Goal: Task Accomplishment & Management: Use online tool/utility

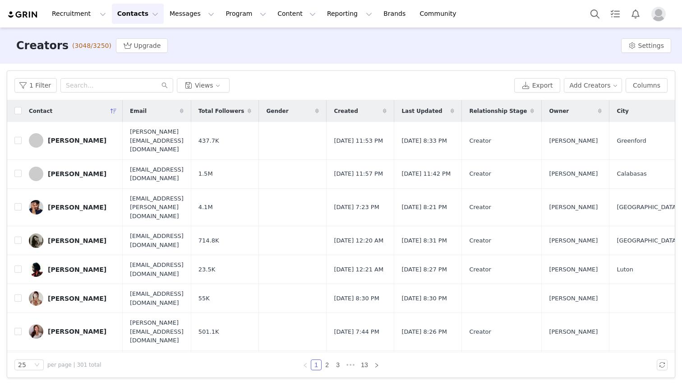
click at [140, 23] on button "Contacts Contacts" at bounding box center [138, 14] width 52 height 20
click at [79, 65] on div "Filters Filter Logic And Or Archived Select Owner Select Contact Tag Select eye…" at bounding box center [341, 224] width 682 height 321
click at [28, 92] on button "1 Filter" at bounding box center [35, 85] width 42 height 14
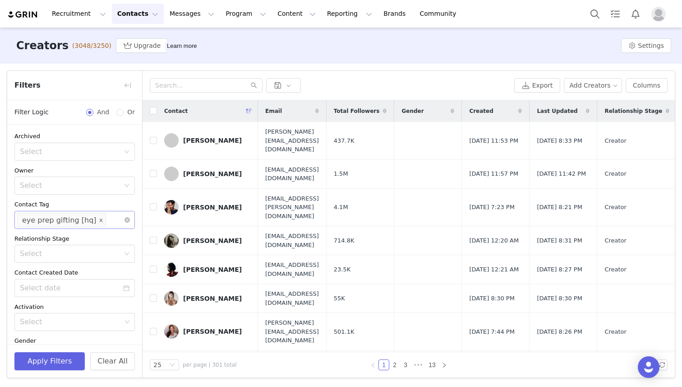
click at [99, 219] on icon "icon: close" at bounding box center [100, 219] width 3 height 3
click at [63, 220] on div "Select" at bounding box center [70, 219] width 101 height 9
type input "a"
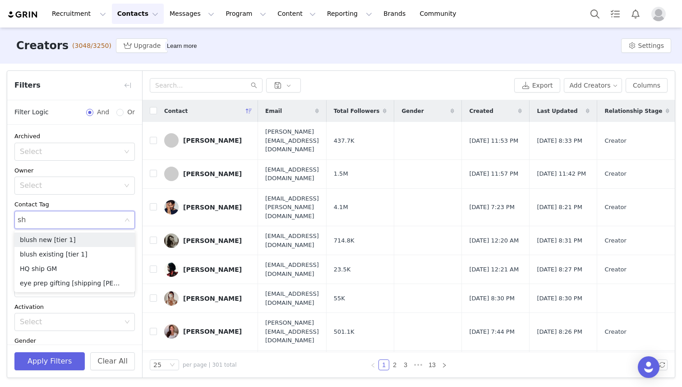
type input "shi"
click at [69, 252] on li "eye prep gifting [shipping [PERSON_NAME]]" at bounding box center [74, 254] width 120 height 14
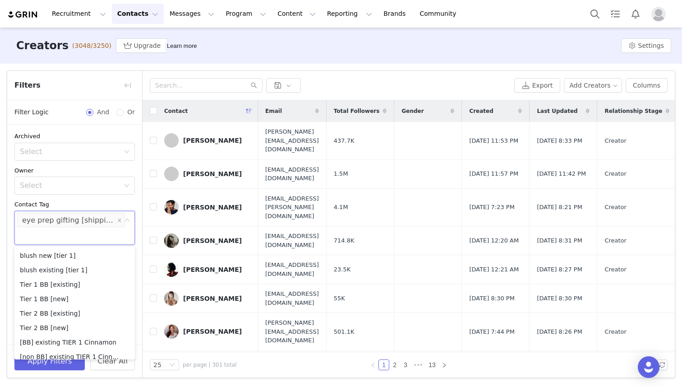
click at [73, 198] on div "Archived Select Owner Select Contact Tag Select eye prep gifting [shipping [PER…" at bounding box center [74, 272] width 135 height 297
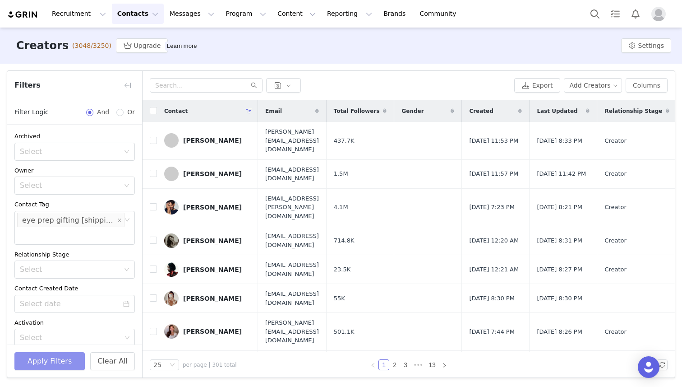
click at [62, 360] on button "Apply Filters" at bounding box center [49, 361] width 70 height 18
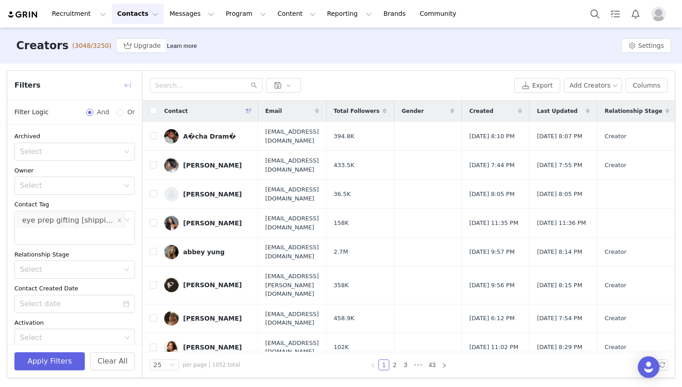
click at [127, 81] on button "button" at bounding box center [127, 85] width 14 height 14
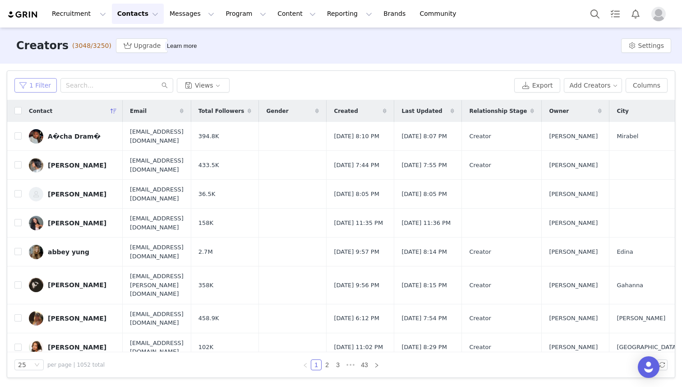
click at [37, 87] on button "1 Filter" at bounding box center [35, 85] width 42 height 14
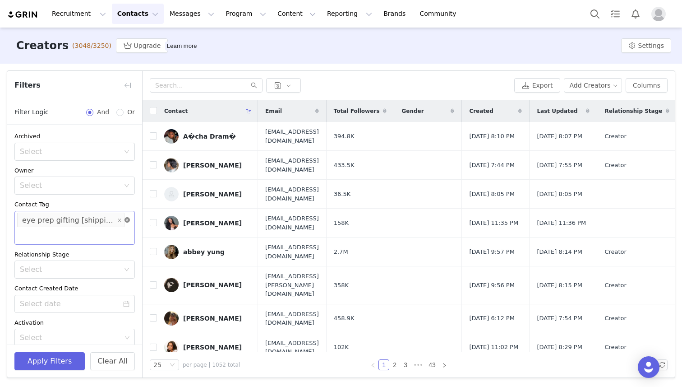
click at [127, 220] on icon "icon: close-circle" at bounding box center [126, 219] width 5 height 5
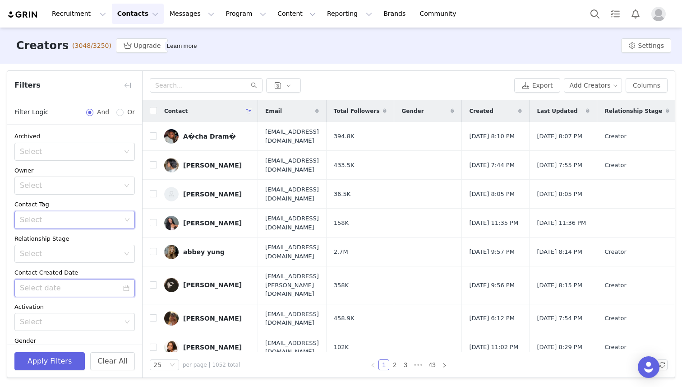
click at [71, 284] on input at bounding box center [74, 288] width 120 height 18
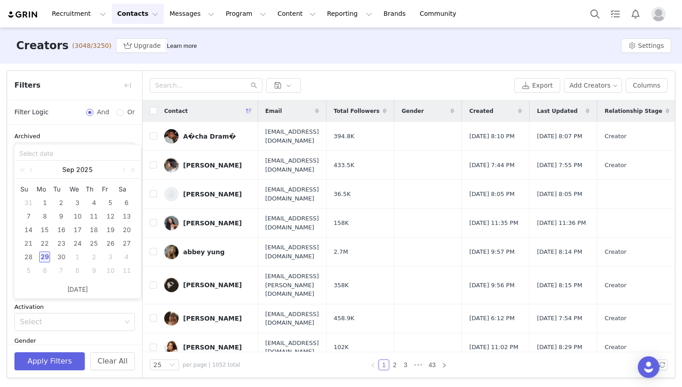
click at [47, 258] on div "29" at bounding box center [44, 256] width 11 height 11
type input "[DATE]"
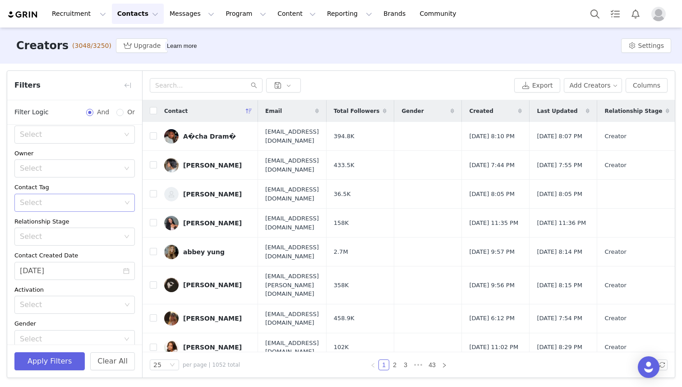
scroll to position [91, 0]
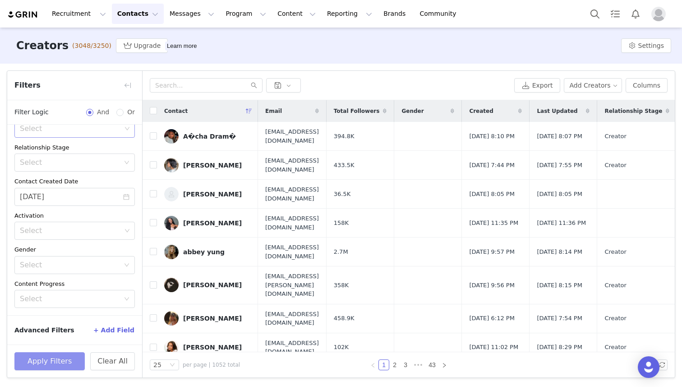
click at [66, 363] on button "Apply Filters" at bounding box center [49, 361] width 70 height 18
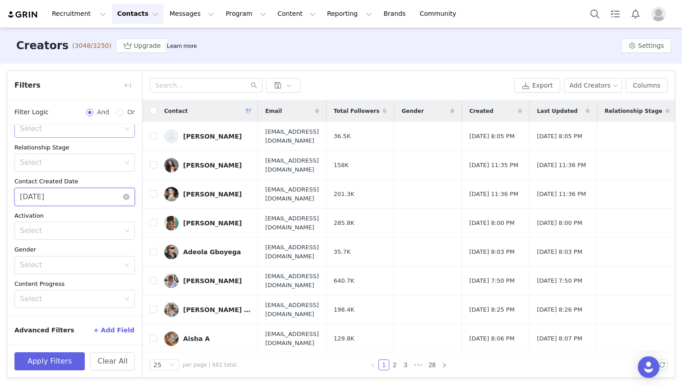
click at [80, 200] on input "[DATE]" at bounding box center [74, 197] width 120 height 18
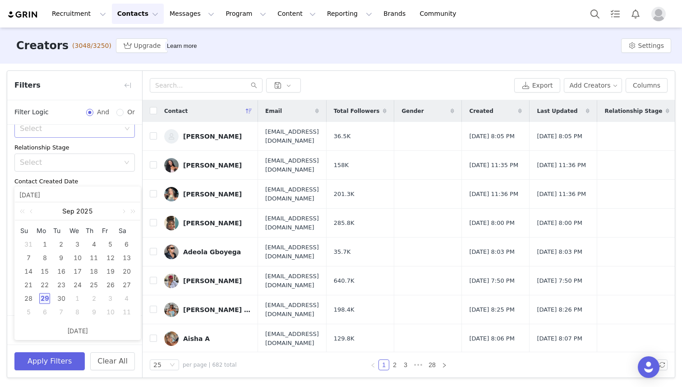
click at [101, 186] on div "[DATE] [DATE] Su Mo Tu We Th Fr Sa 31 1 2 3 4 5 6 7 8 9 10 11 12 13 14 15 16 17…" at bounding box center [77, 262] width 126 height 153
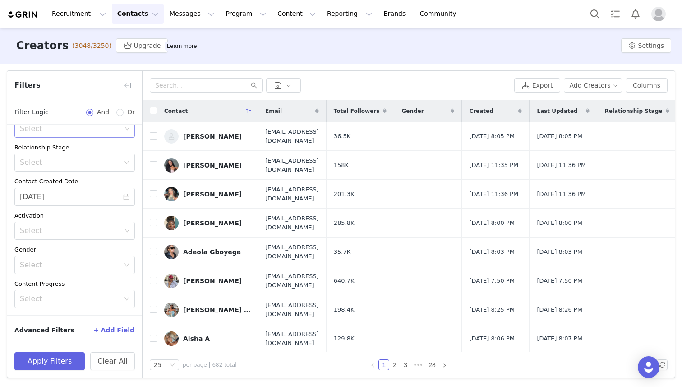
click at [95, 183] on div "Contact Created Date" at bounding box center [74, 181] width 120 height 9
click at [132, 85] on button "button" at bounding box center [127, 85] width 14 height 14
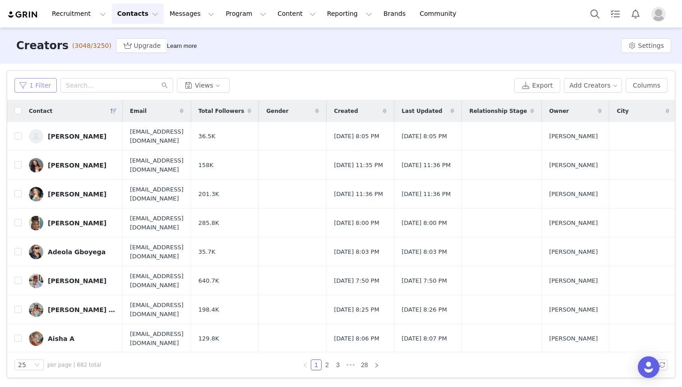
click at [37, 86] on button "1 Filter" at bounding box center [35, 85] width 42 height 14
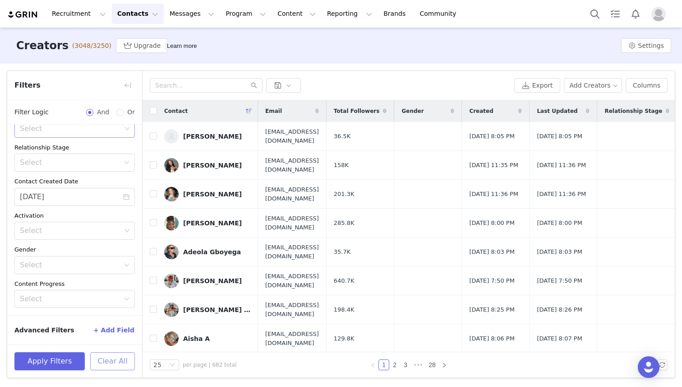
click at [107, 360] on button "Clear All" at bounding box center [112, 361] width 45 height 18
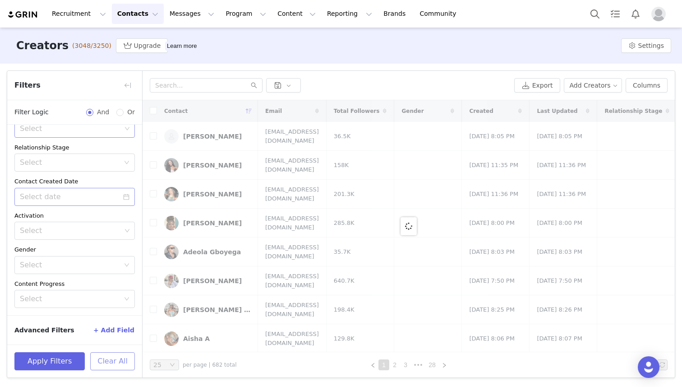
scroll to position [0, 0]
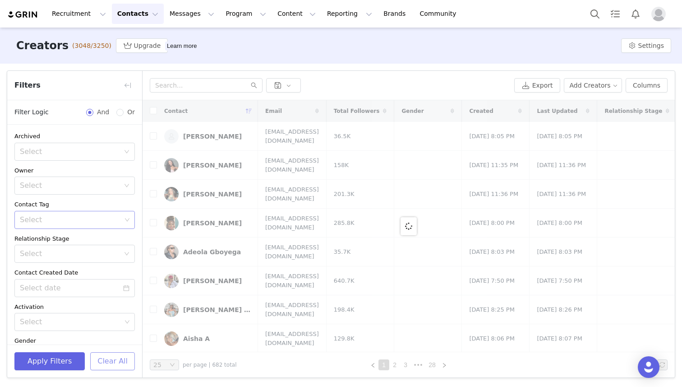
click at [78, 218] on div "Select" at bounding box center [70, 219] width 101 height 9
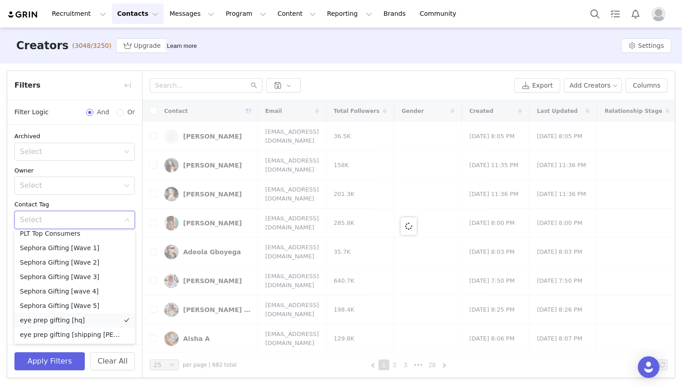
click at [83, 320] on li "eye prep gifting [hq]" at bounding box center [74, 320] width 120 height 14
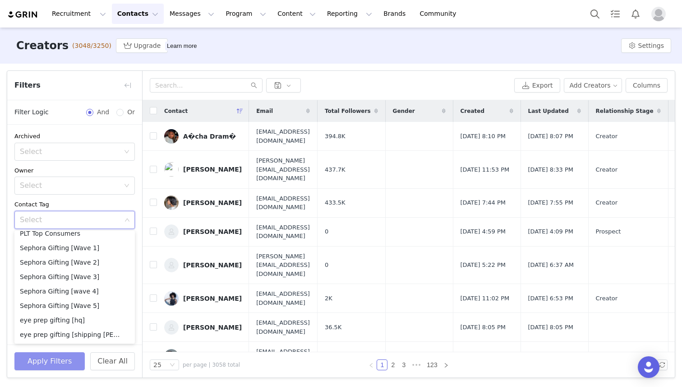
scroll to position [2, 0]
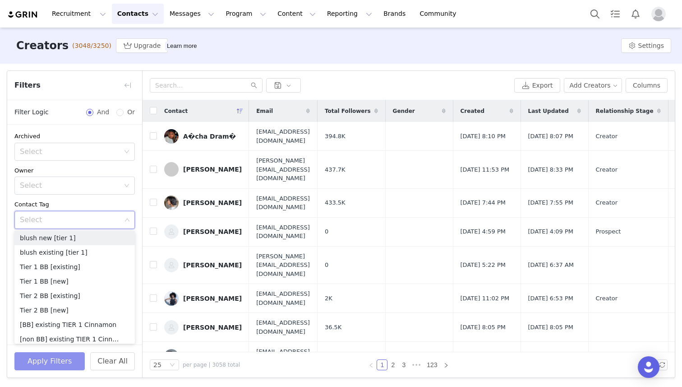
click at [61, 360] on button "Apply Filters" at bounding box center [49, 361] width 70 height 18
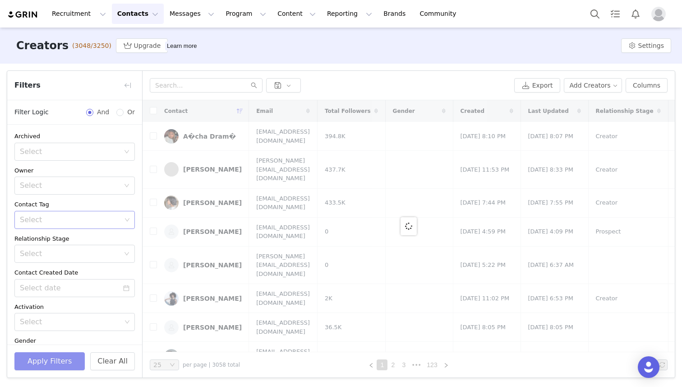
click at [48, 221] on div "Select" at bounding box center [70, 219] width 101 height 9
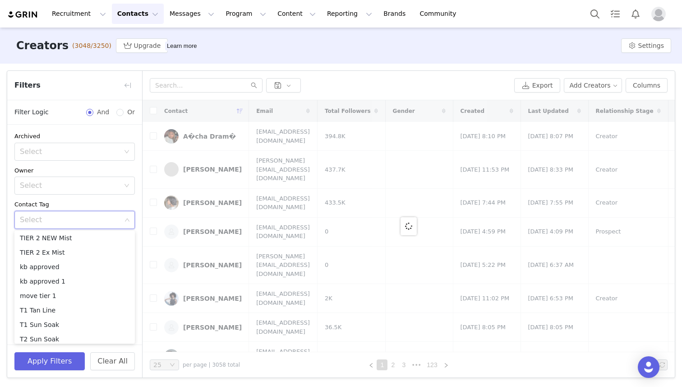
scroll to position [641, 0]
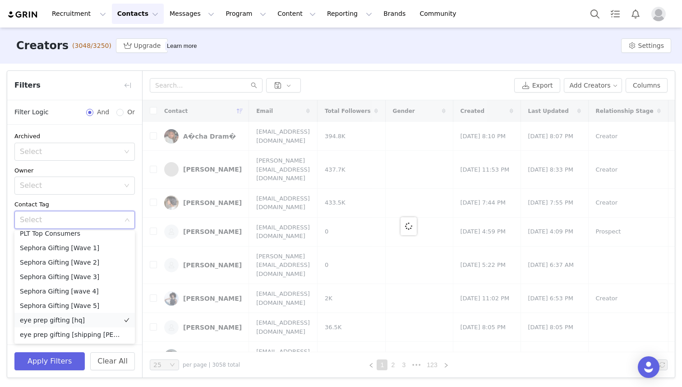
click at [69, 320] on li "eye prep gifting [hq]" at bounding box center [74, 320] width 120 height 14
click at [58, 368] on button "Apply Filters" at bounding box center [49, 361] width 70 height 18
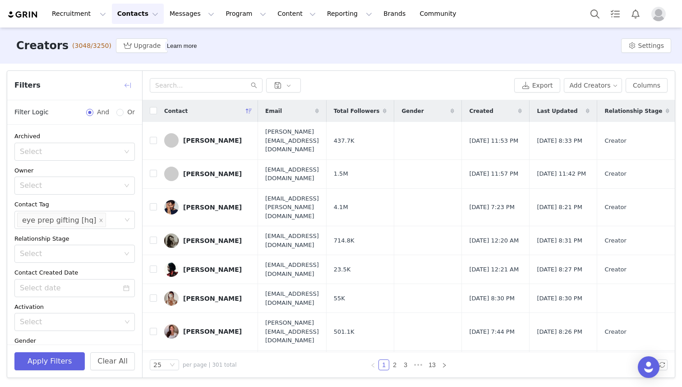
click at [130, 88] on button "button" at bounding box center [127, 85] width 14 height 14
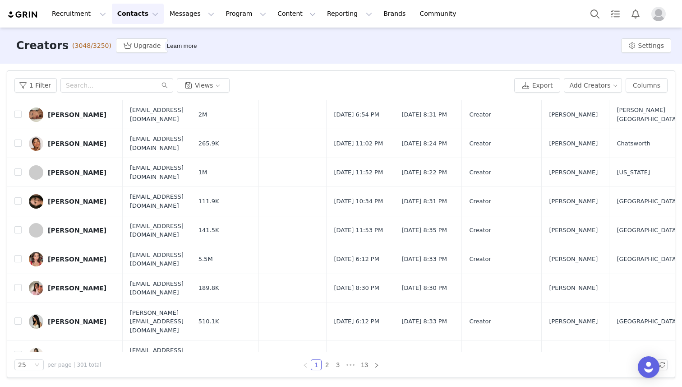
scroll to position [492, 0]
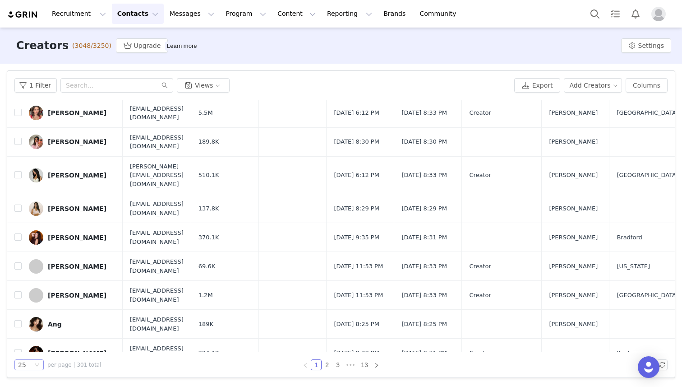
click at [31, 363] on div "25" at bounding box center [25, 365] width 14 height 10
click at [31, 348] on li "100" at bounding box center [28, 348] width 29 height 14
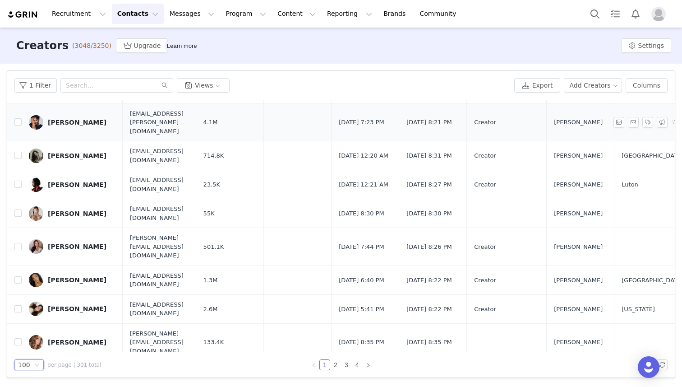
scroll to position [134, 0]
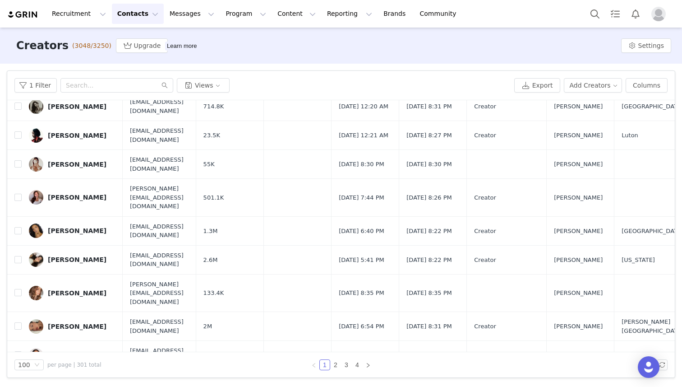
drag, startPoint x: 120, startPoint y: 365, endPoint x: 76, endPoint y: 361, distance: 44.8
click at [76, 362] on div "100 per page | 301 total" at bounding box center [109, 364] width 190 height 11
click at [97, 362] on span "per page | 301 total" at bounding box center [74, 364] width 54 height 8
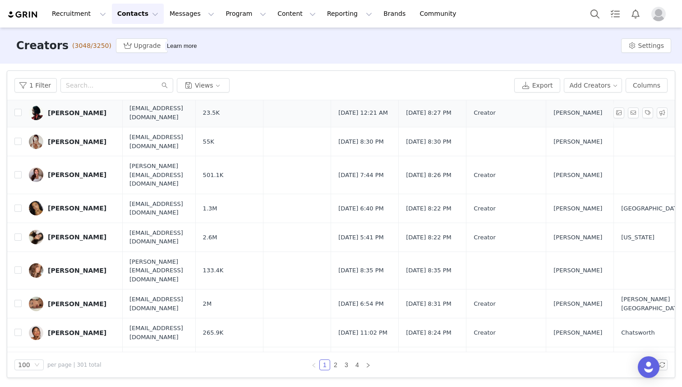
scroll to position [0, 0]
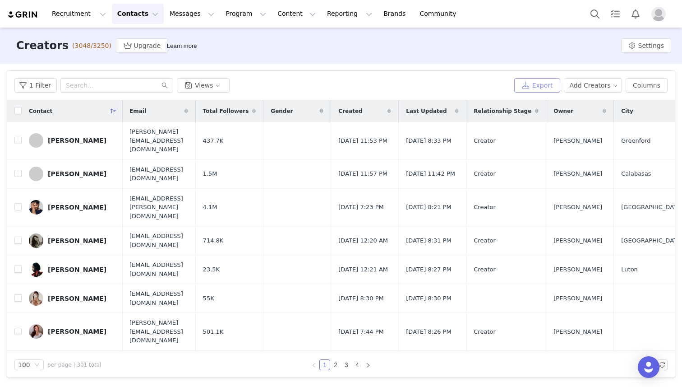
click at [537, 83] on button "Export" at bounding box center [537, 85] width 46 height 14
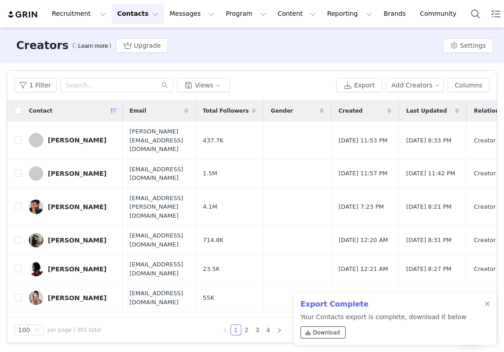
click at [323, 335] on span "Download" at bounding box center [326, 333] width 27 height 8
click at [378, 10] on link "Brands Brands" at bounding box center [396, 14] width 36 height 20
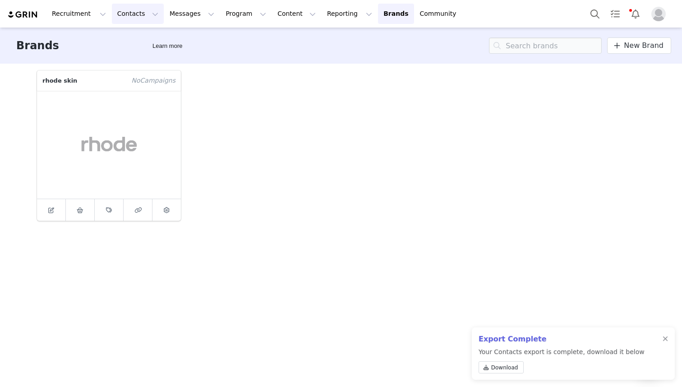
click at [125, 14] on button "Contacts Contacts" at bounding box center [138, 14] width 52 height 20
click at [133, 39] on p "Creators" at bounding box center [126, 39] width 27 height 9
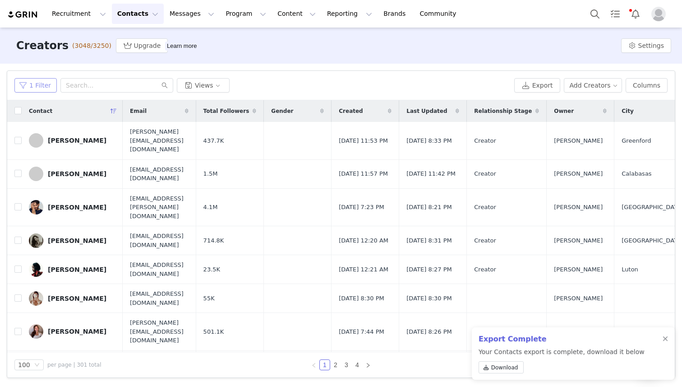
click at [33, 79] on button "1 Filter" at bounding box center [35, 85] width 42 height 14
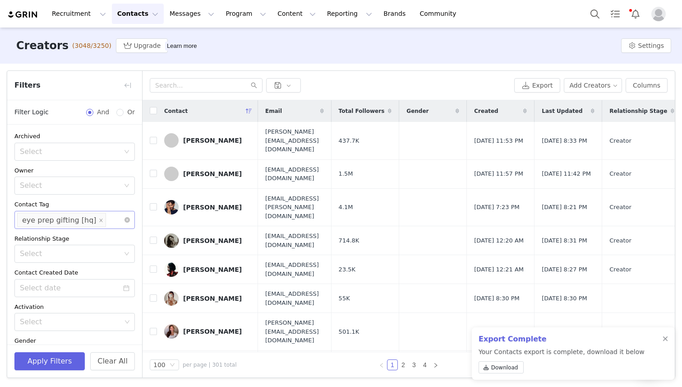
click at [86, 221] on div "eye prep gifting [hq]" at bounding box center [59, 220] width 74 height 14
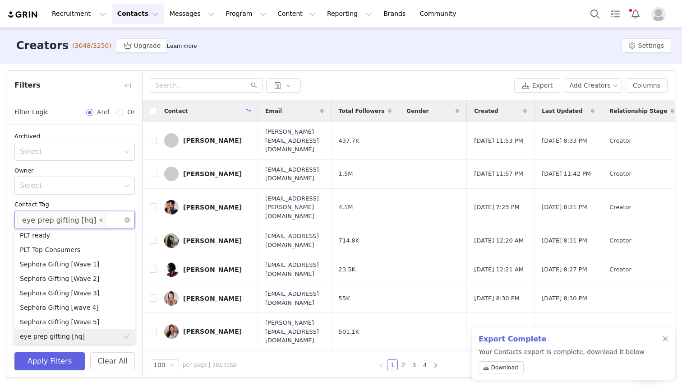
click at [99, 221] on icon "icon: close" at bounding box center [101, 219] width 5 height 5
click at [94, 217] on div "Select" at bounding box center [70, 219] width 101 height 9
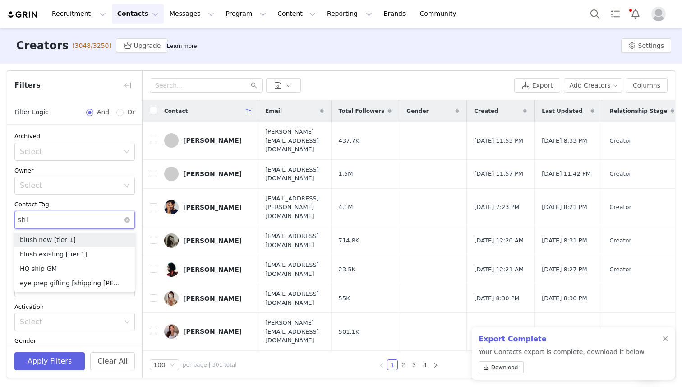
type input "ship"
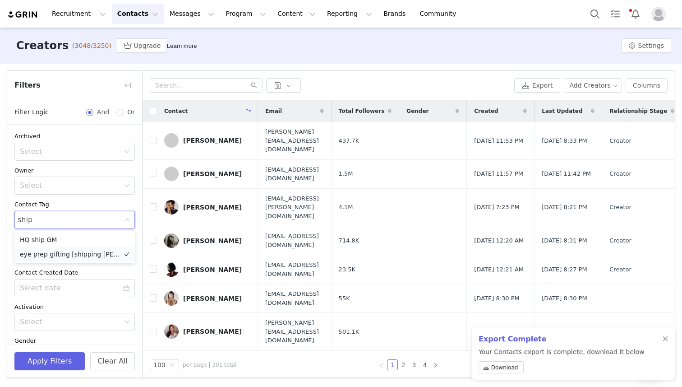
click at [86, 253] on li "eye prep gifting [shipping [PERSON_NAME]]" at bounding box center [74, 254] width 120 height 14
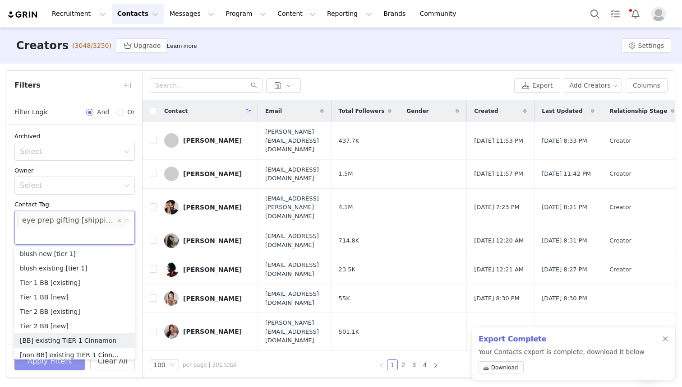
scroll to position [5, 0]
click at [55, 365] on button "Apply Filters" at bounding box center [49, 361] width 70 height 18
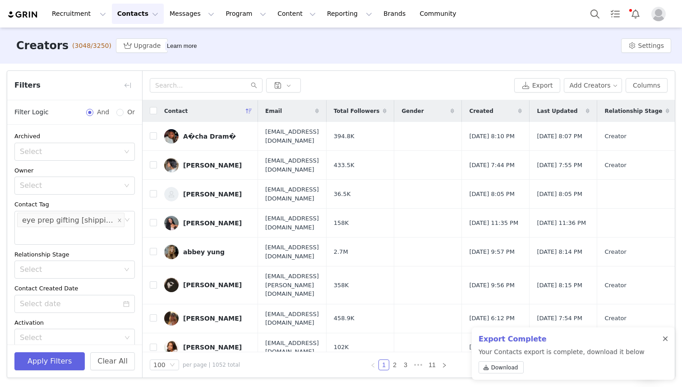
click at [664, 336] on div at bounding box center [665, 338] width 5 height 7
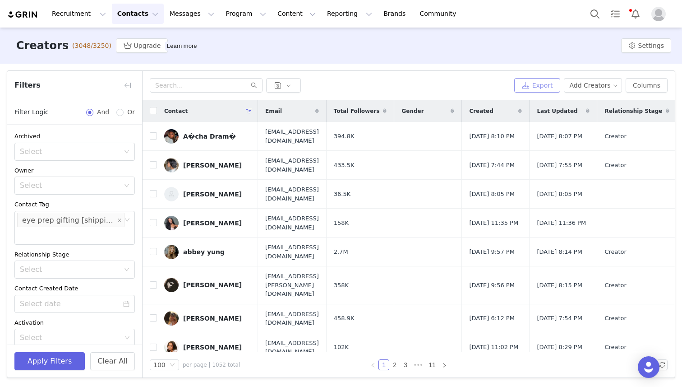
click at [542, 83] on button "Export" at bounding box center [537, 85] width 46 height 14
click at [129, 86] on button "button" at bounding box center [127, 85] width 14 height 14
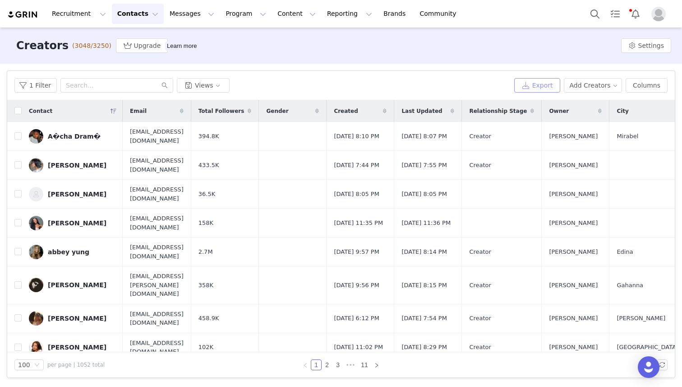
click at [539, 88] on button "Export" at bounding box center [537, 85] width 46 height 14
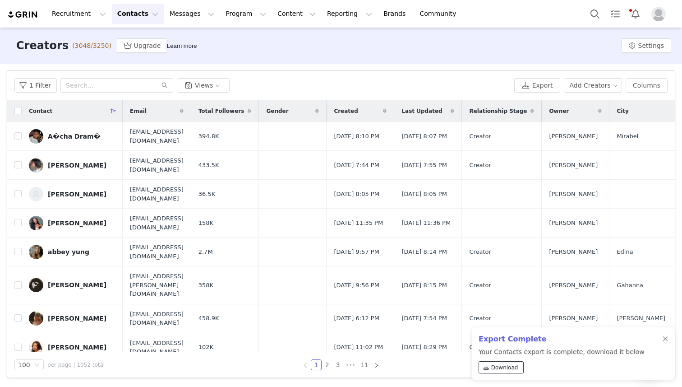
click at [503, 366] on span "Download" at bounding box center [504, 367] width 27 height 8
click at [535, 21] on div "Recruitment Recruitment Creator Search Curated Lists Landing Pages Web Extensio…" at bounding box center [341, 14] width 682 height 28
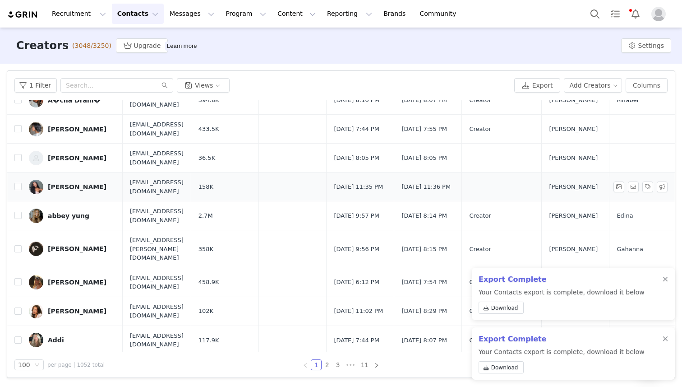
scroll to position [0, 0]
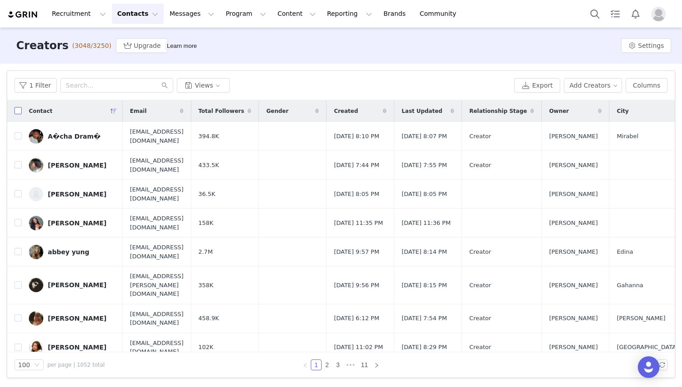
click at [20, 110] on input "checkbox" at bounding box center [17, 110] width 7 height 7
checkbox input "true"
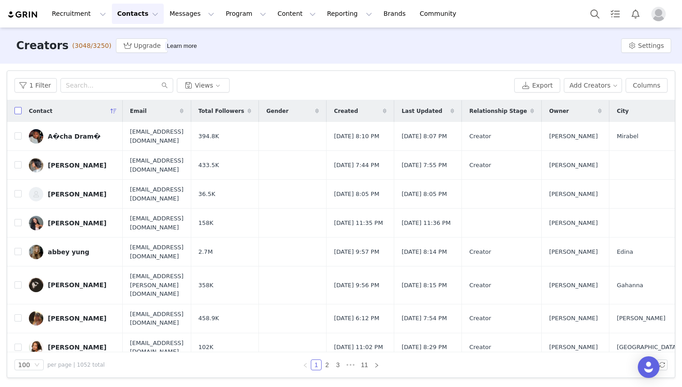
checkbox input "true"
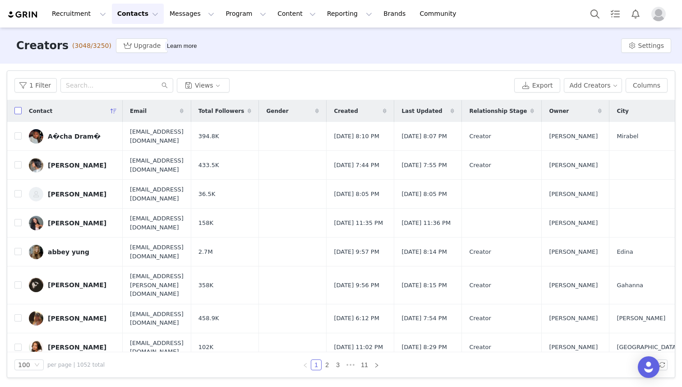
checkbox input "true"
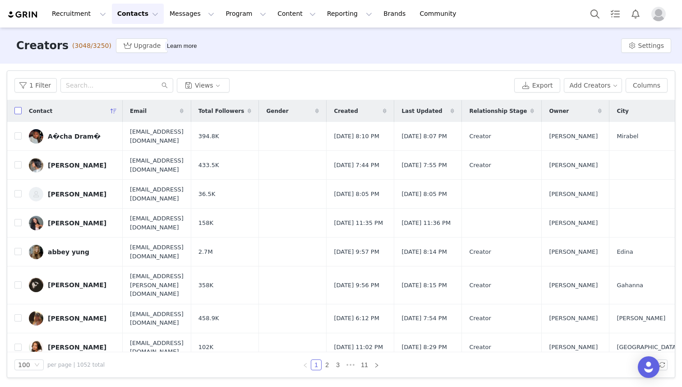
checkbox input "true"
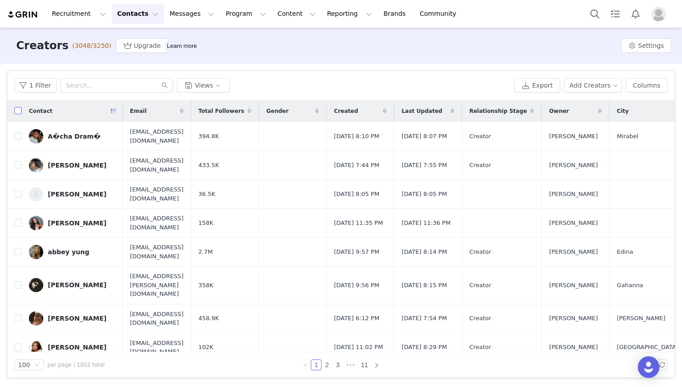
checkbox input "true"
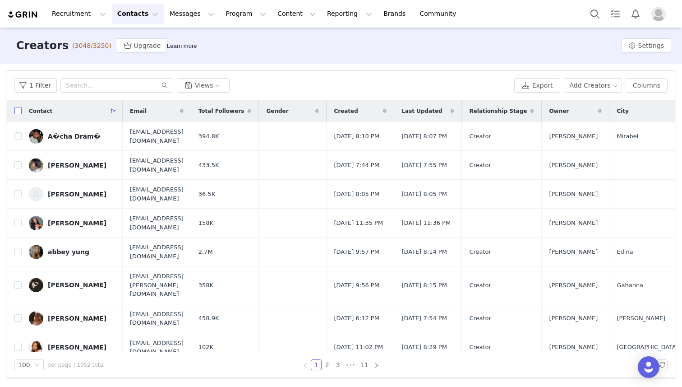
checkbox input "true"
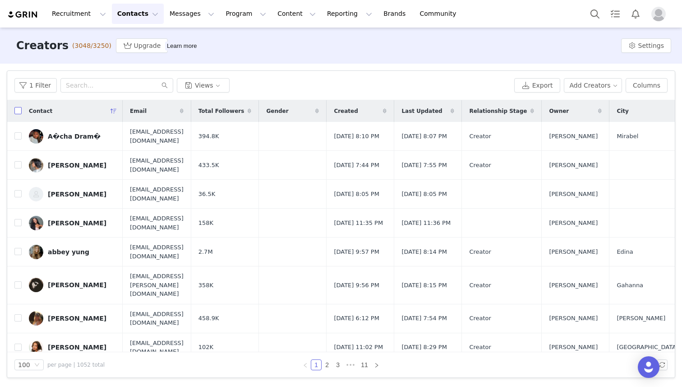
checkbox input "true"
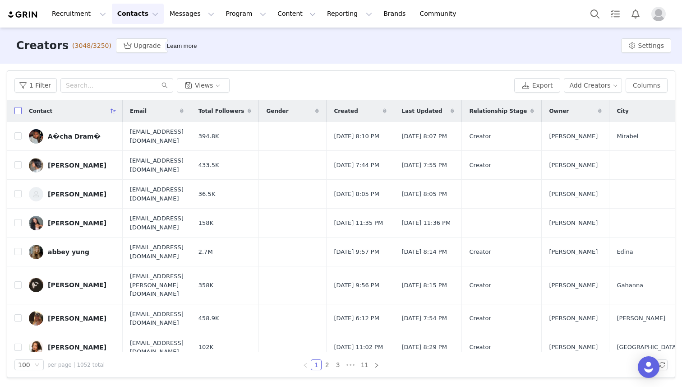
checkbox input "true"
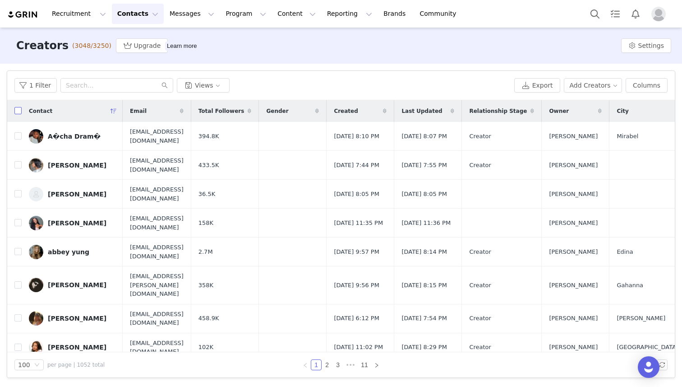
checkbox input "true"
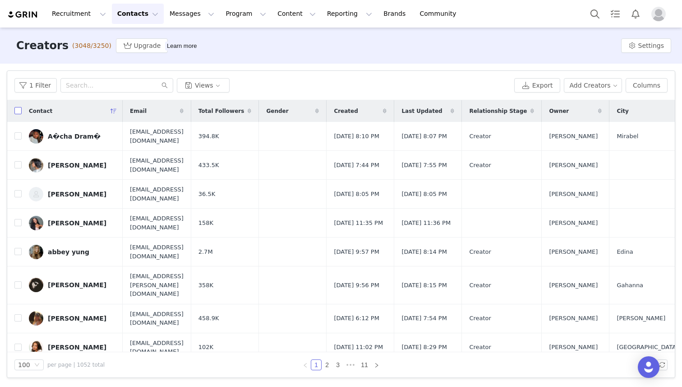
checkbox input "true"
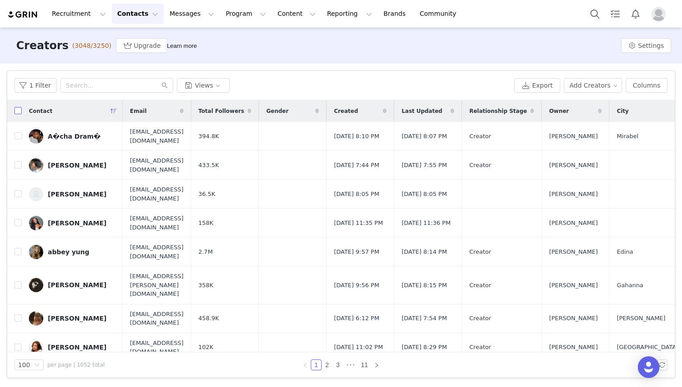
checkbox input "true"
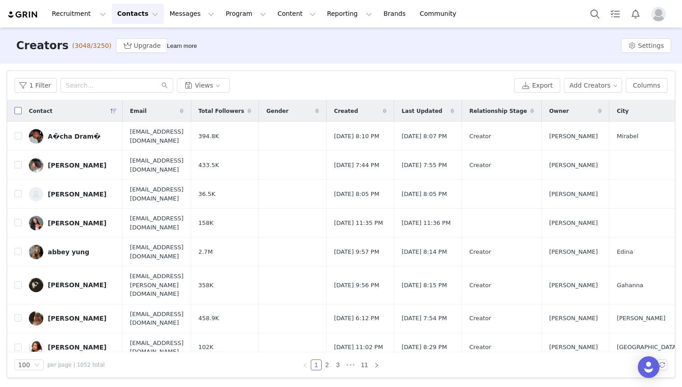
checkbox input "true"
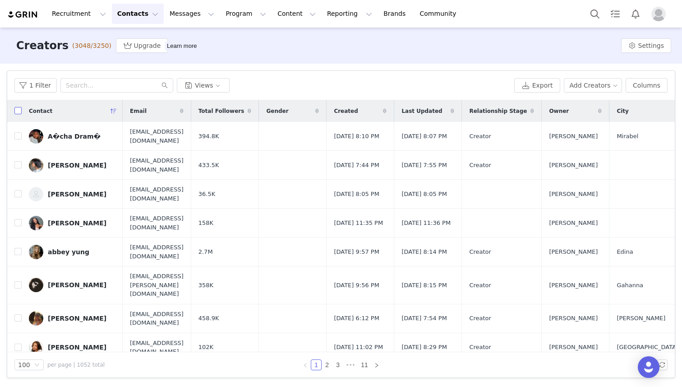
checkbox input "true"
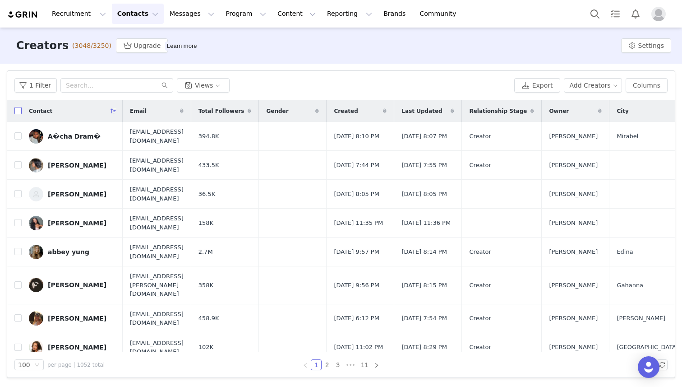
checkbox input "true"
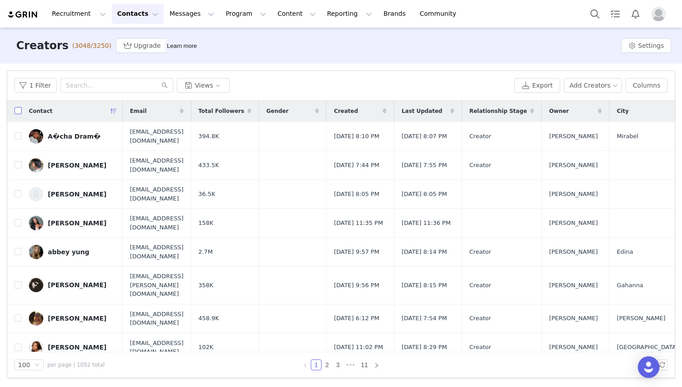
checkbox input "true"
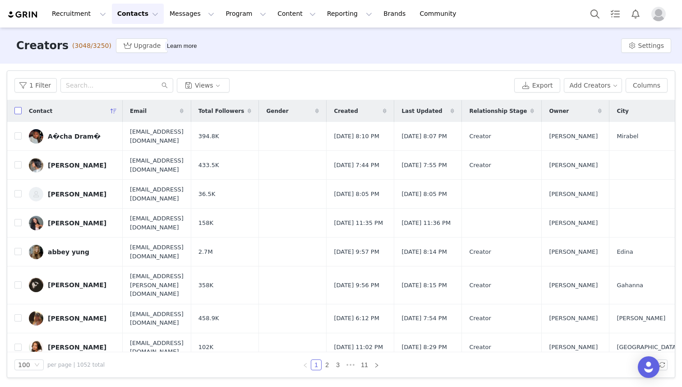
checkbox input "true"
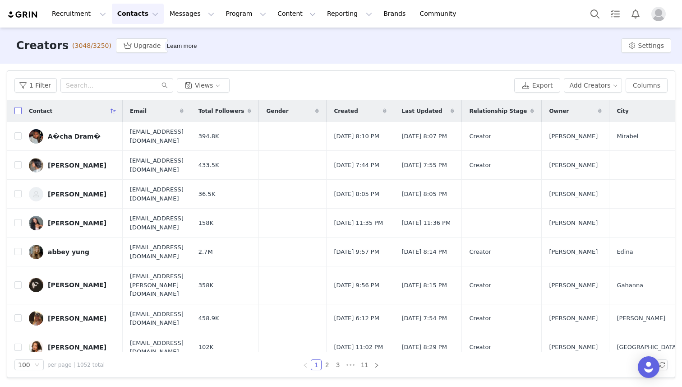
checkbox input "true"
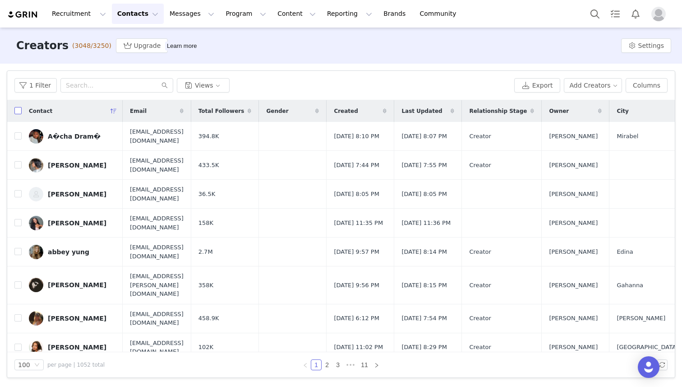
checkbox input "true"
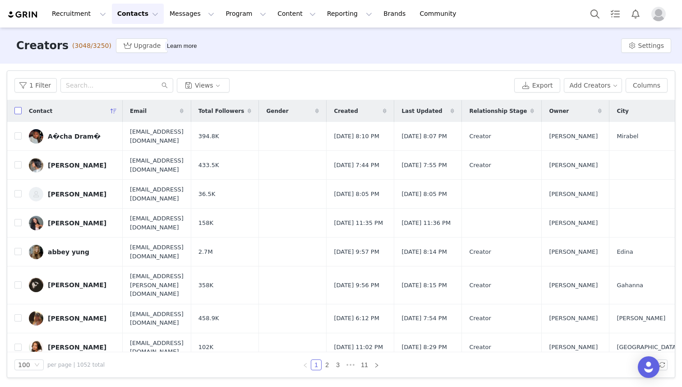
checkbox input "true"
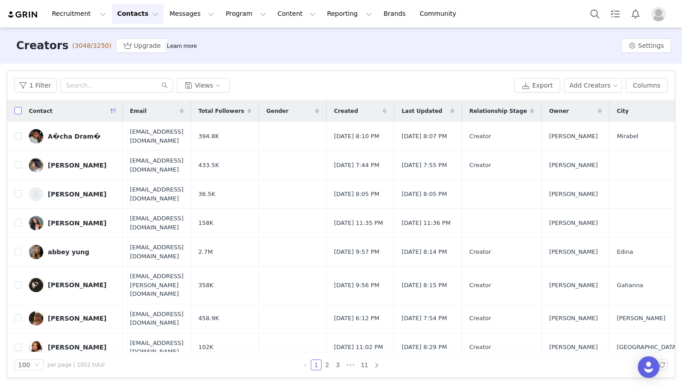
checkbox input "true"
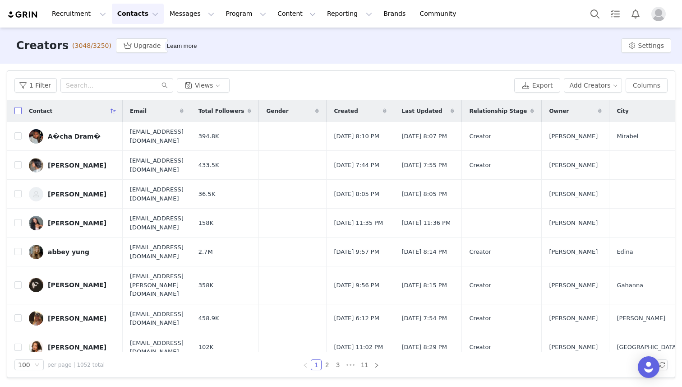
checkbox input "true"
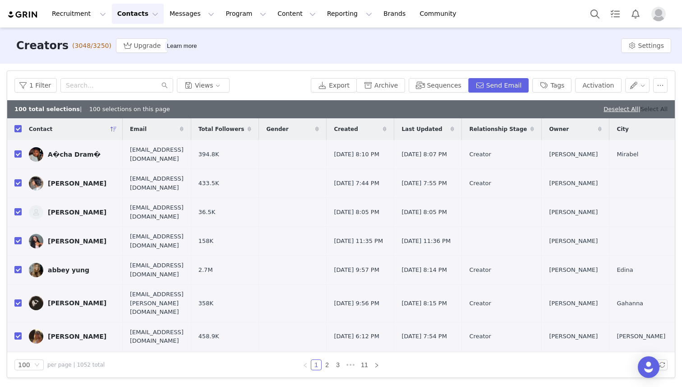
click at [656, 110] on link "Select All" at bounding box center [654, 109] width 27 height 7
click at [27, 83] on button "1 Filter" at bounding box center [35, 85] width 42 height 14
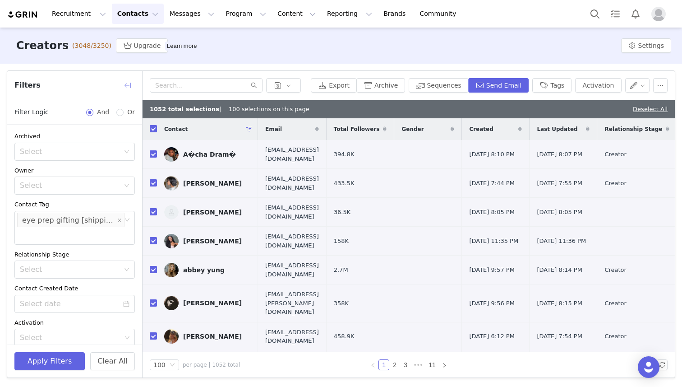
click at [128, 85] on button "button" at bounding box center [127, 85] width 14 height 14
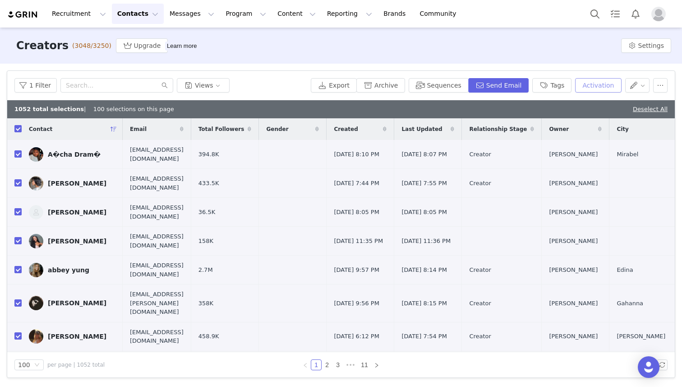
click at [598, 83] on button "Activation" at bounding box center [598, 85] width 46 height 14
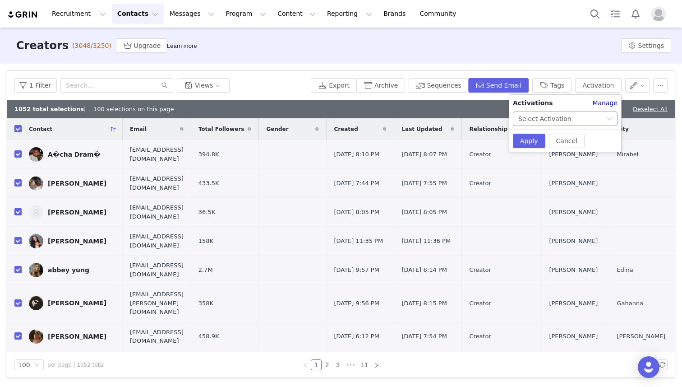
click at [560, 118] on div "Select Activation" at bounding box center [544, 119] width 53 height 14
click at [561, 136] on li "Eye Prep Gifting [Shipping Butler]" at bounding box center [565, 136] width 105 height 14
click at [523, 141] on button "Apply" at bounding box center [529, 141] width 32 height 14
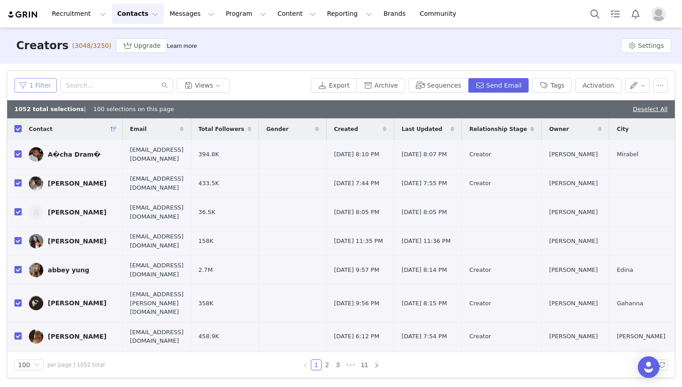
click at [32, 84] on button "1 Filter" at bounding box center [35, 85] width 42 height 14
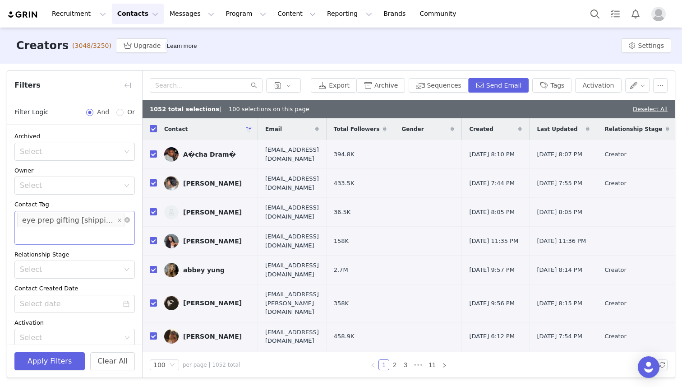
click at [68, 221] on div "eye prep gifting [shipping [PERSON_NAME]]" at bounding box center [68, 220] width 93 height 14
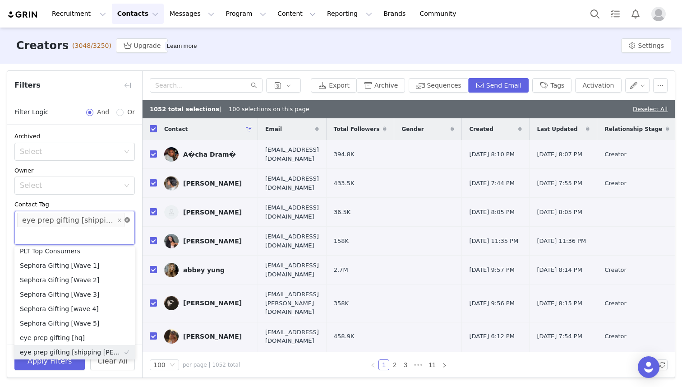
click at [125, 218] on icon "icon: close-circle" at bounding box center [126, 219] width 5 height 5
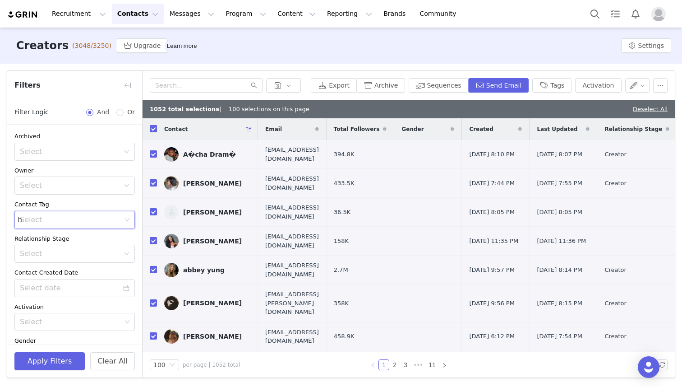
scroll to position [2, 0]
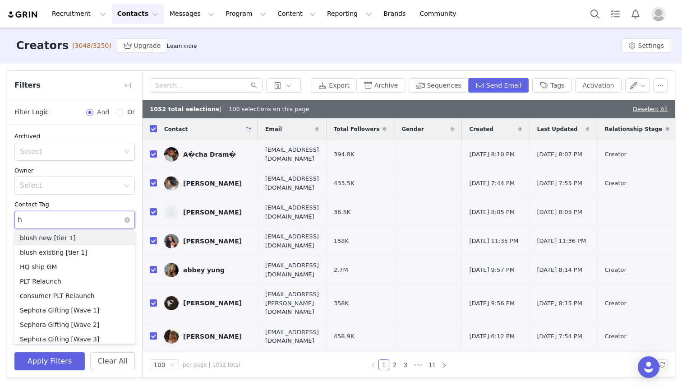
type input "hq"
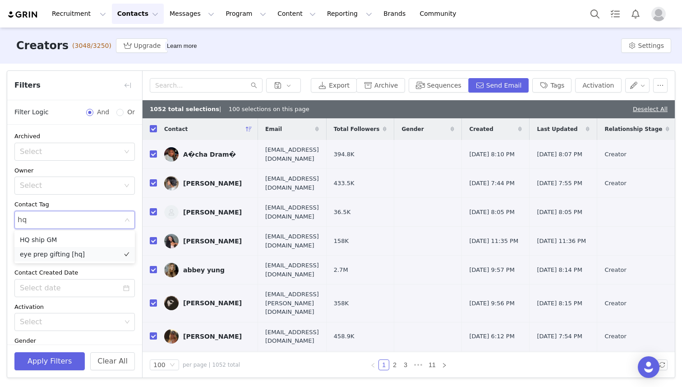
click at [87, 254] on li "eye prep gifting [hq]" at bounding box center [74, 254] width 120 height 14
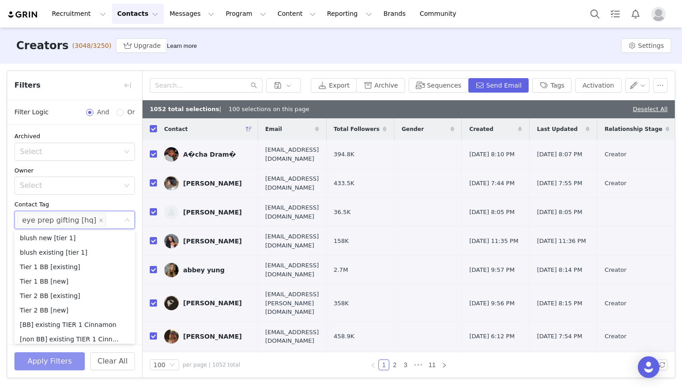
scroll to position [5, 0]
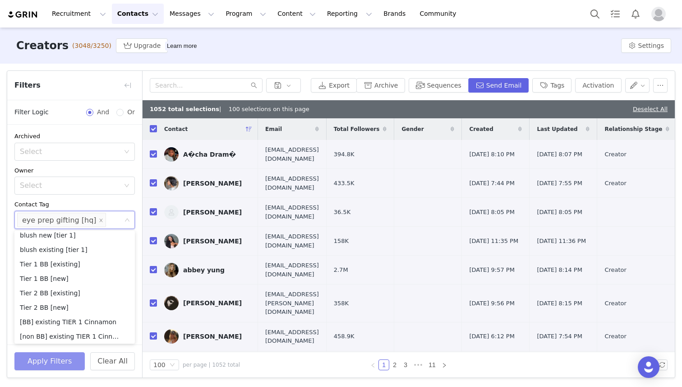
click at [60, 362] on button "Apply Filters" at bounding box center [49, 361] width 70 height 18
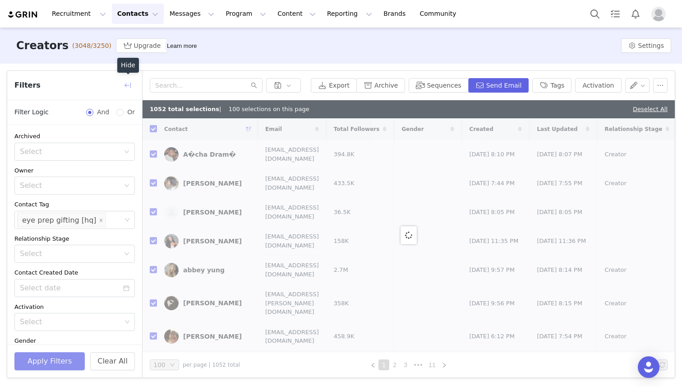
checkbox input "false"
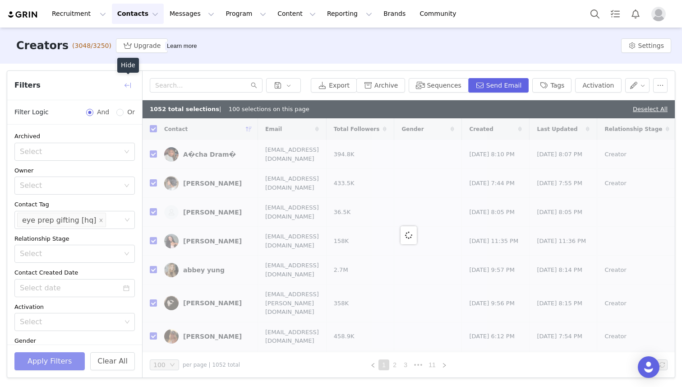
checkbox input "false"
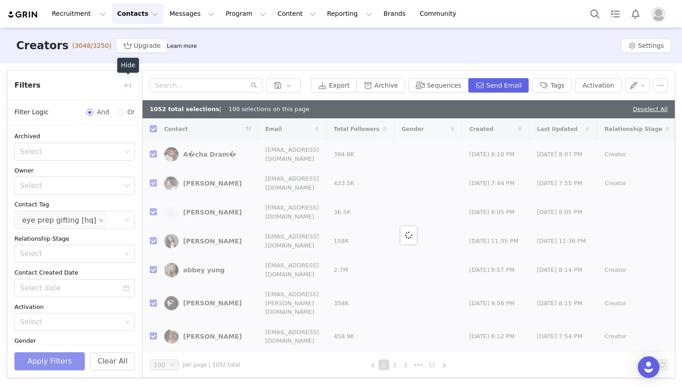
checkbox input "false"
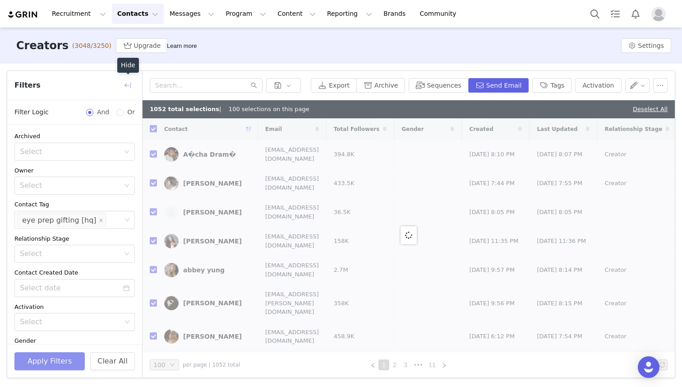
checkbox input "false"
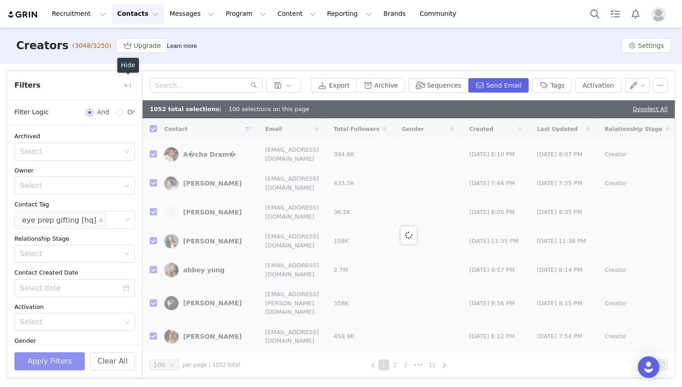
checkbox input "false"
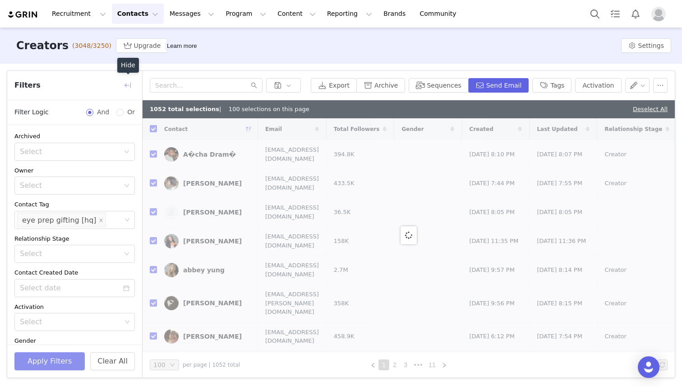
checkbox input "false"
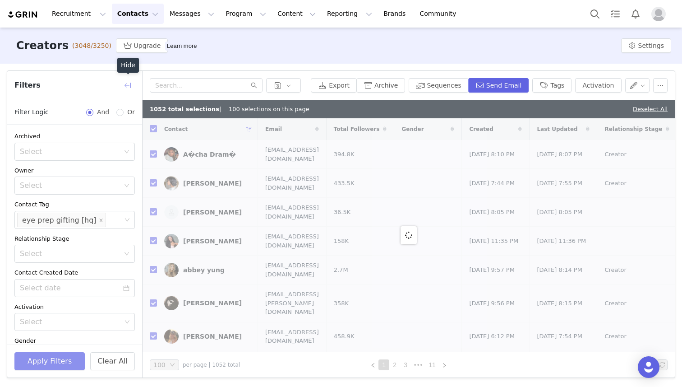
checkbox input "false"
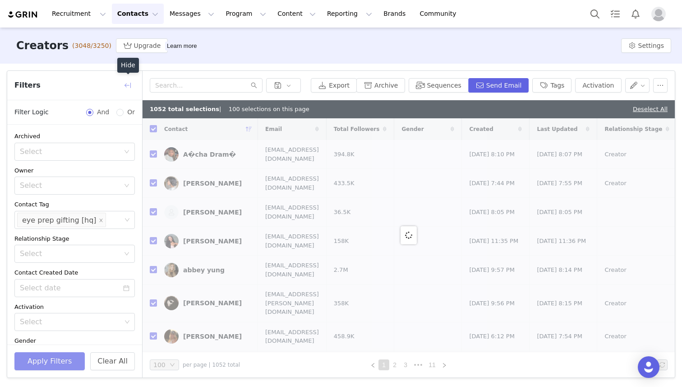
checkbox input "false"
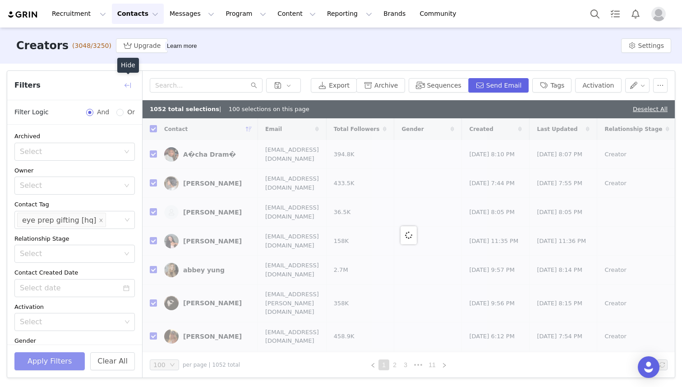
checkbox input "false"
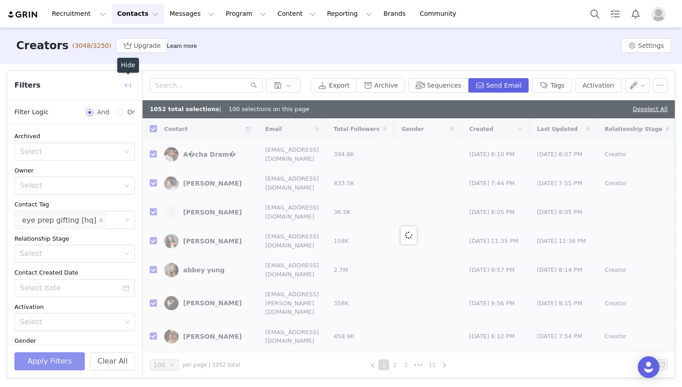
checkbox input "false"
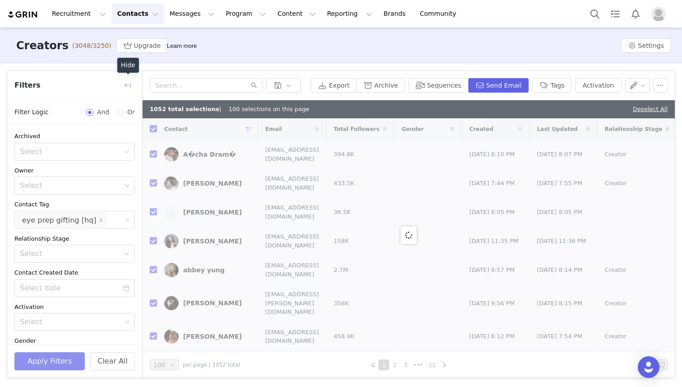
checkbox input "false"
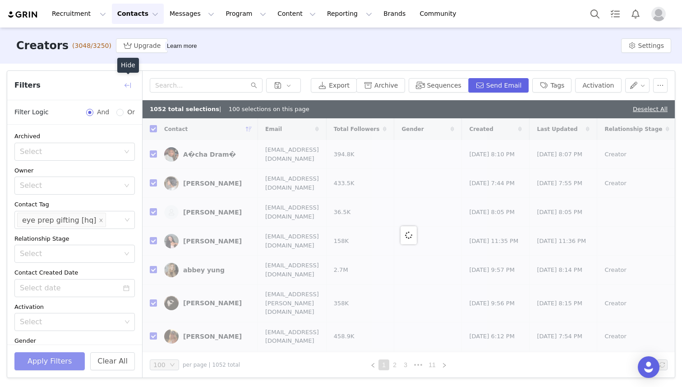
checkbox input "false"
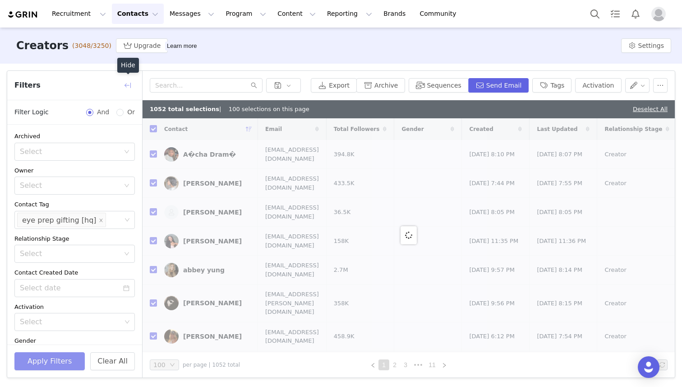
checkbox input "false"
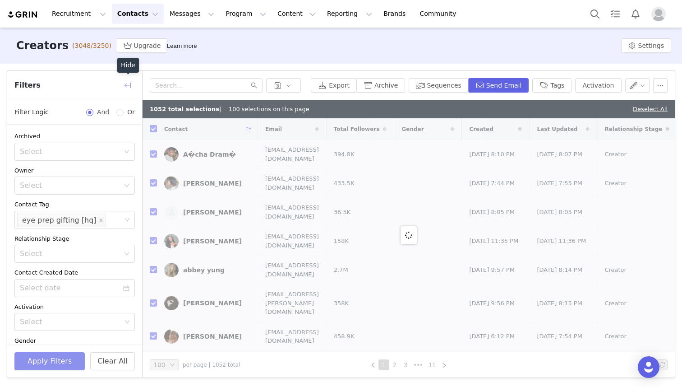
checkbox input "false"
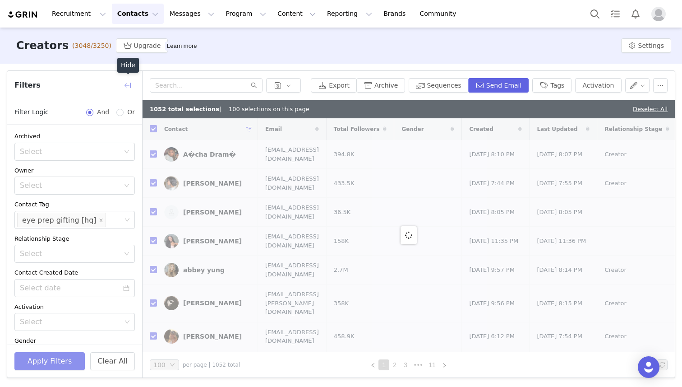
checkbox input "false"
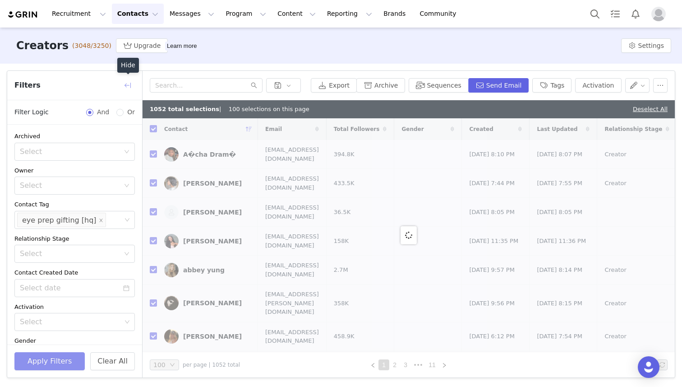
checkbox input "false"
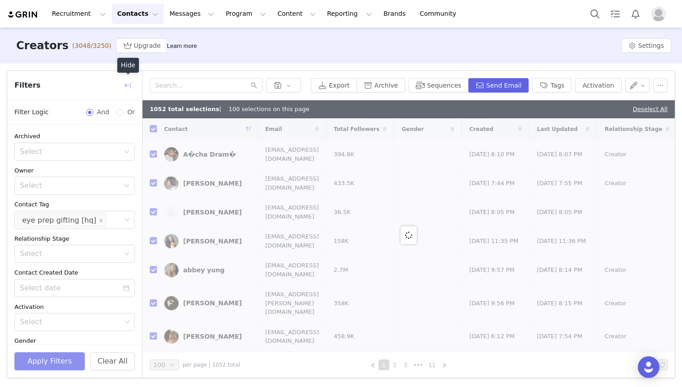
checkbox input "false"
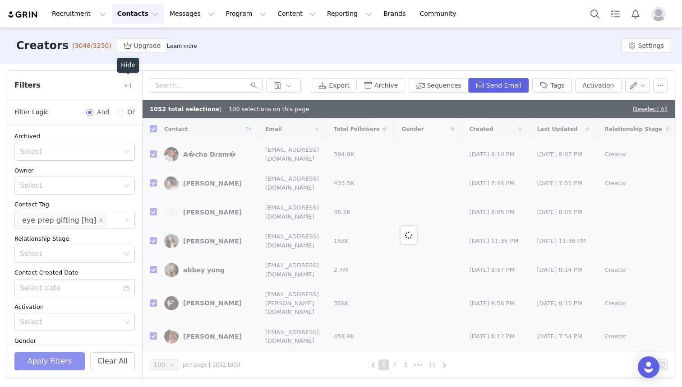
checkbox input "false"
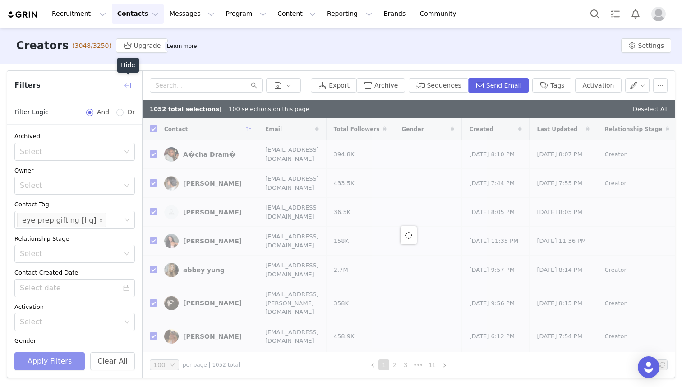
checkbox input "false"
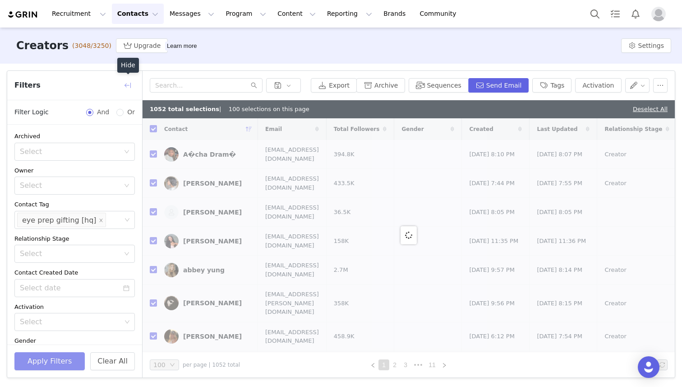
checkbox input "false"
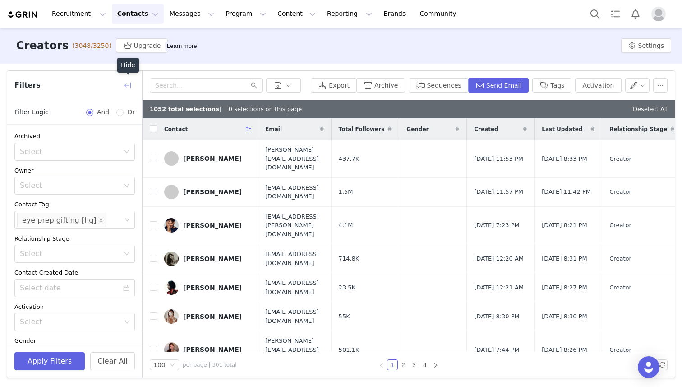
click at [130, 88] on button "button" at bounding box center [127, 85] width 14 height 14
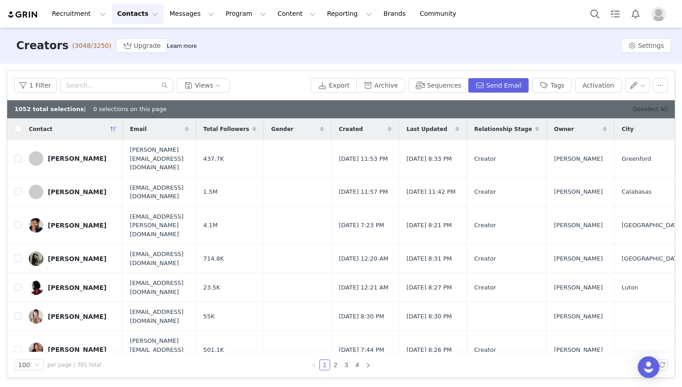
click at [655, 108] on link "Deselect All" at bounding box center [650, 109] width 35 height 7
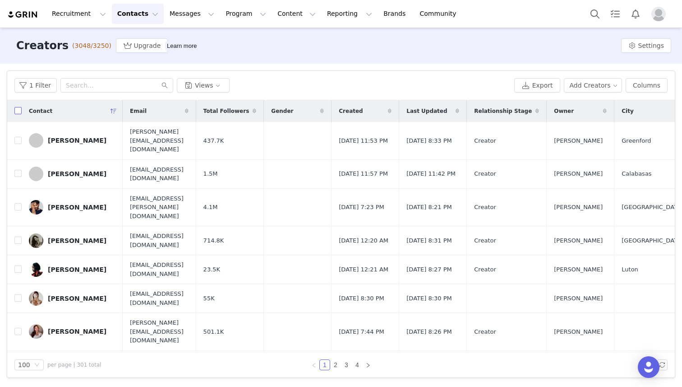
click at [18, 110] on input "checkbox" at bounding box center [17, 110] width 7 height 7
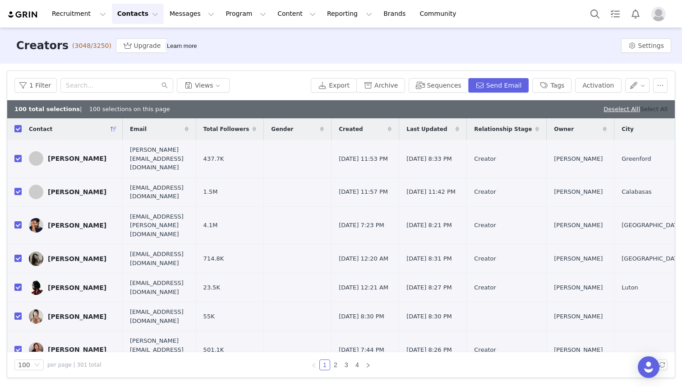
click at [652, 110] on link "Select All" at bounding box center [654, 109] width 27 height 7
click at [590, 84] on button "Activation" at bounding box center [598, 85] width 46 height 14
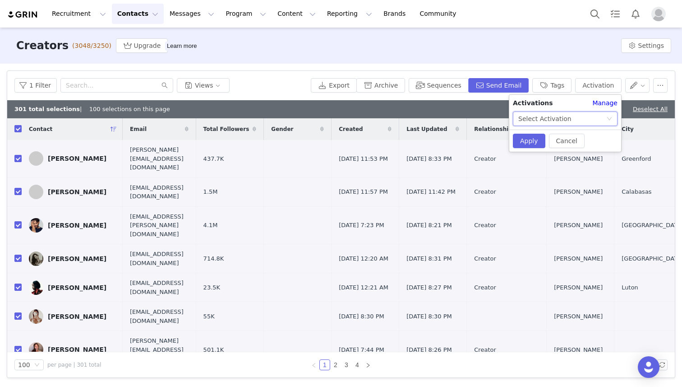
click at [551, 119] on div "Select Activation" at bounding box center [544, 119] width 53 height 14
click at [554, 151] on li "Eye Prep Gifting [HQ]" at bounding box center [565, 151] width 105 height 14
click at [530, 140] on button "Apply" at bounding box center [529, 141] width 32 height 14
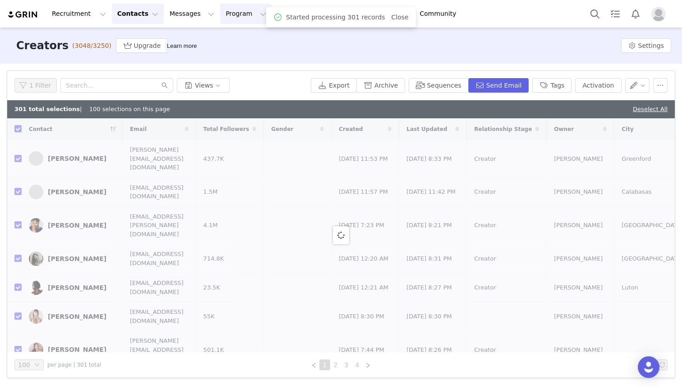
click at [222, 10] on button "Program Program" at bounding box center [245, 14] width 51 height 20
click at [232, 37] on p "Activations" at bounding box center [230, 39] width 35 height 9
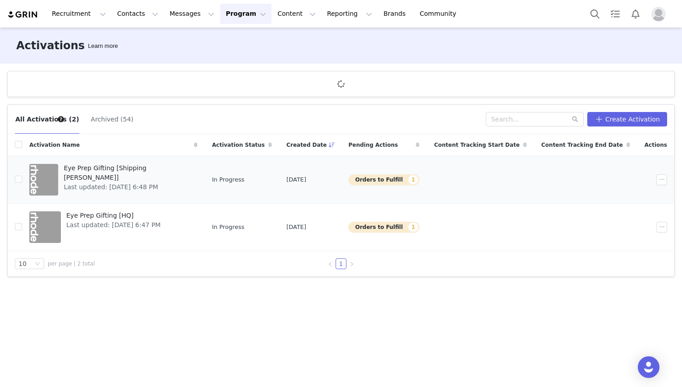
click at [100, 171] on span "Eye Prep Gifting [Shipping Butler]" at bounding box center [128, 172] width 129 height 19
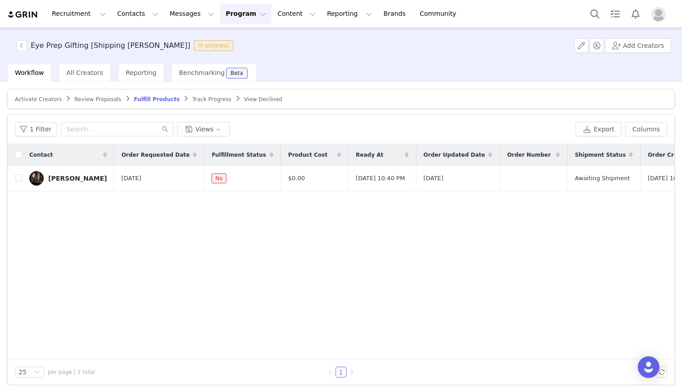
click at [39, 99] on span "Activate Creators" at bounding box center [38, 99] width 47 height 6
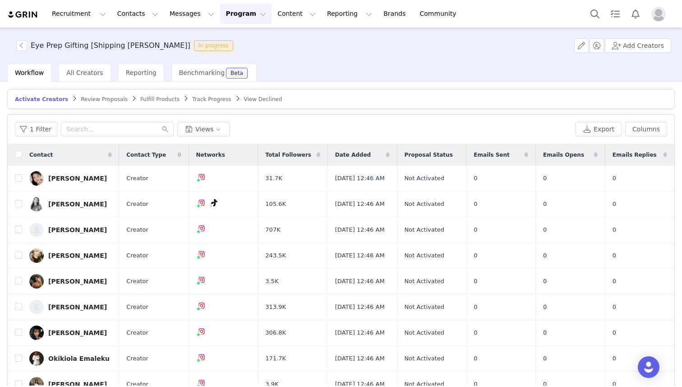
click at [22, 153] on div "Contact" at bounding box center [70, 155] width 97 height 22
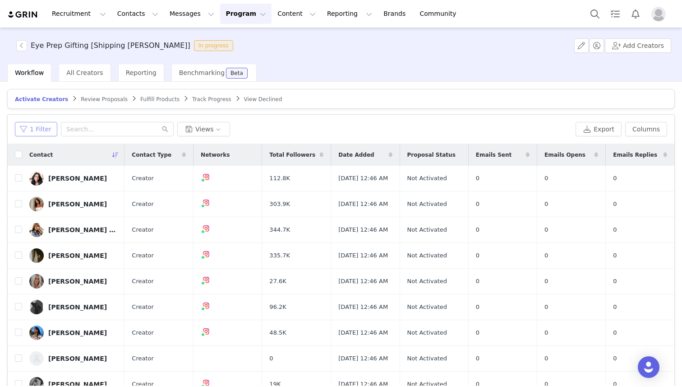
click at [39, 129] on button "1 Filter" at bounding box center [36, 129] width 42 height 14
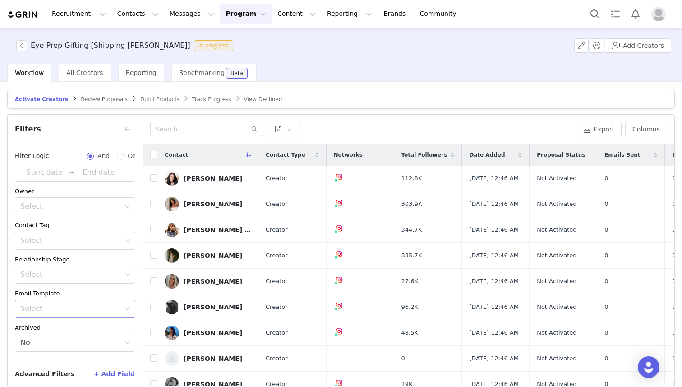
scroll to position [43, 0]
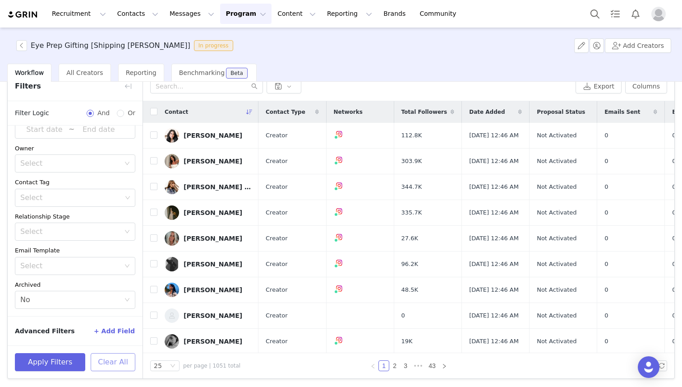
click at [114, 360] on button "Clear All" at bounding box center [113, 362] width 45 height 18
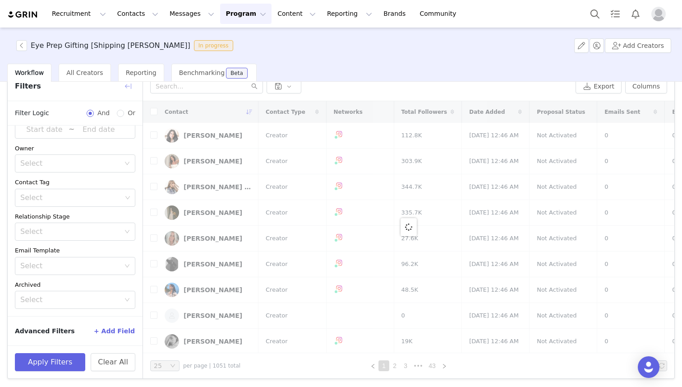
click at [128, 88] on button "button" at bounding box center [128, 86] width 14 height 14
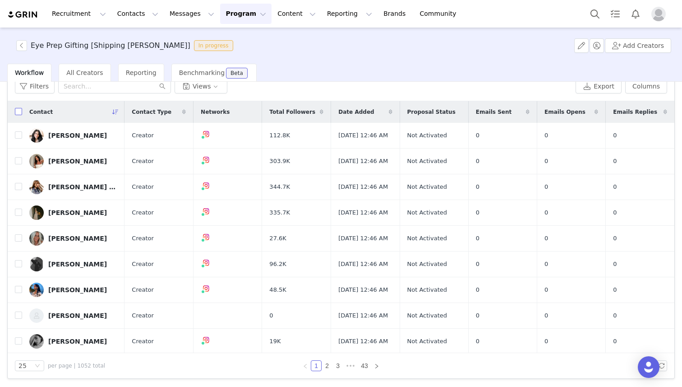
click at [19, 111] on input "checkbox" at bounding box center [18, 111] width 7 height 7
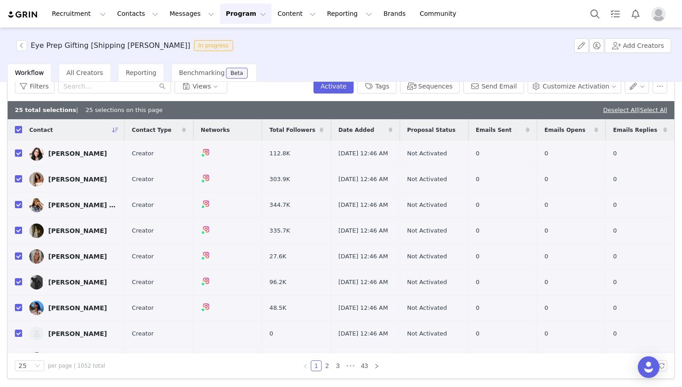
click at [16, 129] on input "checkbox" at bounding box center [18, 129] width 7 height 7
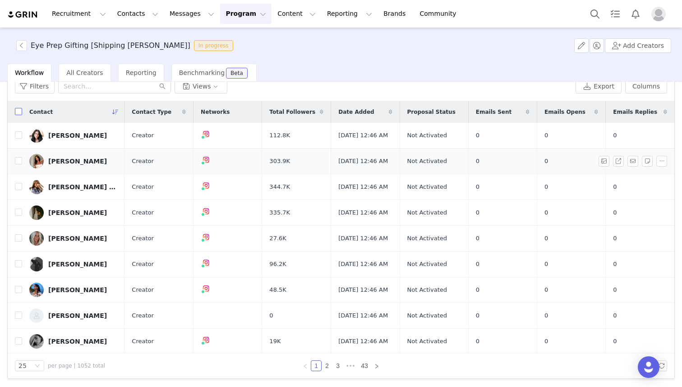
scroll to position [0, 0]
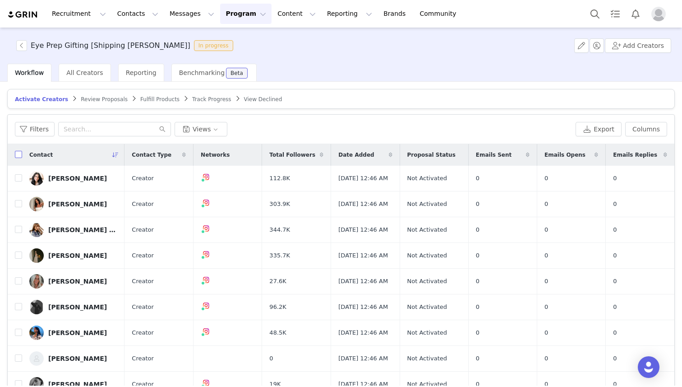
click at [16, 152] on input "checkbox" at bounding box center [18, 154] width 7 height 7
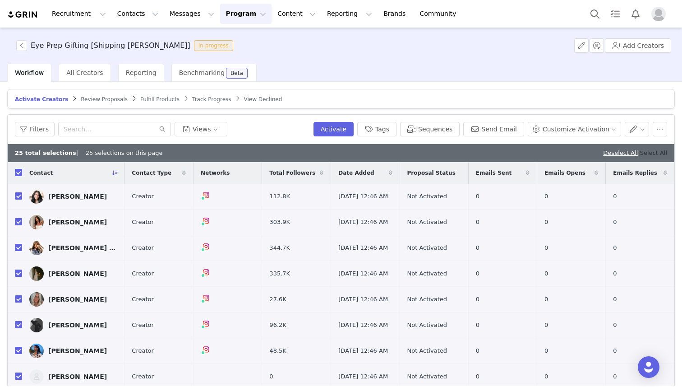
click at [657, 155] on link "Select All" at bounding box center [653, 152] width 27 height 7
click at [437, 129] on button "Sequences" at bounding box center [430, 129] width 60 height 14
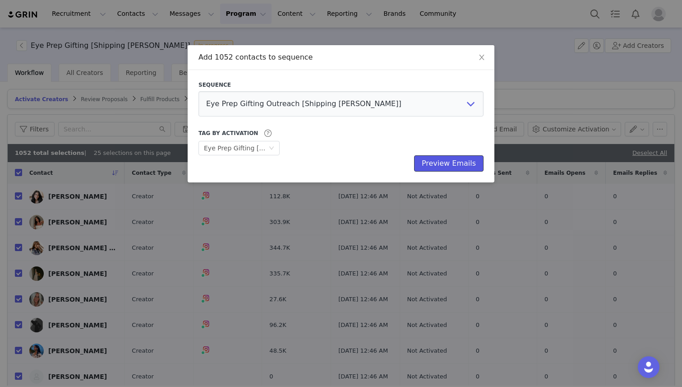
click at [429, 163] on button "Preview Emails" at bounding box center [448, 163] width 69 height 16
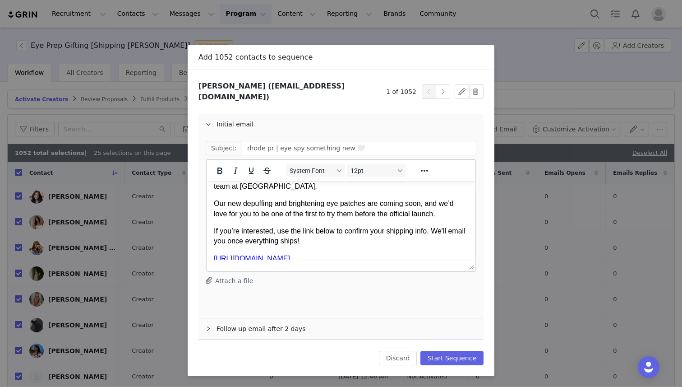
scroll to position [36, 0]
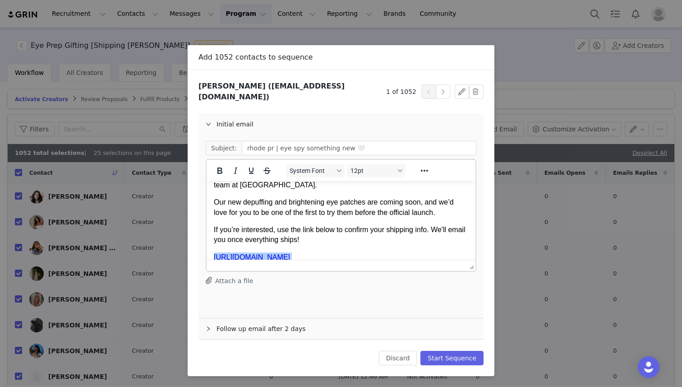
drag, startPoint x: 452, startPoint y: 248, endPoint x: 213, endPoint y: 245, distance: 239.1
click at [213, 245] on html "Hi Julia, Hope you’re well! My name’s Maya, and I’m on the community team at rh…" at bounding box center [341, 207] width 269 height 124
copy p "https://rhodeskin.grin.live/d00731ab-1673-4ea5-9149-76961ac3c255"
click at [446, 350] on button "Start Sequence" at bounding box center [451, 357] width 63 height 14
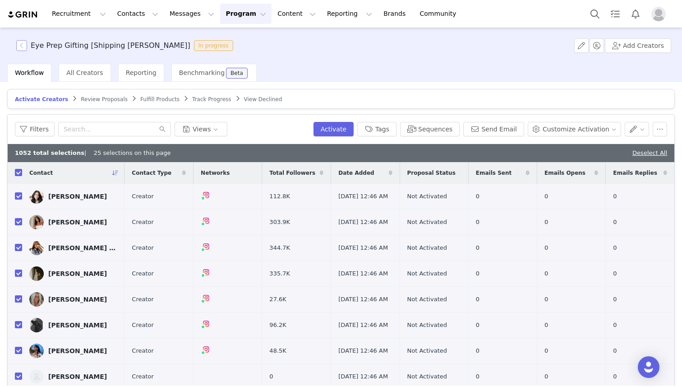
click at [22, 43] on button "button" at bounding box center [21, 45] width 11 height 11
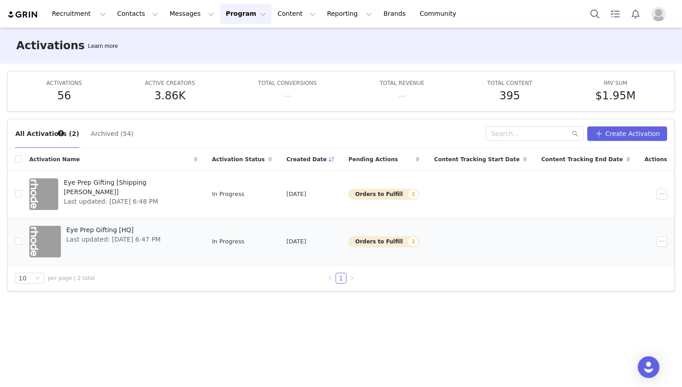
click at [121, 231] on span "Eye Prep Gifting [HQ]" at bounding box center [113, 229] width 94 height 9
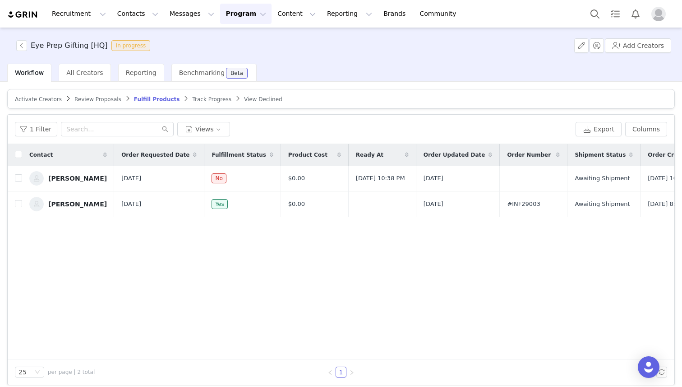
click at [42, 97] on span "Activate Creators" at bounding box center [38, 99] width 47 height 6
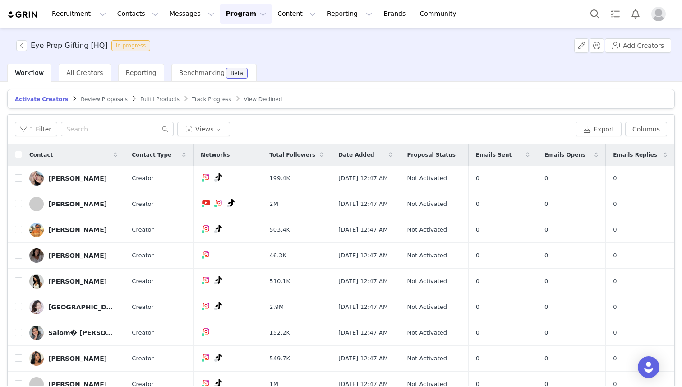
click at [145, 97] on span "Fulfill Products" at bounding box center [159, 99] width 39 height 6
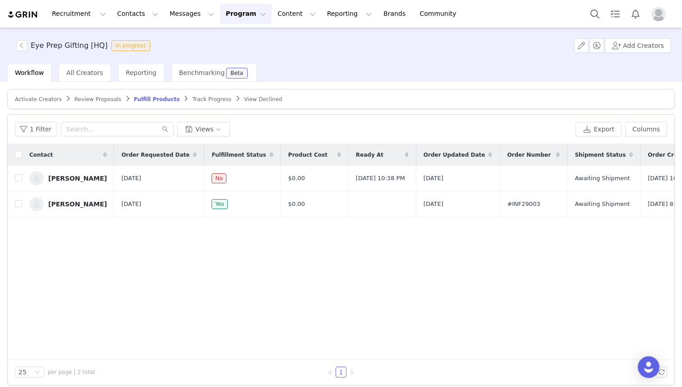
click at [31, 96] on span "Activate Creators" at bounding box center [38, 99] width 47 height 6
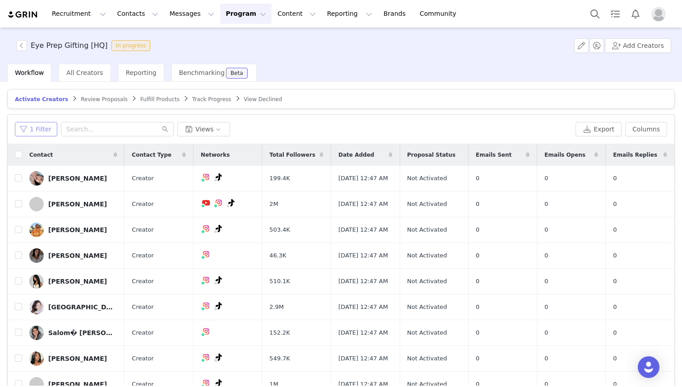
click at [32, 127] on button "1 Filter" at bounding box center [36, 129] width 42 height 14
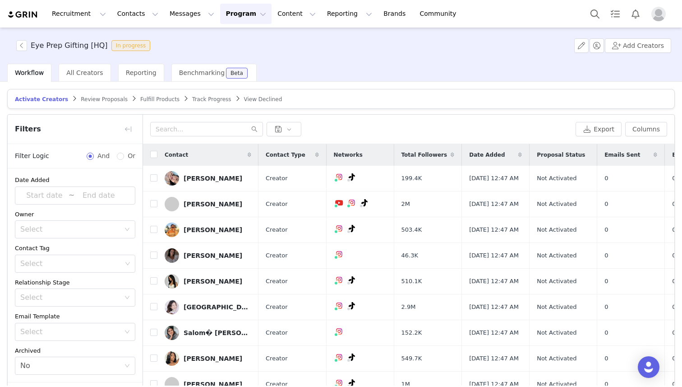
scroll to position [23, 0]
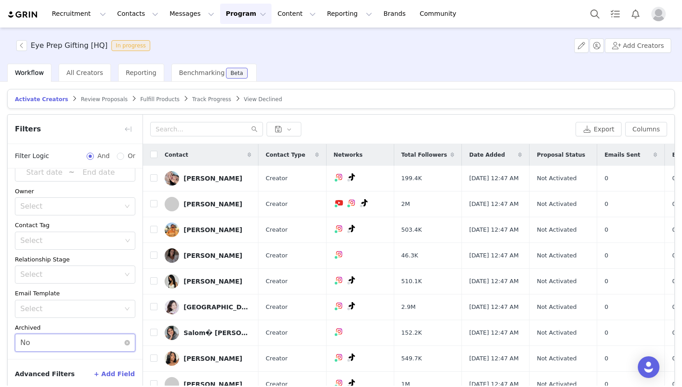
click at [92, 342] on div "Select No" at bounding box center [72, 342] width 104 height 17
click at [128, 342] on icon "icon: close-circle" at bounding box center [126, 342] width 5 height 5
click at [114, 329] on div "Archived" at bounding box center [75, 327] width 120 height 9
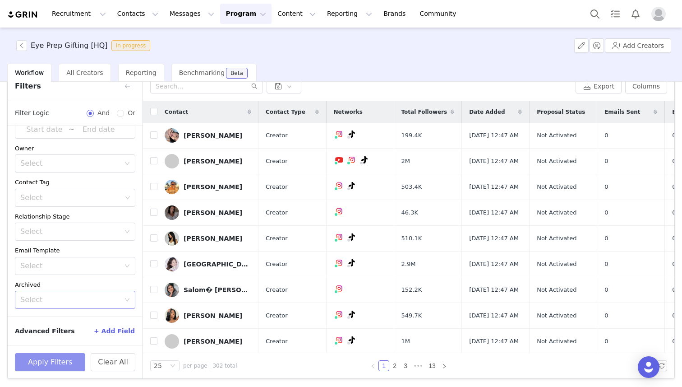
click at [49, 362] on button "Apply Filters" at bounding box center [50, 362] width 70 height 18
click at [129, 90] on button "button" at bounding box center [128, 86] width 14 height 14
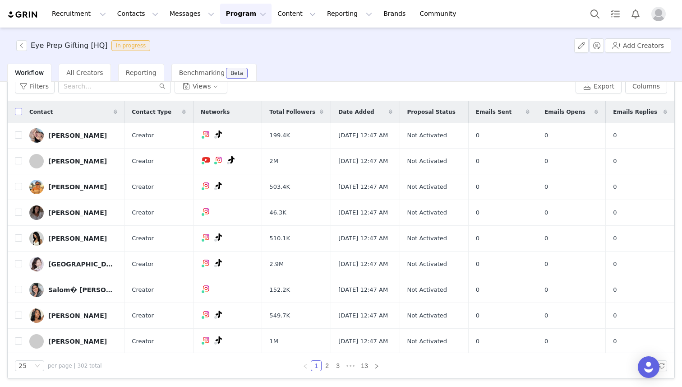
click at [18, 112] on input "checkbox" at bounding box center [18, 111] width 7 height 7
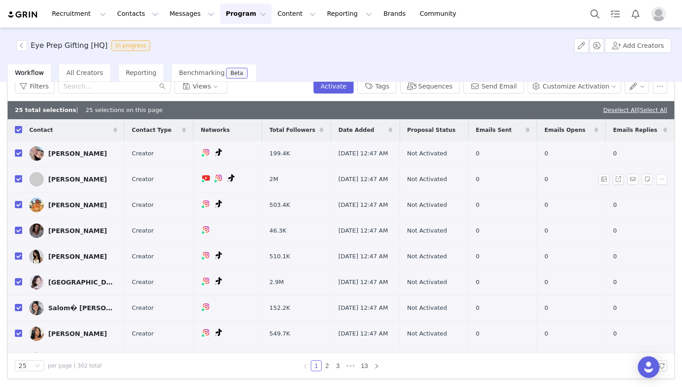
scroll to position [0, 0]
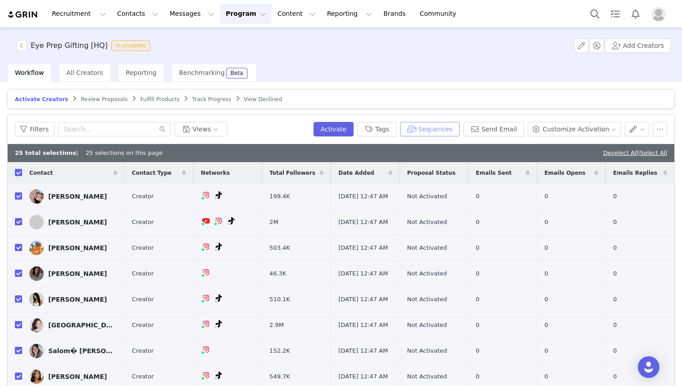
click at [434, 127] on button "Sequences" at bounding box center [430, 129] width 60 height 14
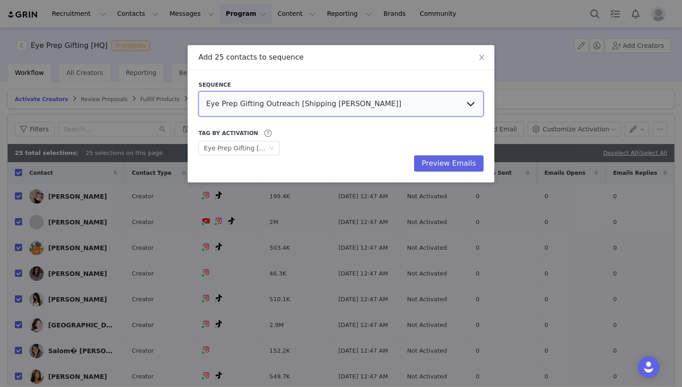
click at [332, 106] on select "Eye Prep Gifting Outreach [Shipping Butler] Eye Prep Gifting Outreach [HQ] Seph…" at bounding box center [340, 103] width 285 height 25
click at [198, 91] on select "Eye Prep Gifting Outreach [Shipping Butler] Eye Prep Gifting Outreach [HQ] Seph…" at bounding box center [340, 103] width 285 height 25
click at [325, 142] on div "Tag by Activation Optional Eye Prep Gifting [HQ]" at bounding box center [340, 142] width 285 height 28
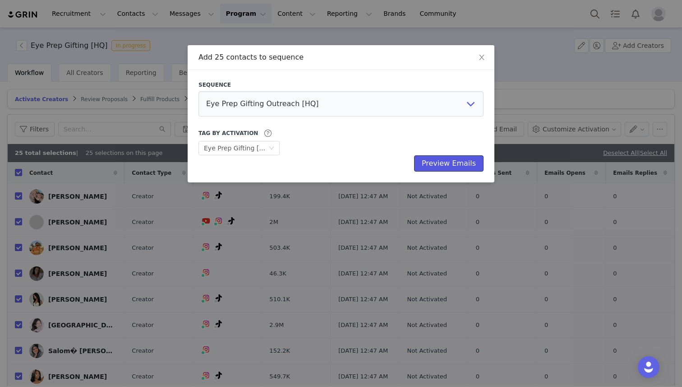
click at [445, 167] on button "Preview Emails" at bounding box center [448, 163] width 69 height 16
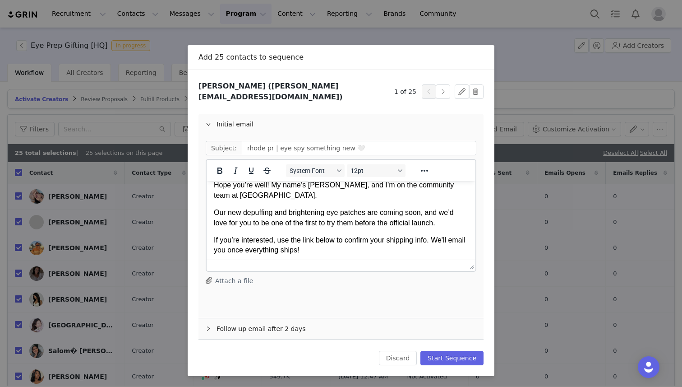
scroll to position [36, 0]
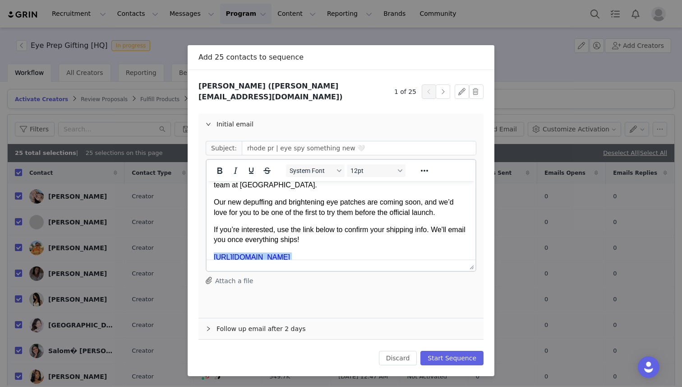
drag, startPoint x: 451, startPoint y: 247, endPoint x: 208, endPoint y: 245, distance: 242.7
click at [208, 245] on html "Hi Monica, Hope you’re well! My name’s Maya, and I’m on the community team at r…" at bounding box center [341, 207] width 269 height 124
copy p "https://rhodeskin.grin.live/0be6edb9-f80a-47ea-bafa-b94787e13d2c"
click at [455, 352] on button "Start Sequence" at bounding box center [451, 357] width 63 height 14
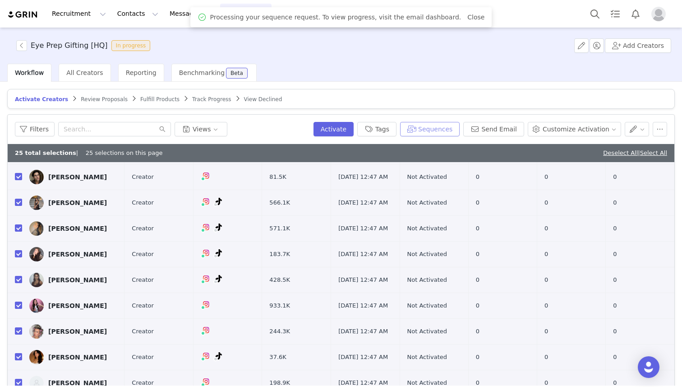
scroll to position [43, 0]
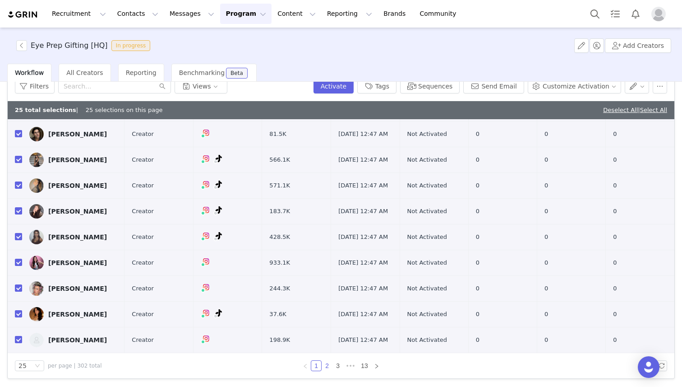
click at [328, 366] on link "2" at bounding box center [327, 365] width 10 height 10
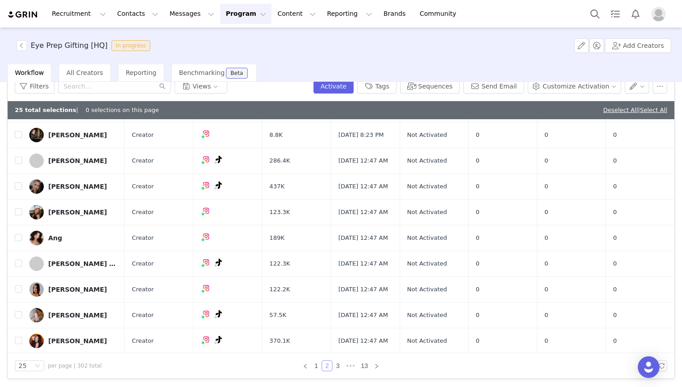
scroll to position [311, 0]
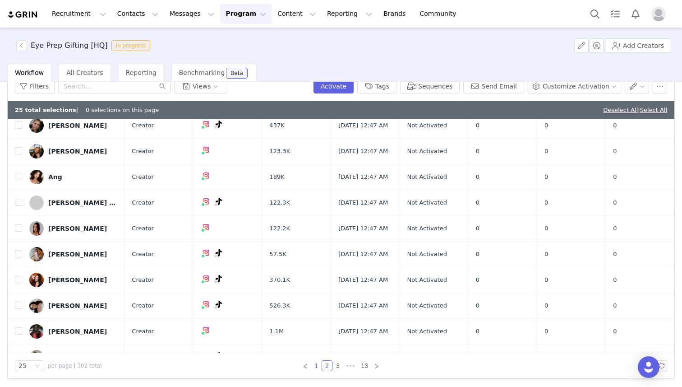
click at [317, 368] on link "1" at bounding box center [316, 365] width 10 height 10
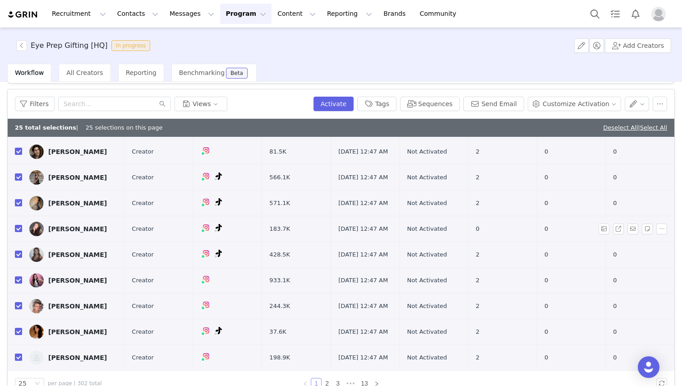
scroll to position [43, 0]
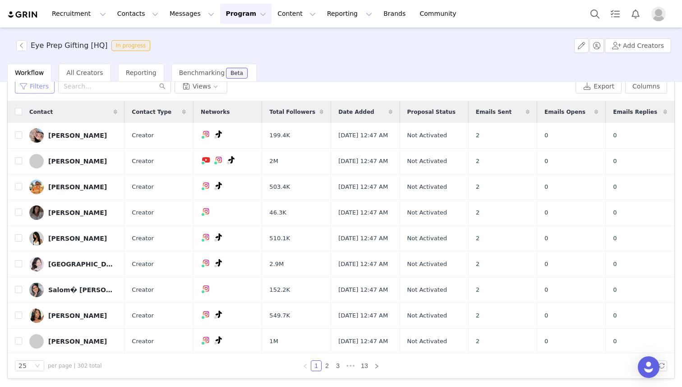
click at [26, 88] on button "Filters" at bounding box center [35, 86] width 40 height 14
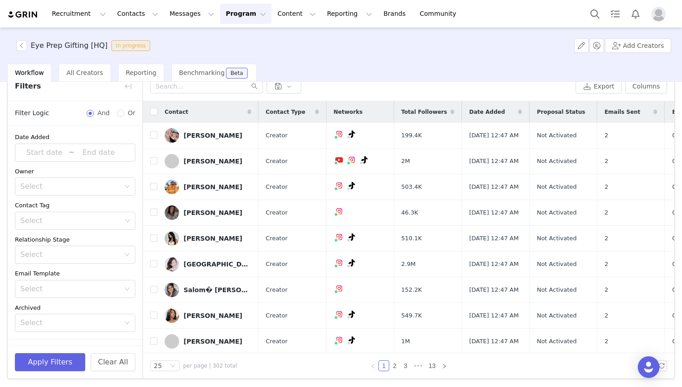
scroll to position [23, 0]
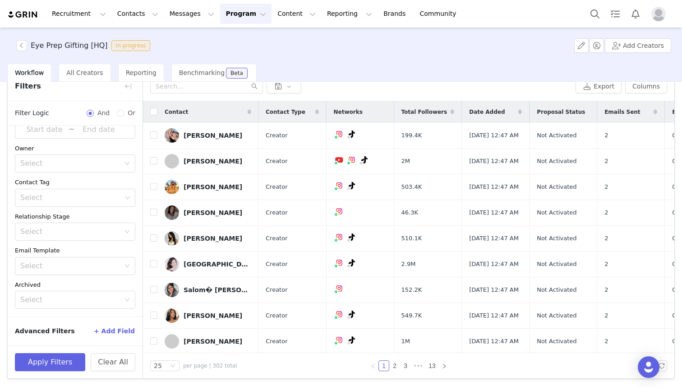
click at [115, 330] on button "+ Add Field" at bounding box center [114, 330] width 42 height 14
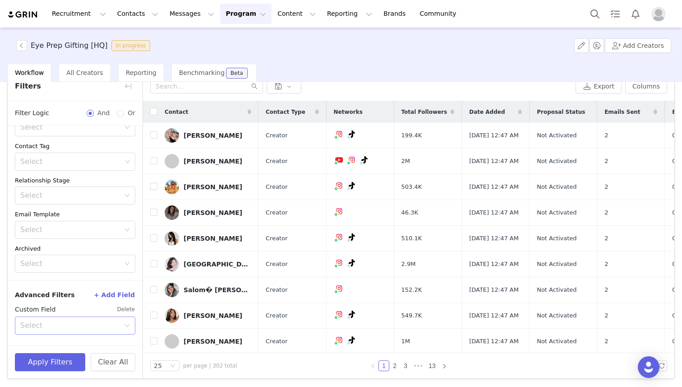
click at [74, 323] on div "Select" at bounding box center [70, 325] width 100 height 9
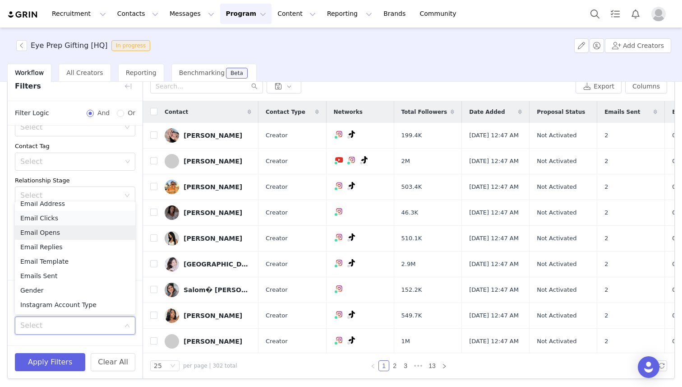
scroll to position [340, 0]
click at [55, 277] on li "Emails Sent" at bounding box center [75, 274] width 120 height 14
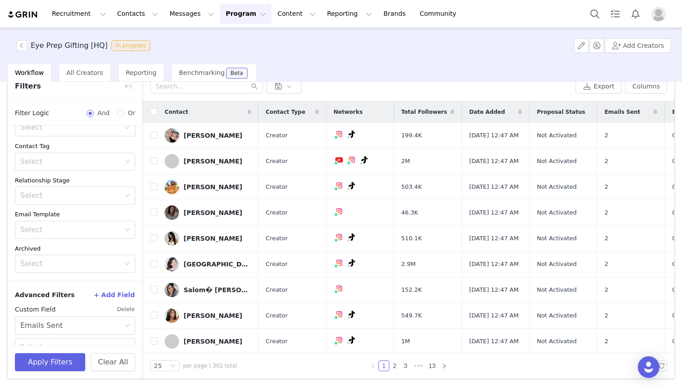
scroll to position [77, 0]
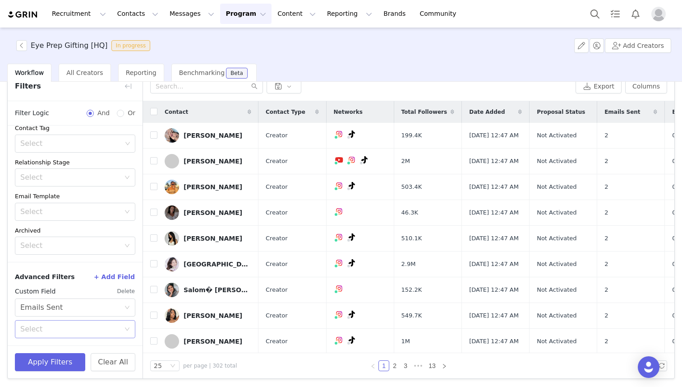
click at [65, 329] on div "Select" at bounding box center [70, 328] width 100 height 9
click at [70, 364] on li "Has not been sent an email" at bounding box center [75, 362] width 120 height 14
click at [52, 358] on button "Apply Filters" at bounding box center [50, 362] width 70 height 18
click at [69, 362] on button "Apply Filters" at bounding box center [50, 362] width 70 height 18
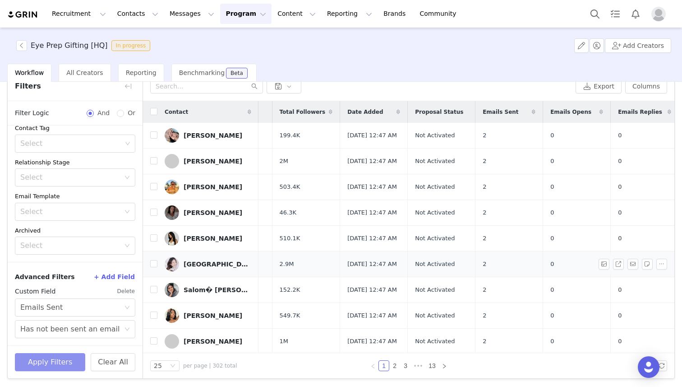
scroll to position [0, 0]
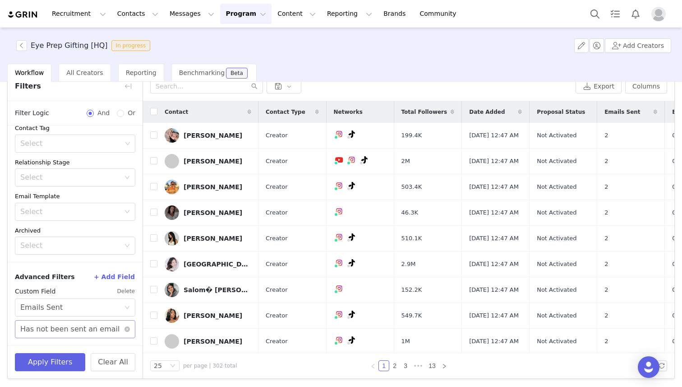
click at [83, 329] on div "Has not been sent an email" at bounding box center [69, 328] width 99 height 17
click at [80, 286] on div "Custom Field Delete" at bounding box center [75, 291] width 120 height 14
click at [57, 364] on button "Apply Filters" at bounding box center [50, 362] width 70 height 18
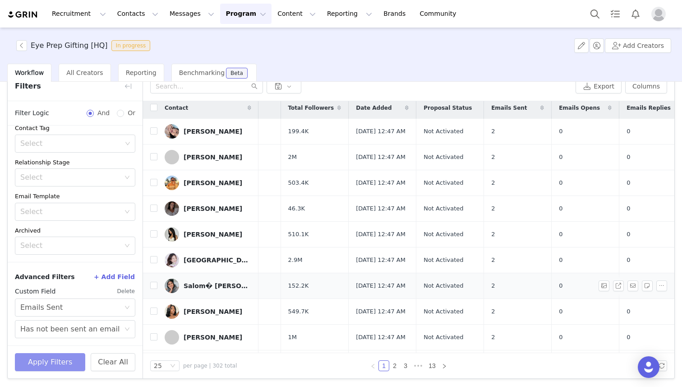
scroll to position [4, 111]
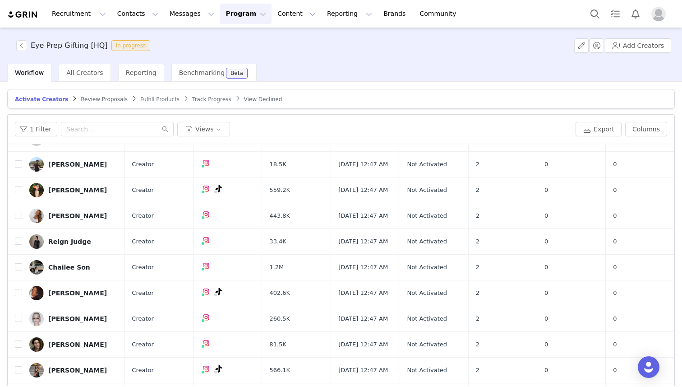
scroll to position [413, 0]
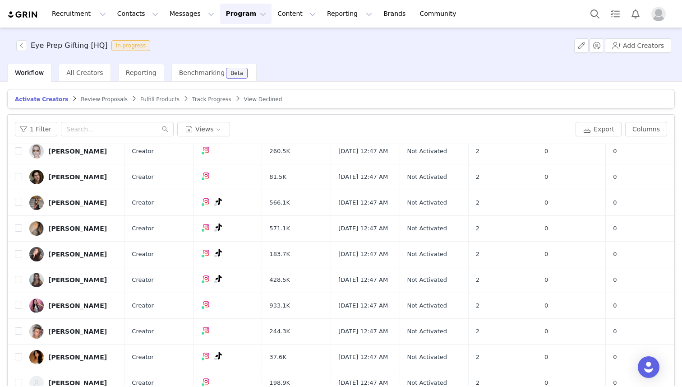
click at [35, 105] on article "Activate Creators Review Proposals Fulfill Products Track Progress View Declined" at bounding box center [341, 99] width 668 height 20
click at [34, 126] on button "1 Filter" at bounding box center [36, 129] width 42 height 14
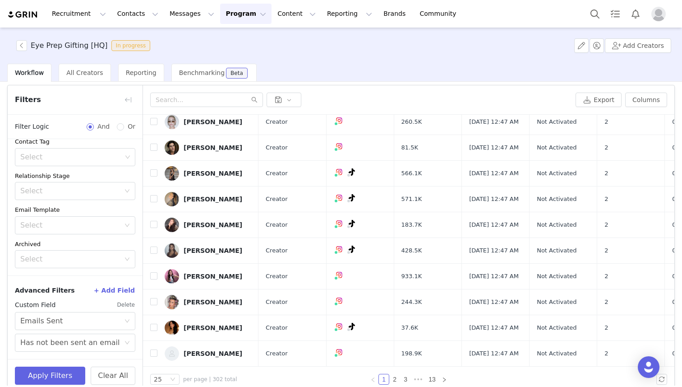
scroll to position [43, 0]
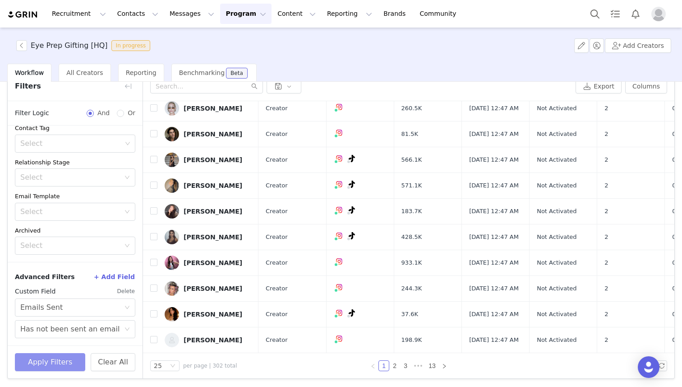
click at [65, 357] on button "Apply Filters" at bounding box center [50, 362] width 70 height 18
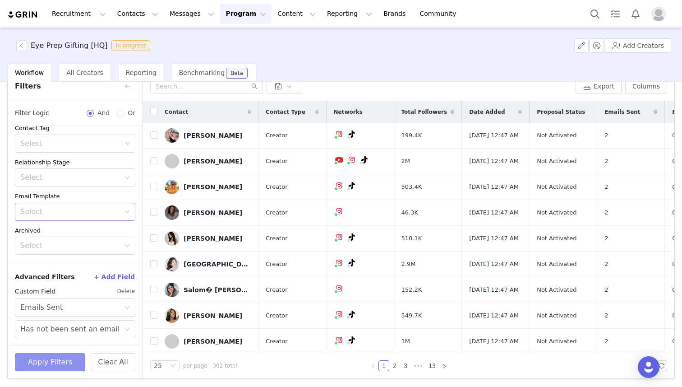
click at [62, 207] on div "Select" at bounding box center [70, 211] width 100 height 9
click at [78, 192] on div "Email Template" at bounding box center [75, 196] width 120 height 9
click at [112, 277] on button "+ Add Field" at bounding box center [114, 276] width 42 height 14
click at [110, 273] on button "+ Add Field" at bounding box center [114, 276] width 42 height 14
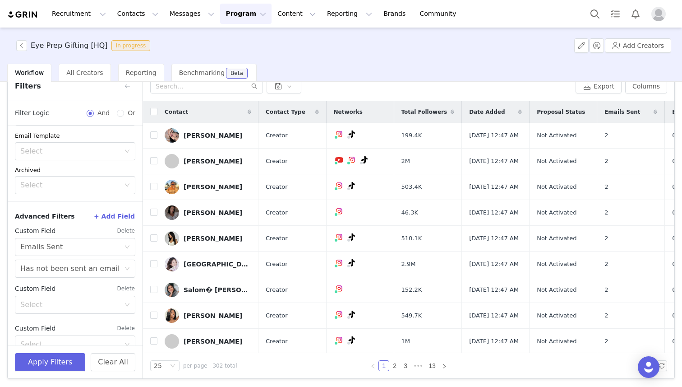
scroll to position [157, 0]
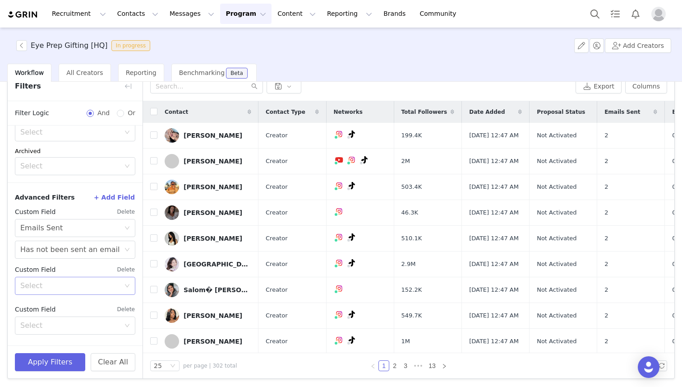
click at [56, 283] on div "Select" at bounding box center [70, 285] width 100 height 9
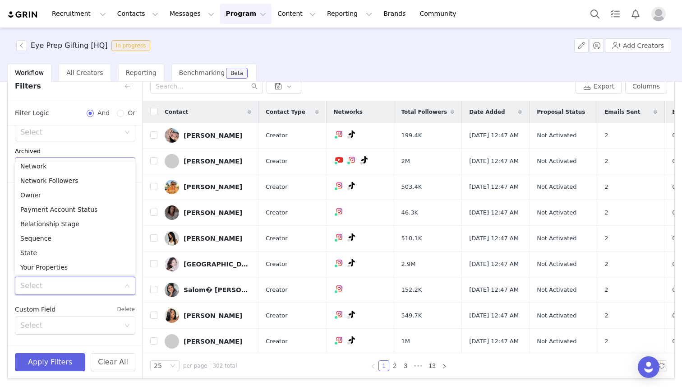
scroll to position [464, 0]
click at [129, 86] on button "button" at bounding box center [128, 86] width 14 height 14
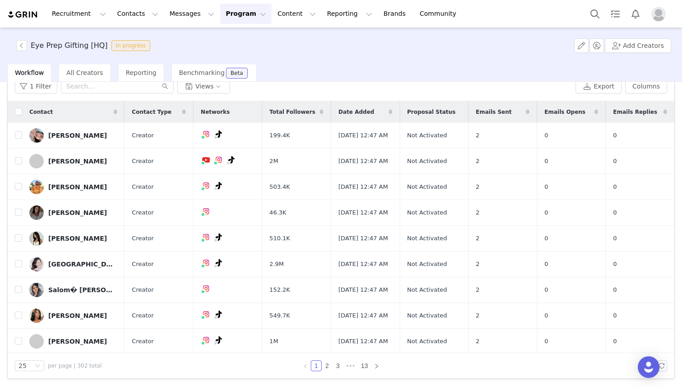
scroll to position [2, 0]
click at [326, 365] on link "2" at bounding box center [327, 365] width 10 height 10
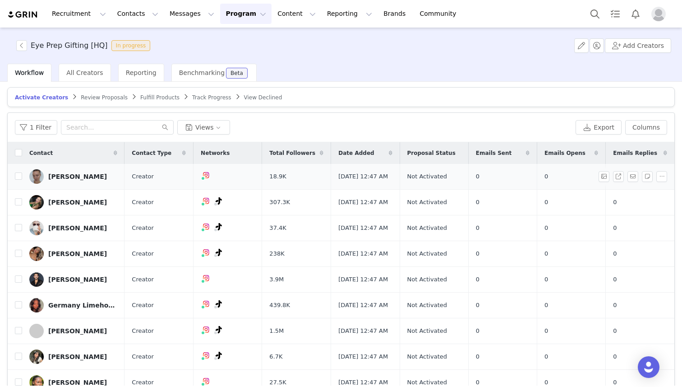
scroll to position [0, 0]
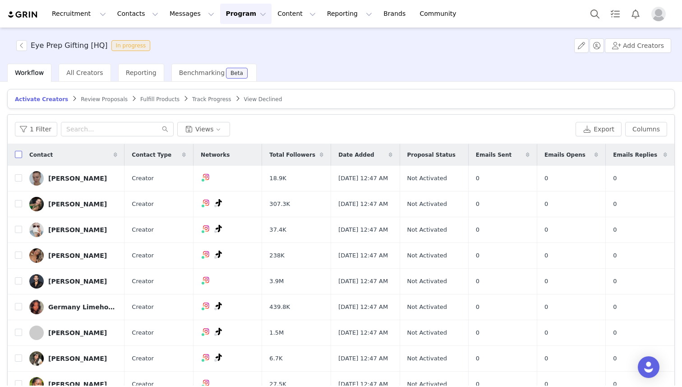
click at [19, 155] on input "checkbox" at bounding box center [18, 154] width 7 height 7
checkbox input "true"
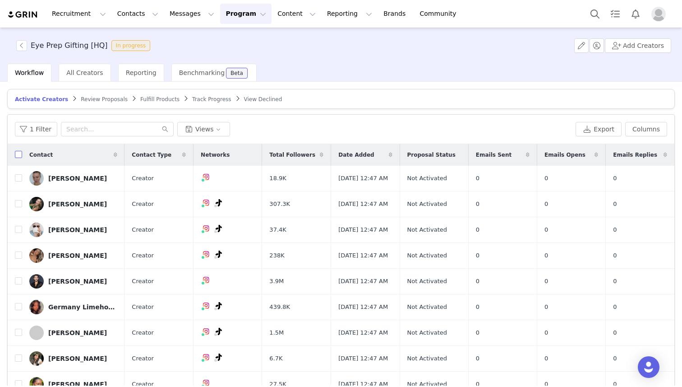
checkbox input "true"
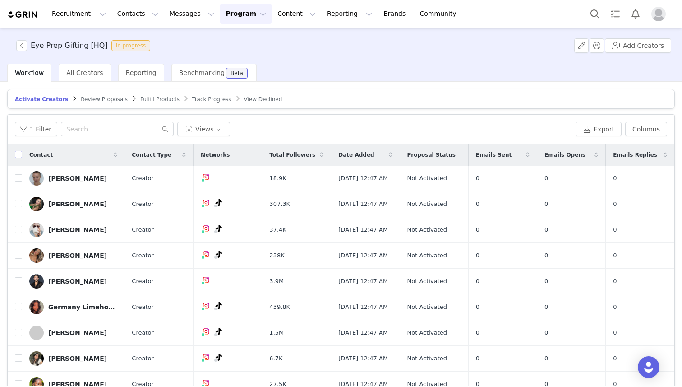
checkbox input "true"
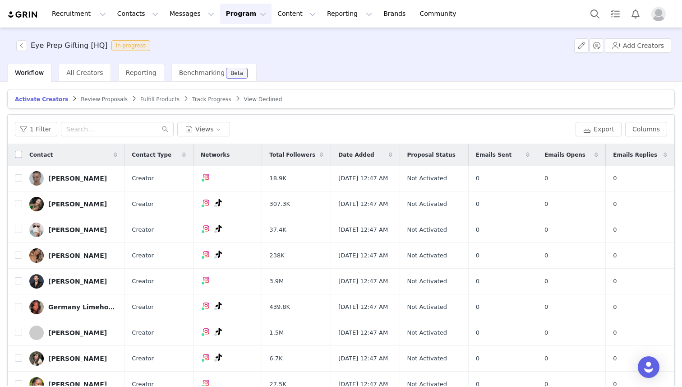
checkbox input "true"
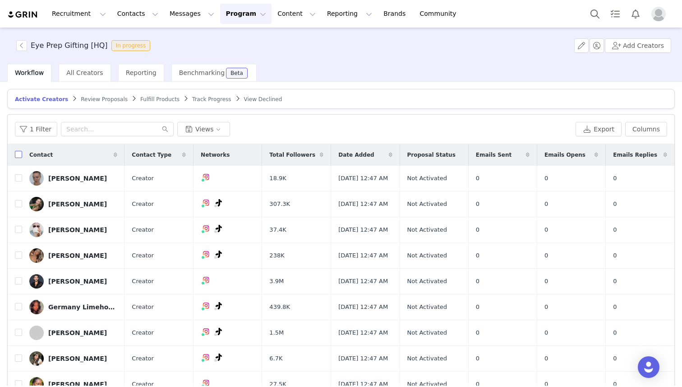
checkbox input "true"
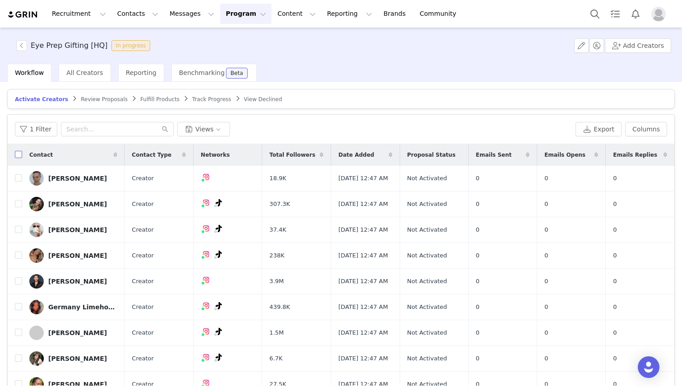
checkbox input "true"
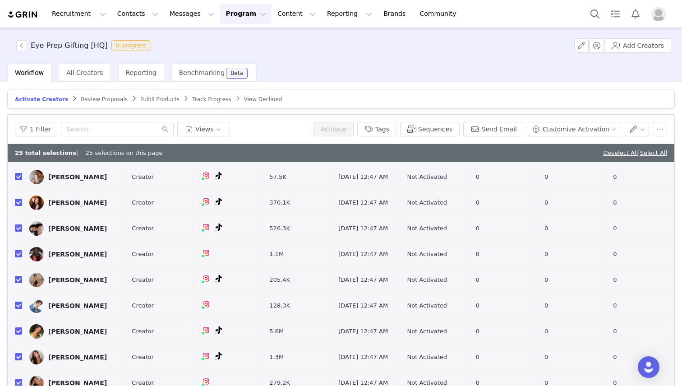
scroll to position [43, 0]
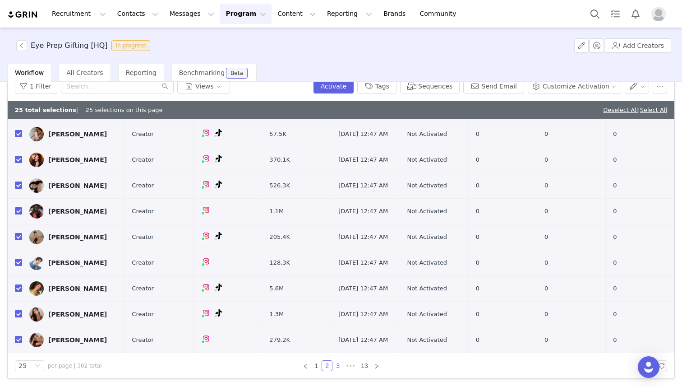
click at [339, 365] on link "3" at bounding box center [338, 365] width 10 height 10
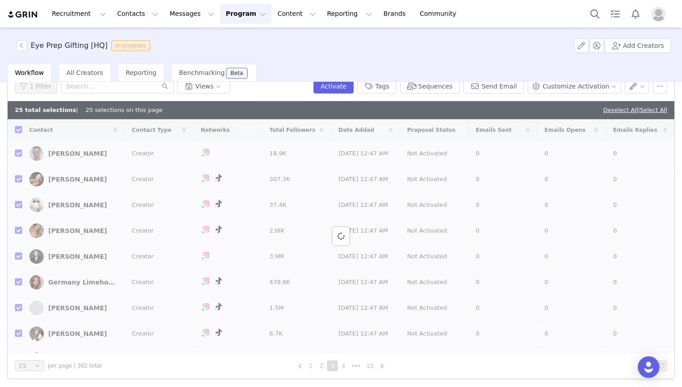
checkbox input "false"
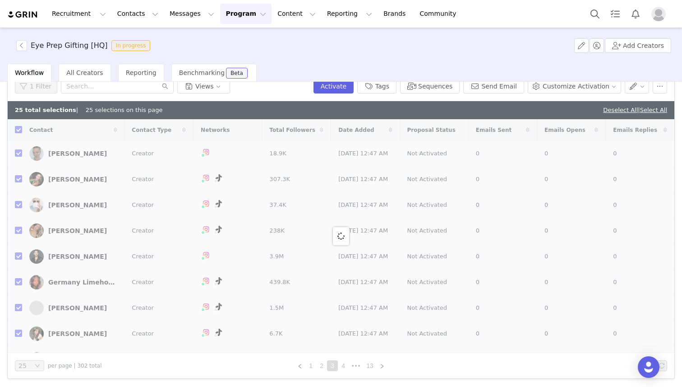
checkbox input "false"
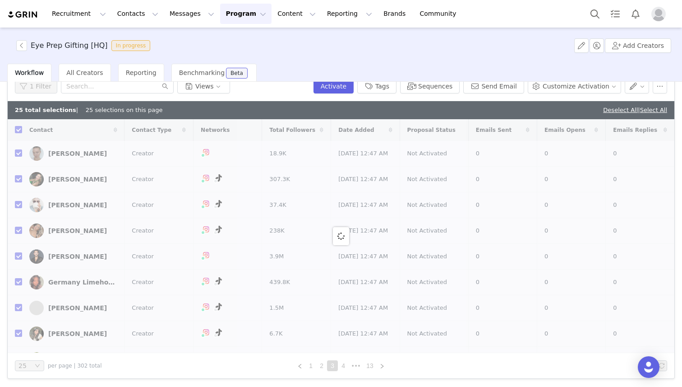
checkbox input "false"
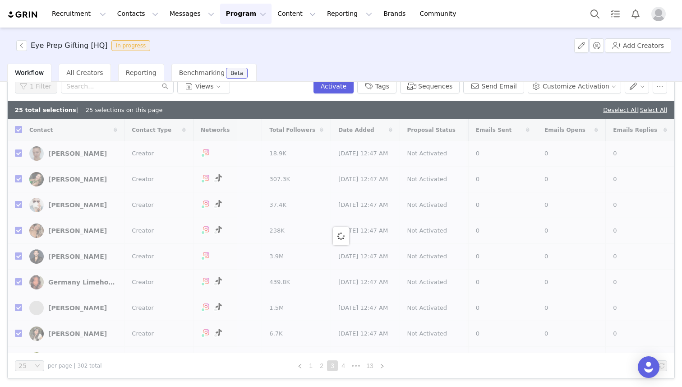
checkbox input "false"
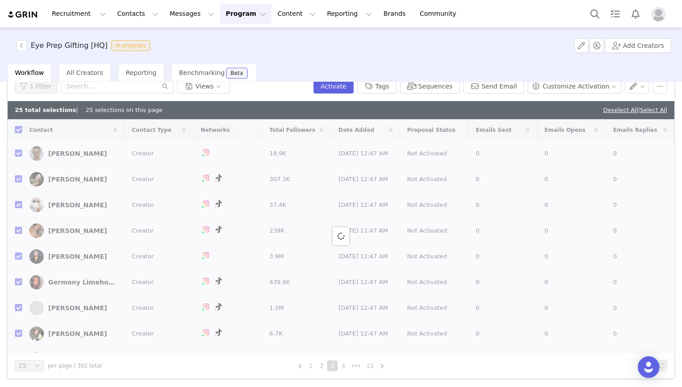
checkbox input "false"
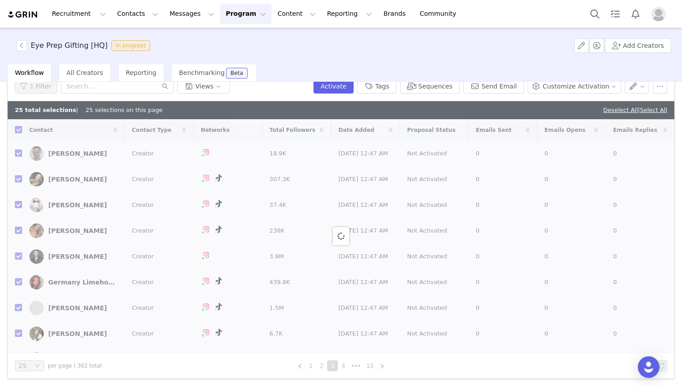
checkbox input "false"
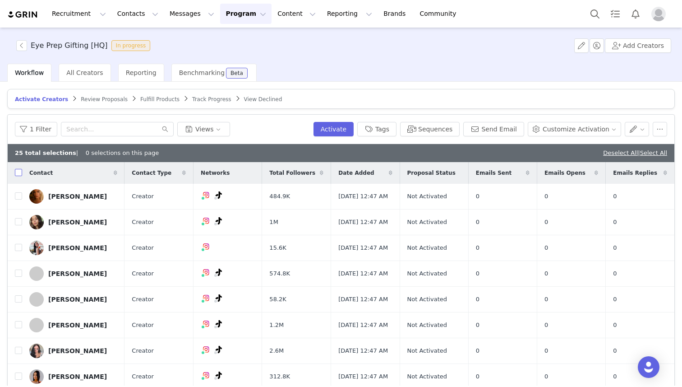
click at [19, 169] on input "checkbox" at bounding box center [18, 172] width 7 height 7
checkbox input "true"
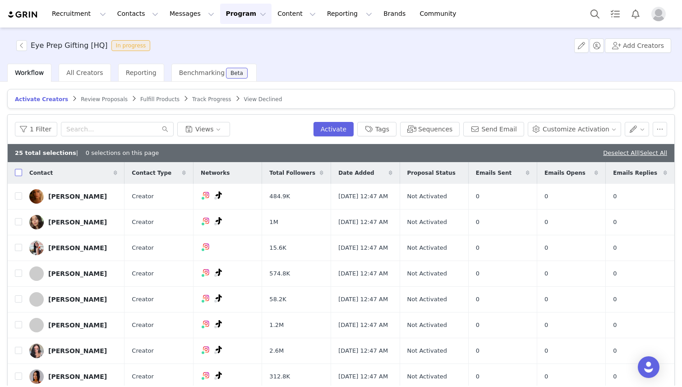
checkbox input "true"
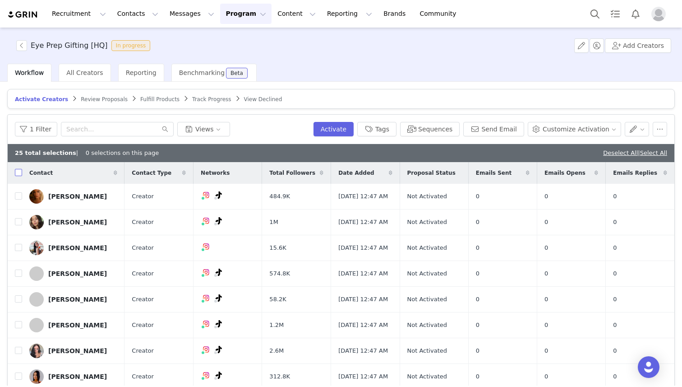
checkbox input "true"
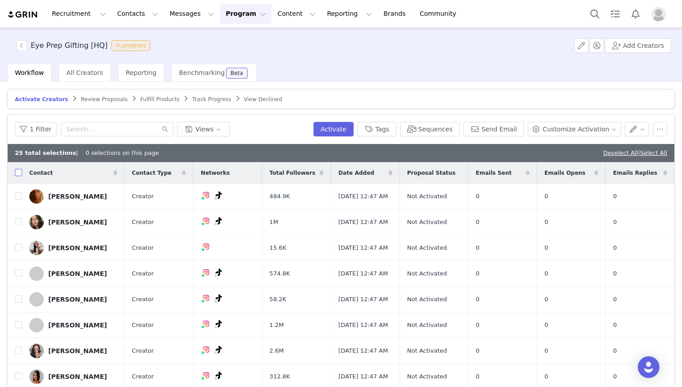
checkbox input "true"
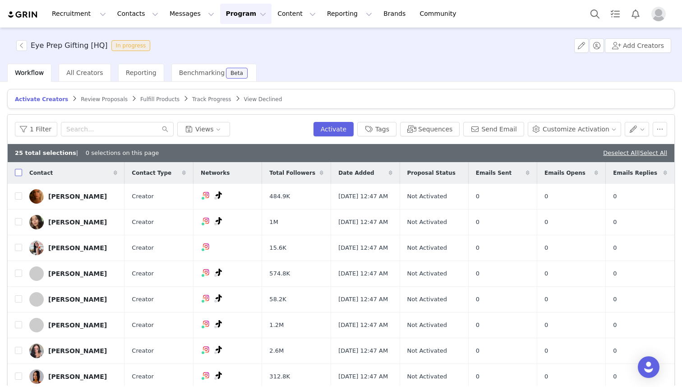
checkbox input "true"
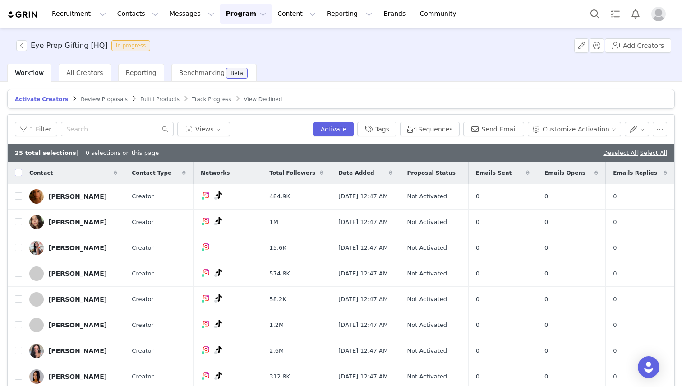
checkbox input "true"
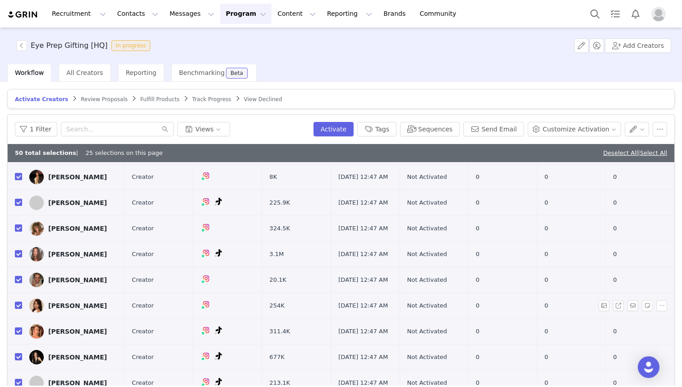
scroll to position [43, 0]
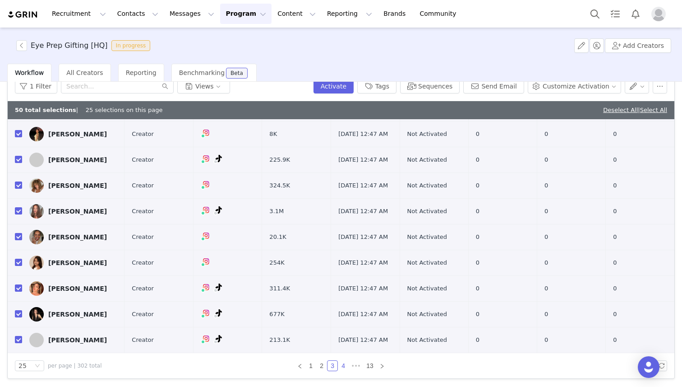
click at [343, 365] on link "4" at bounding box center [343, 365] width 10 height 10
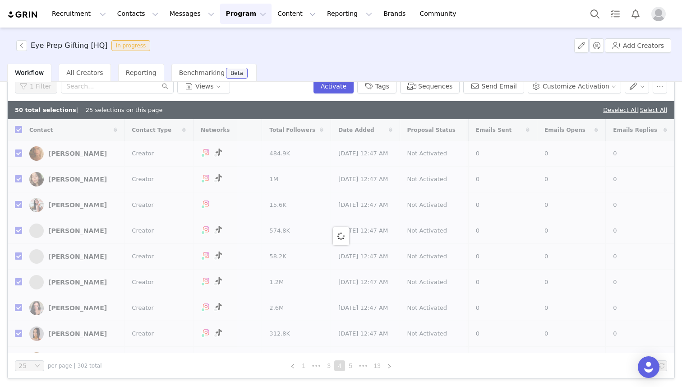
checkbox input "false"
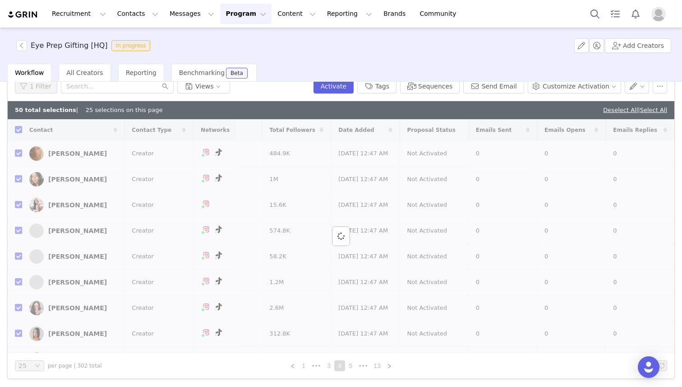
checkbox input "false"
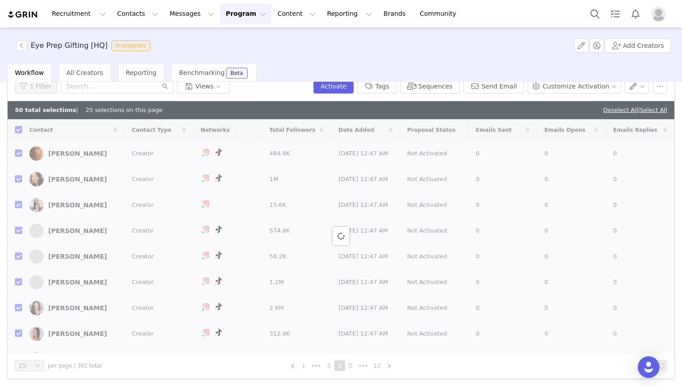
checkbox input "false"
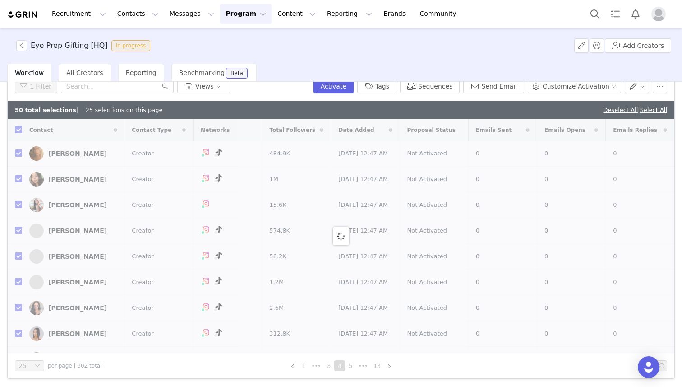
checkbox input "false"
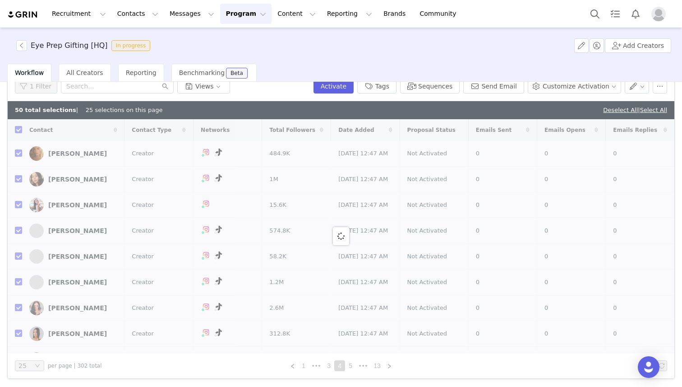
checkbox input "false"
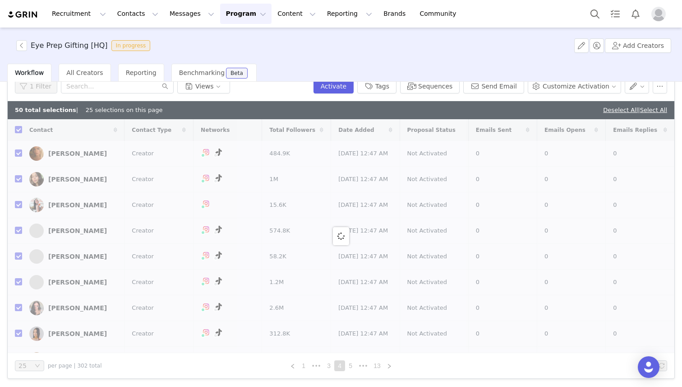
checkbox input "false"
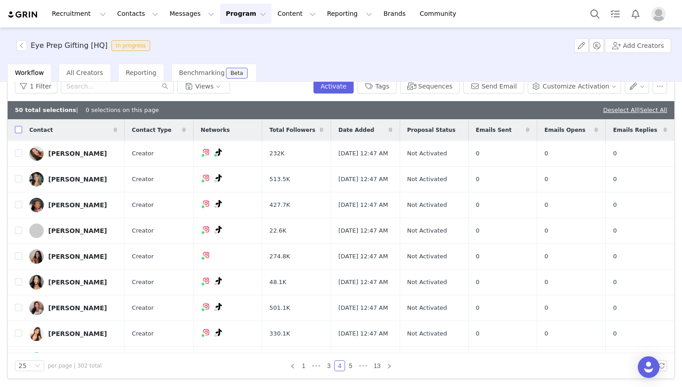
click at [19, 129] on input "checkbox" at bounding box center [18, 129] width 7 height 7
checkbox input "true"
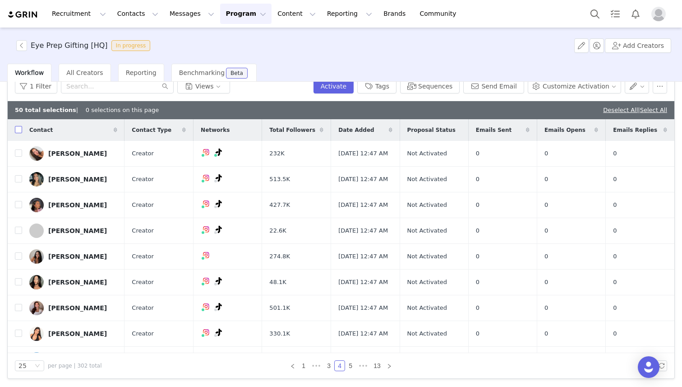
checkbox input "true"
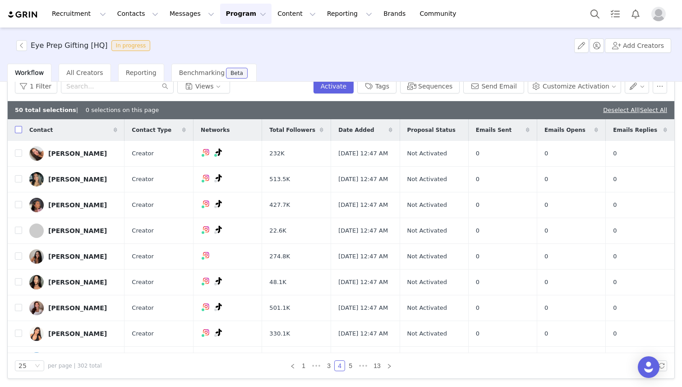
checkbox input "true"
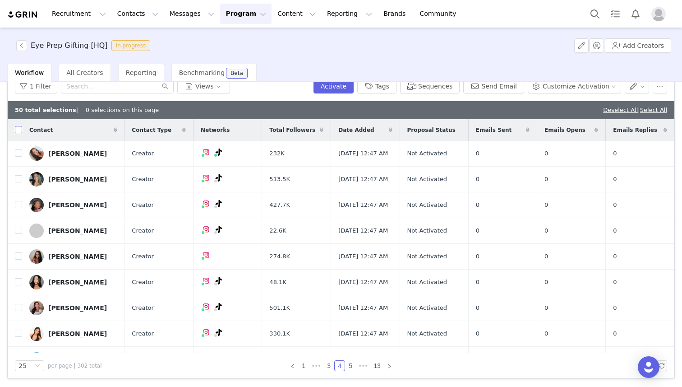
checkbox input "true"
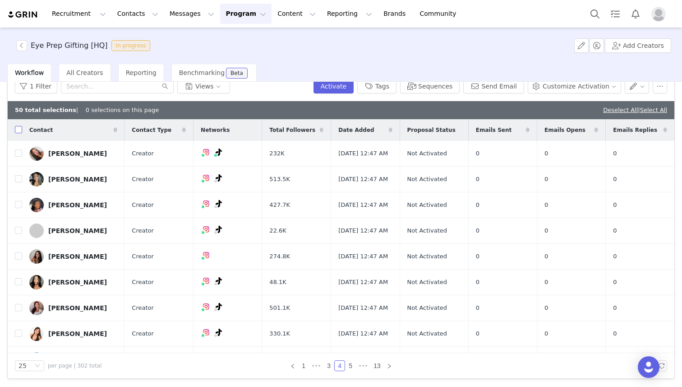
checkbox input "true"
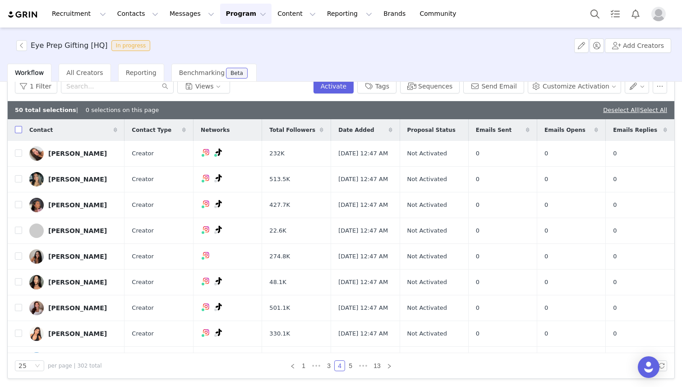
checkbox input "true"
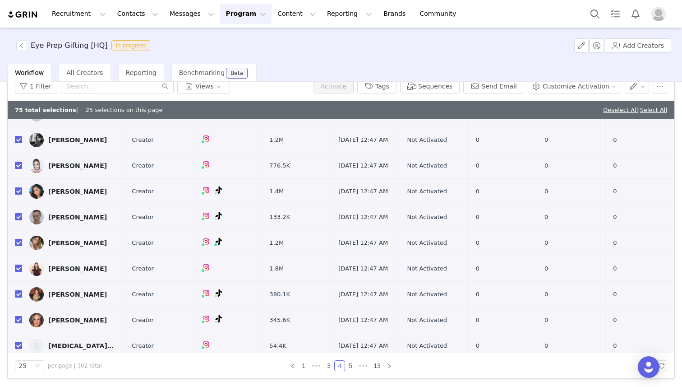
scroll to position [431, 0]
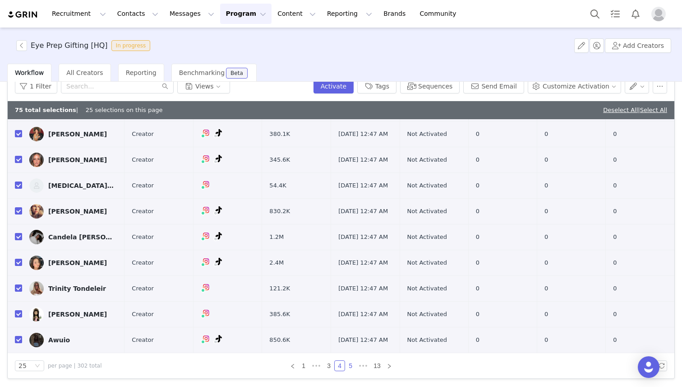
click at [350, 365] on link "5" at bounding box center [351, 365] width 10 height 10
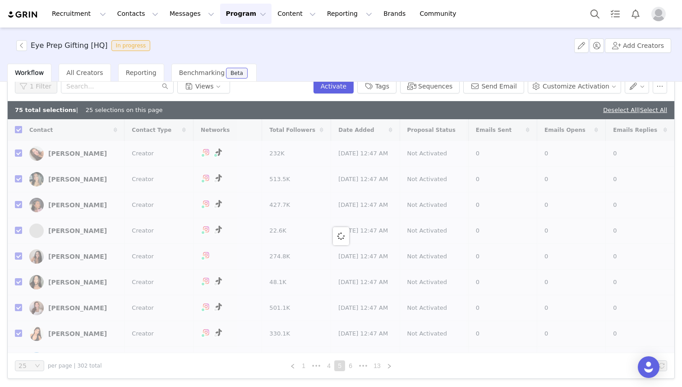
checkbox input "false"
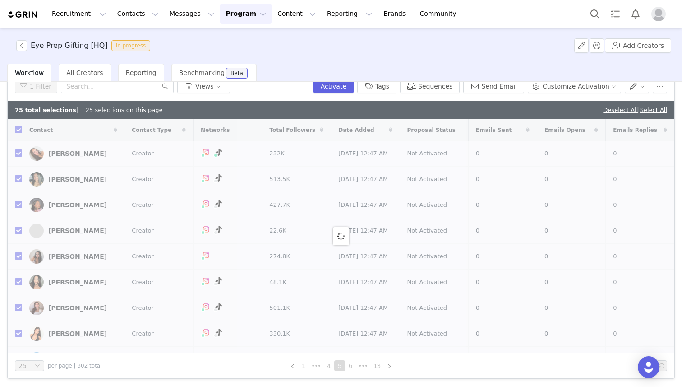
checkbox input "false"
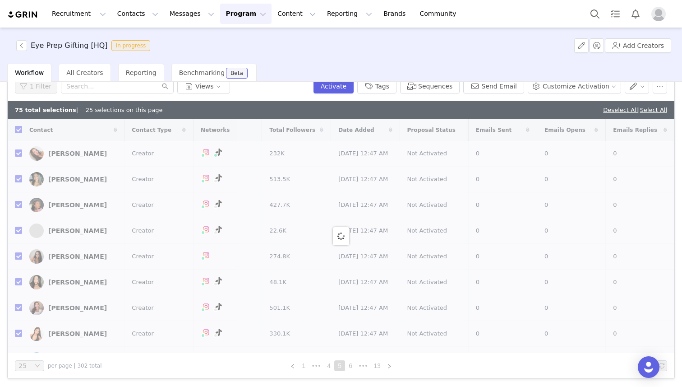
checkbox input "false"
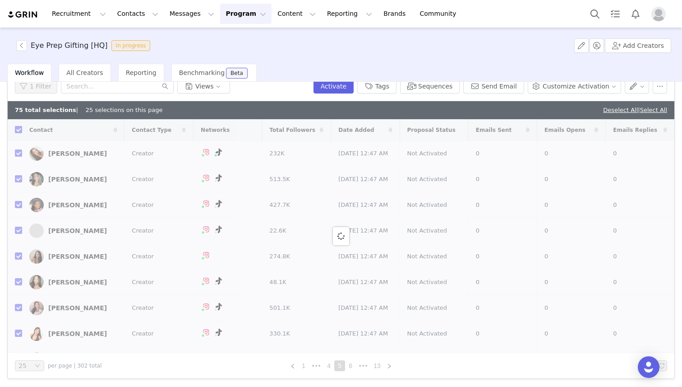
checkbox input "false"
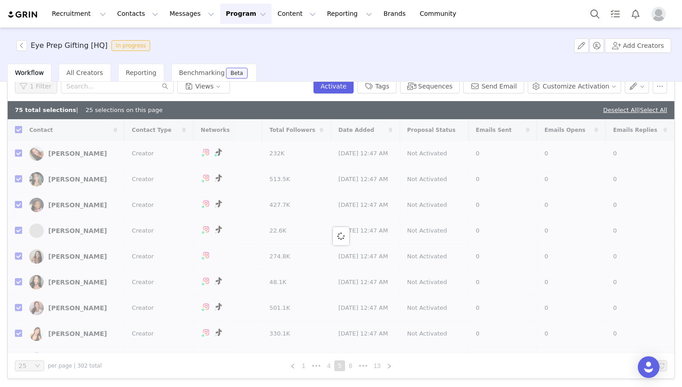
checkbox input "false"
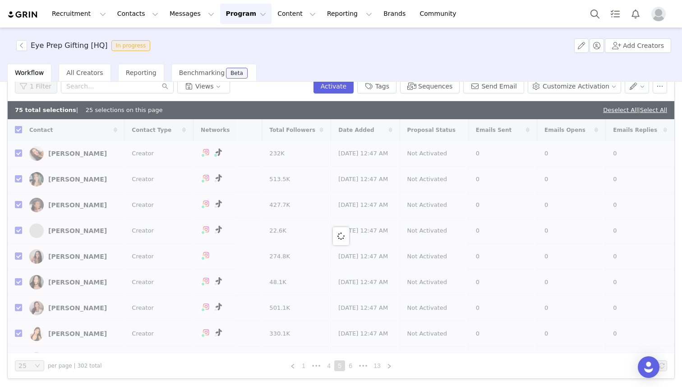
checkbox input "false"
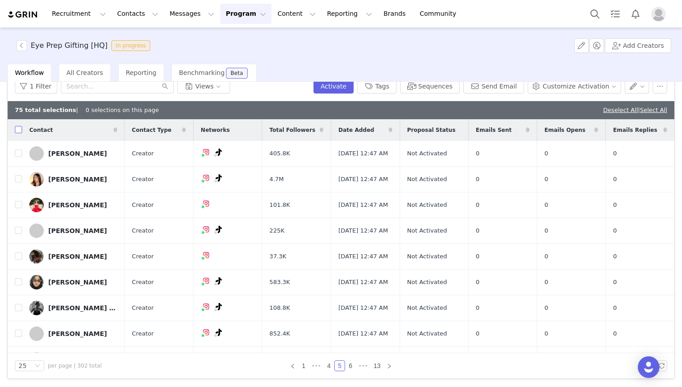
click at [19, 129] on input "checkbox" at bounding box center [18, 129] width 7 height 7
checkbox input "true"
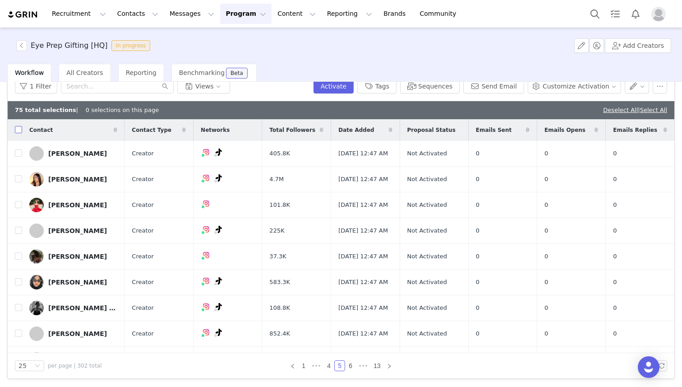
checkbox input "true"
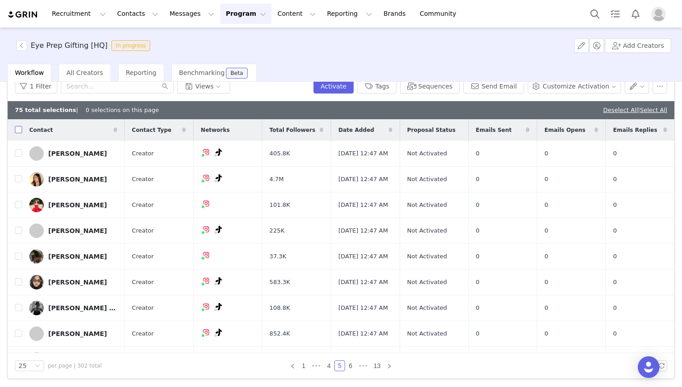
checkbox input "true"
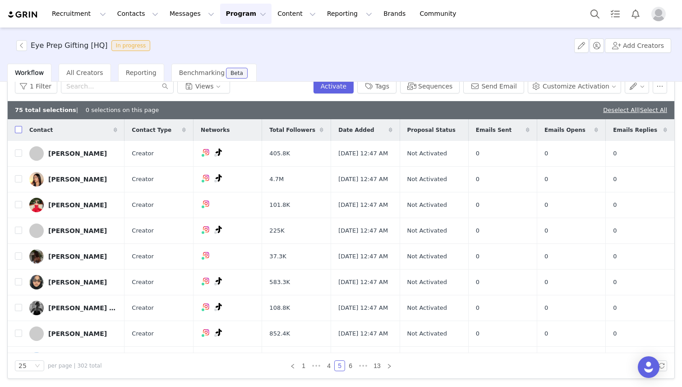
checkbox input "true"
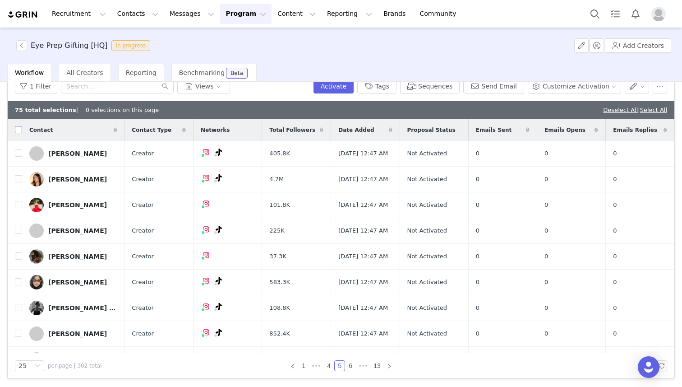
checkbox input "true"
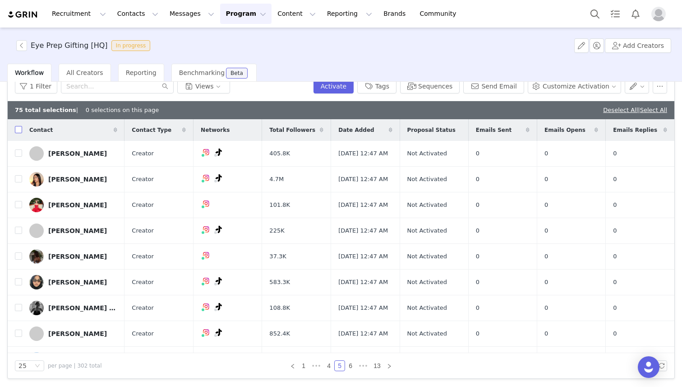
checkbox input "true"
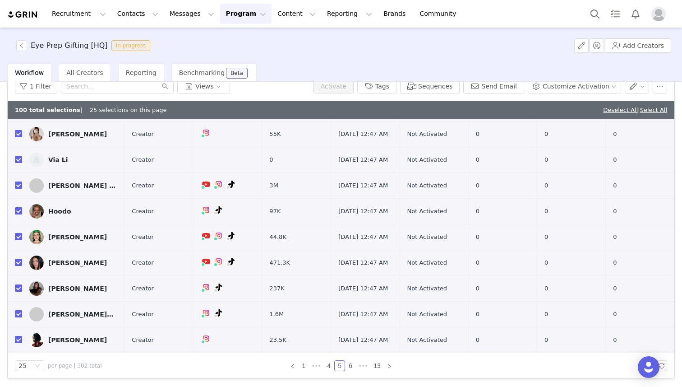
scroll to position [510, 0]
click at [351, 364] on link "6" at bounding box center [351, 365] width 10 height 10
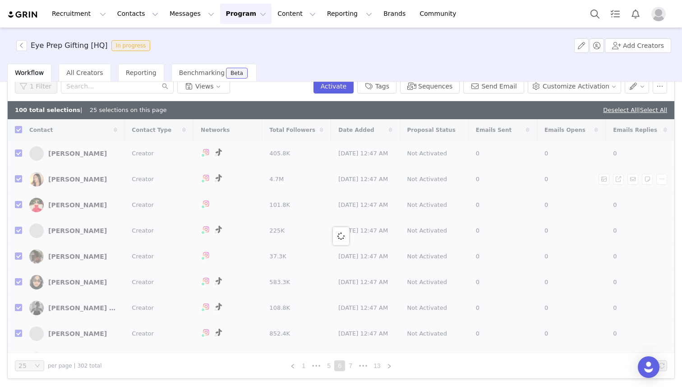
checkbox input "false"
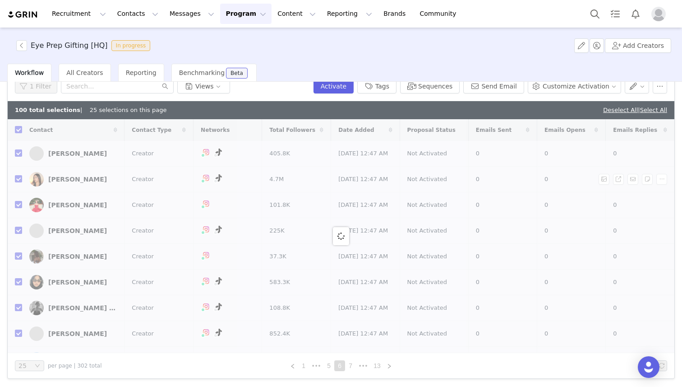
checkbox input "false"
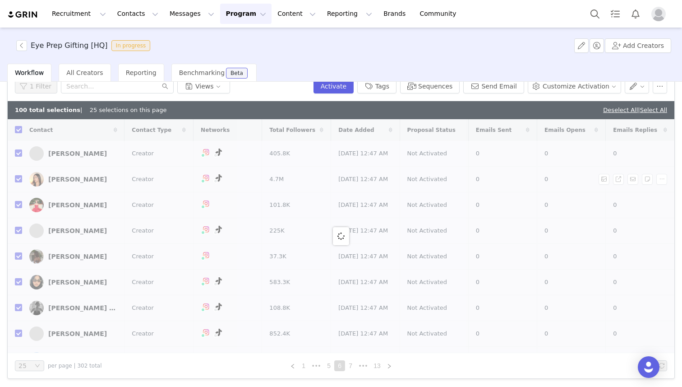
checkbox input "false"
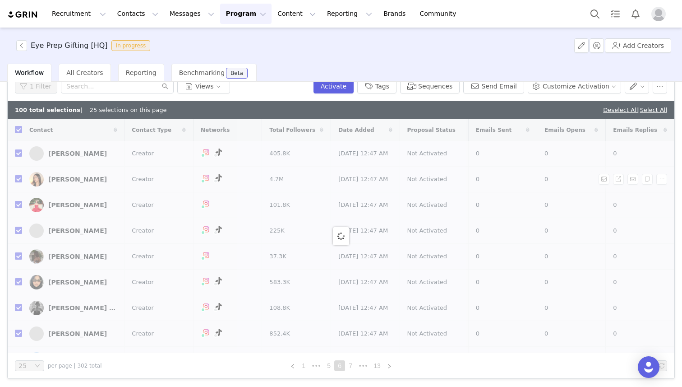
checkbox input "false"
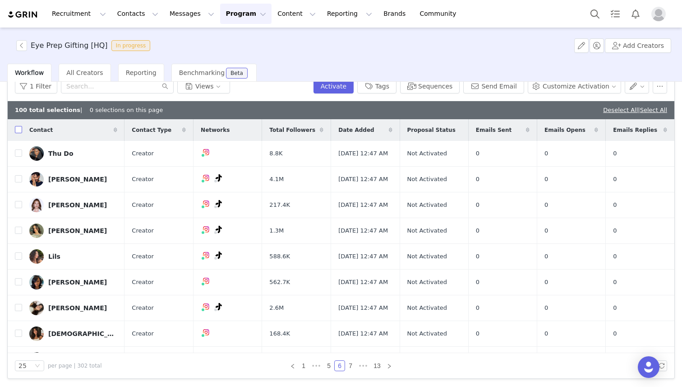
click at [19, 128] on input "checkbox" at bounding box center [18, 129] width 7 height 7
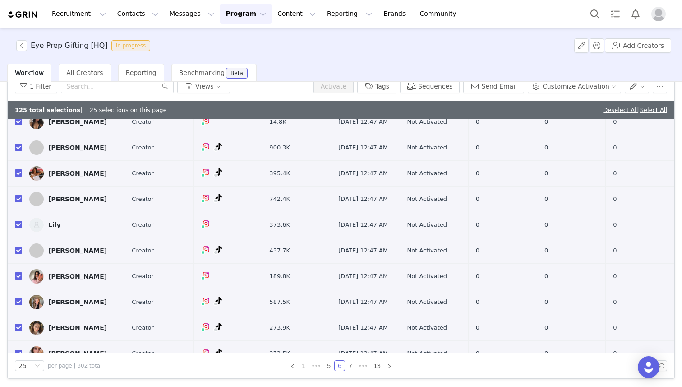
scroll to position [431, 0]
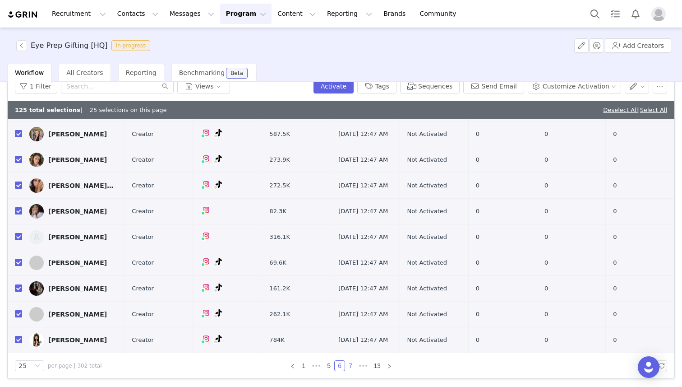
click at [350, 366] on link "7" at bounding box center [351, 365] width 10 height 10
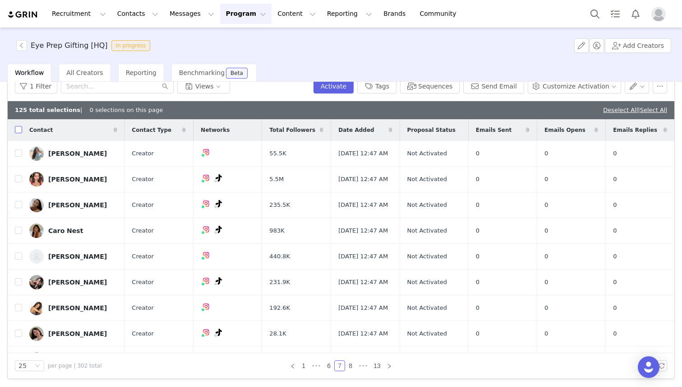
click at [18, 130] on input "checkbox" at bounding box center [18, 129] width 7 height 7
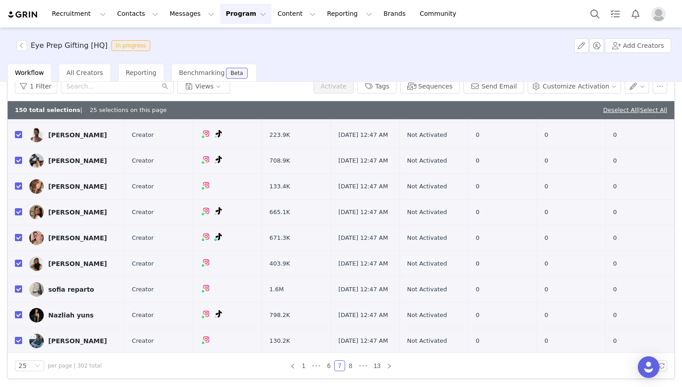
scroll to position [431, 0]
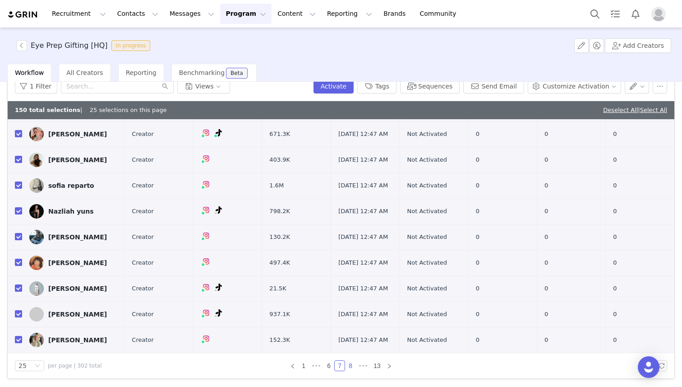
click at [349, 364] on link "8" at bounding box center [351, 365] width 10 height 10
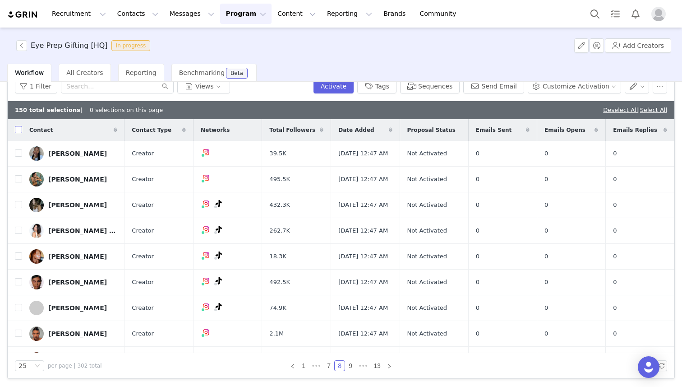
click at [18, 129] on input "checkbox" at bounding box center [18, 129] width 7 height 7
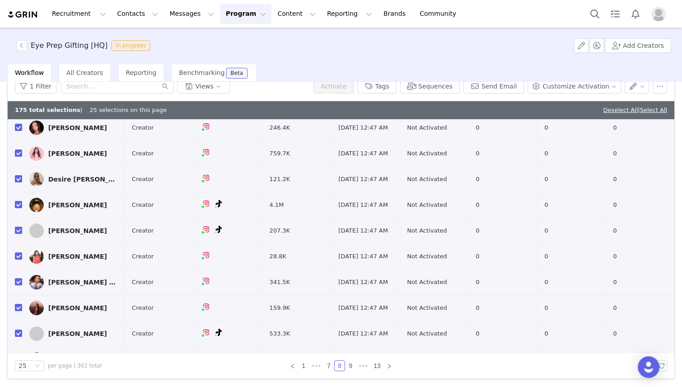
scroll to position [431, 0]
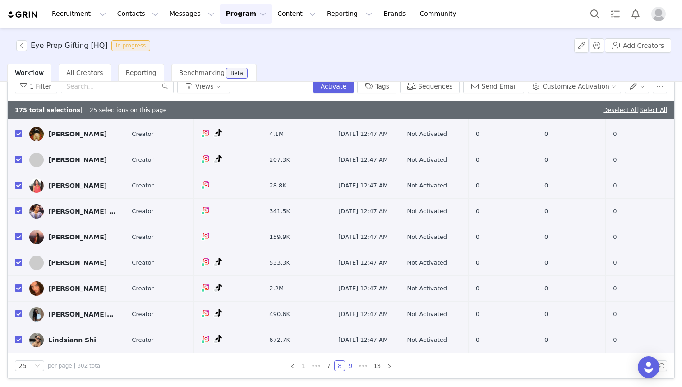
click at [351, 364] on link "9" at bounding box center [351, 365] width 10 height 10
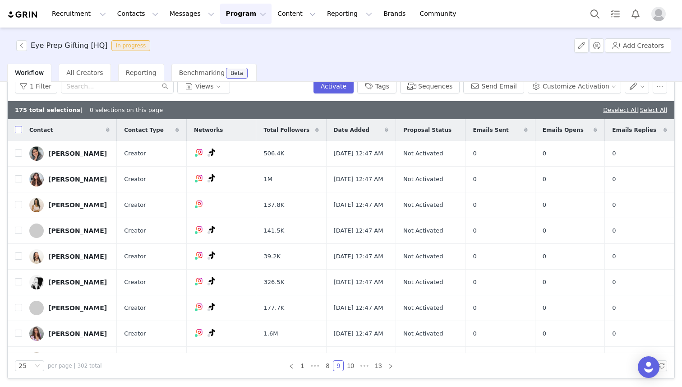
click at [21, 132] on input "checkbox" at bounding box center [18, 129] width 7 height 7
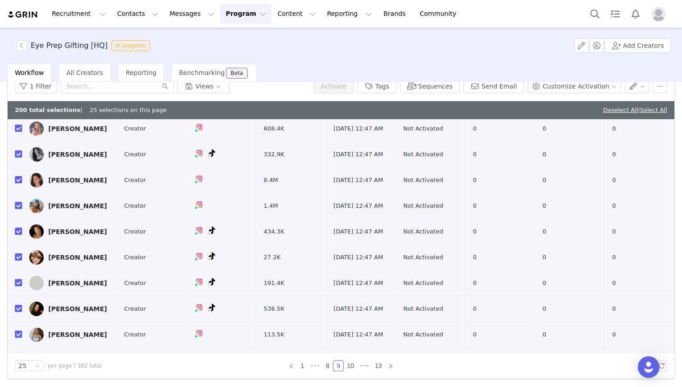
scroll to position [431, 0]
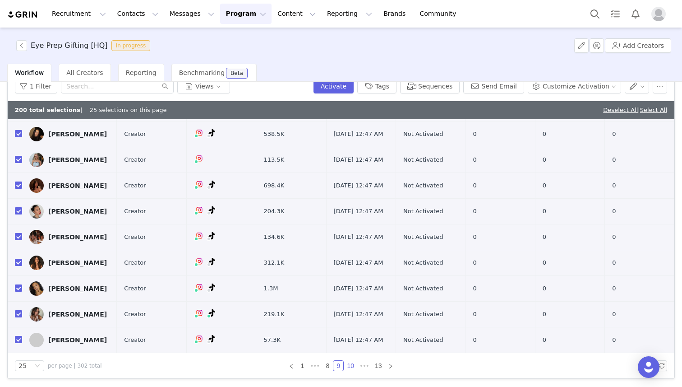
click at [352, 365] on link "10" at bounding box center [350, 365] width 13 height 10
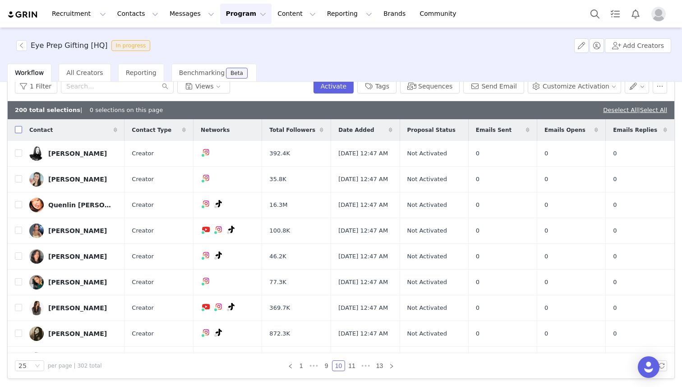
click at [18, 128] on input "checkbox" at bounding box center [18, 129] width 7 height 7
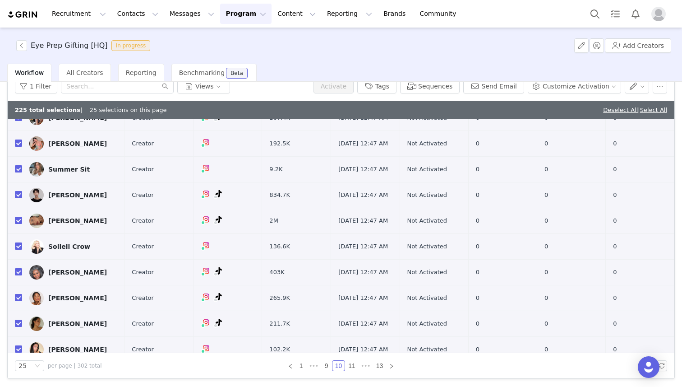
scroll to position [431, 0]
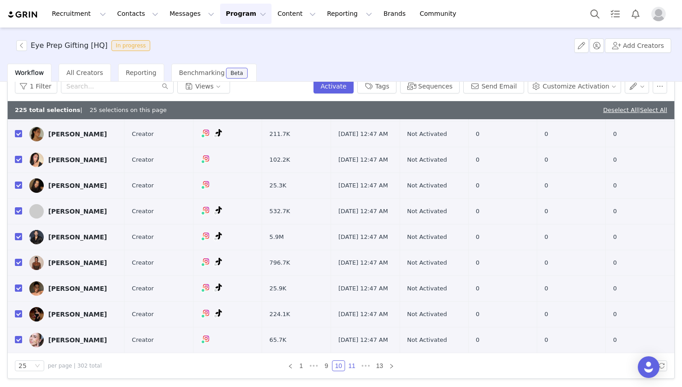
click at [353, 367] on link "11" at bounding box center [352, 365] width 13 height 10
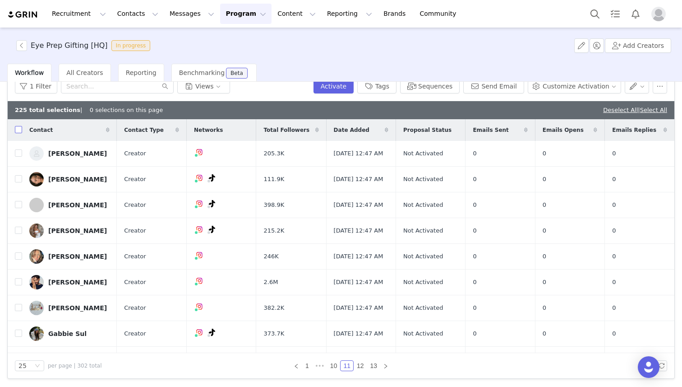
click at [19, 130] on input "checkbox" at bounding box center [18, 129] width 7 height 7
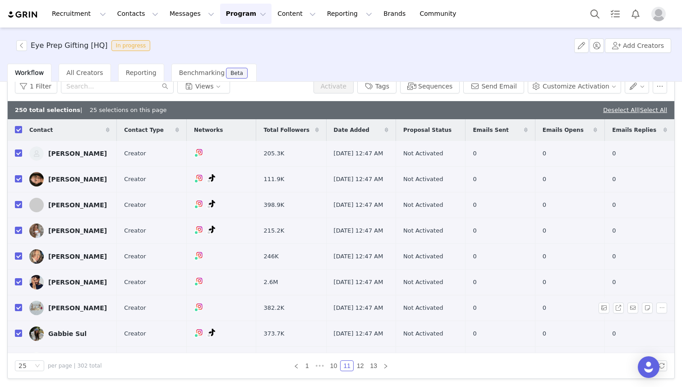
scroll to position [431, 0]
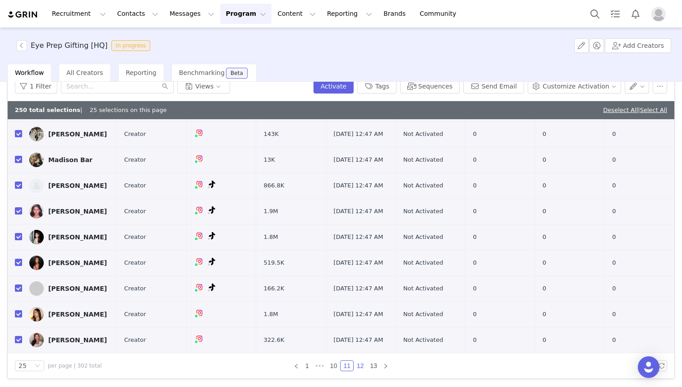
click at [361, 366] on link "12" at bounding box center [360, 365] width 13 height 10
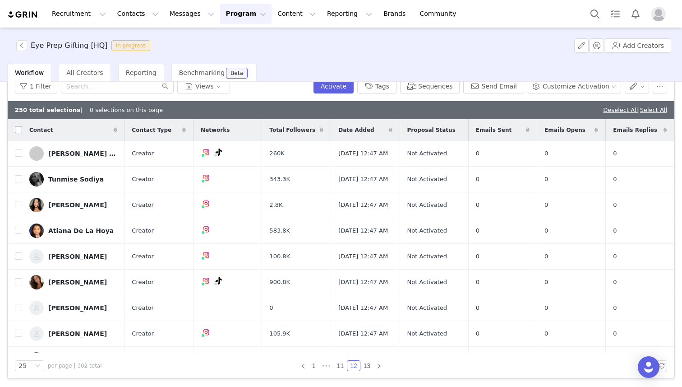
click at [16, 129] on input "checkbox" at bounding box center [18, 129] width 7 height 7
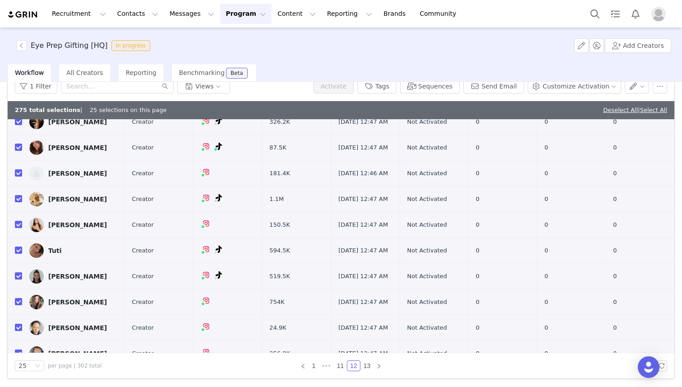
scroll to position [510, 0]
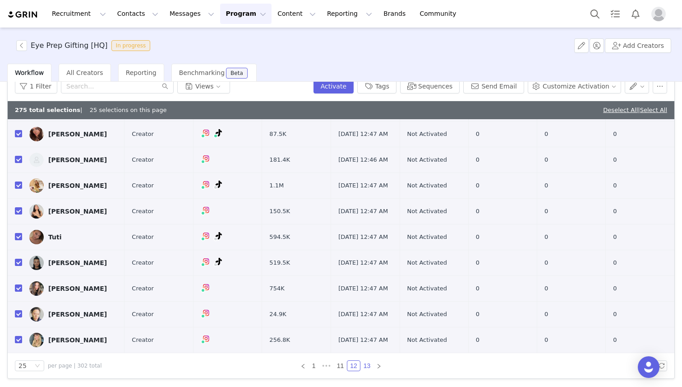
click at [367, 366] on link "13" at bounding box center [367, 365] width 13 height 10
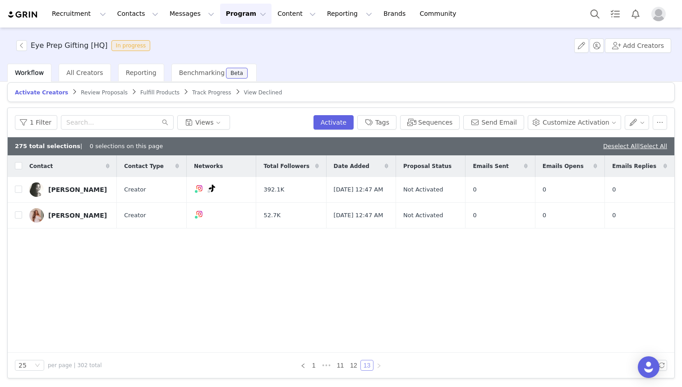
scroll to position [133, 0]
click at [17, 189] on input "checkbox" at bounding box center [18, 189] width 7 height 7
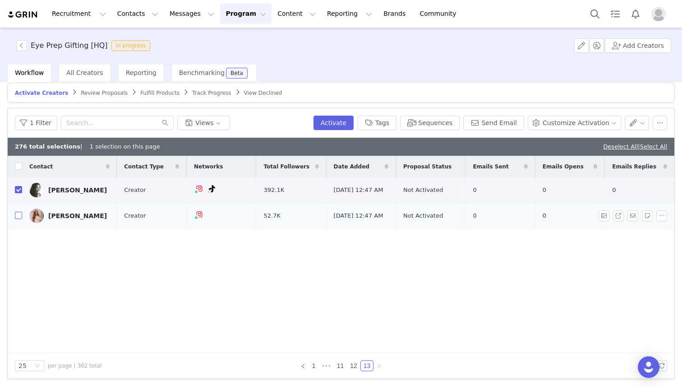
click at [19, 213] on input "checkbox" at bounding box center [18, 215] width 7 height 7
click at [448, 124] on button "Sequences" at bounding box center [430, 122] width 60 height 14
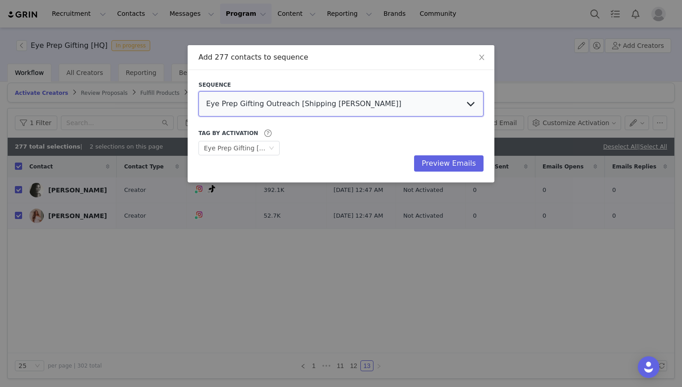
click at [297, 103] on select "Eye Prep Gifting Outreach [Shipping Butler] Eye Prep Gifting Outreach [HQ] Seph…" at bounding box center [340, 103] width 285 height 25
click at [198, 91] on select "Eye Prep Gifting Outreach [Shipping Butler] Eye Prep Gifting Outreach [HQ] Seph…" at bounding box center [340, 103] width 285 height 25
click at [296, 76] on div "Sequence Eye Prep Gifting Outreach [Shipping Butler] Eye Prep Gifting Outreach …" at bounding box center [341, 126] width 307 height 112
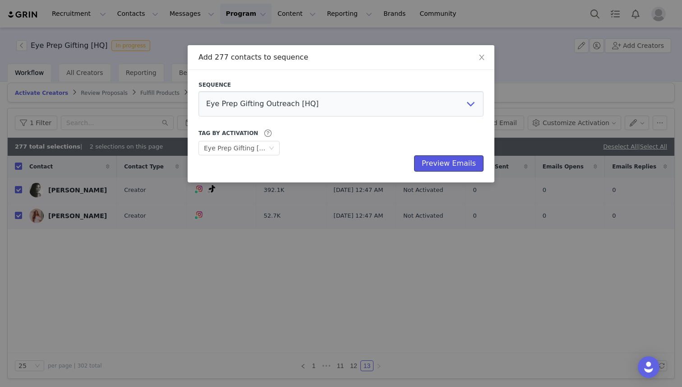
click at [445, 167] on button "Preview Emails" at bounding box center [448, 163] width 69 height 16
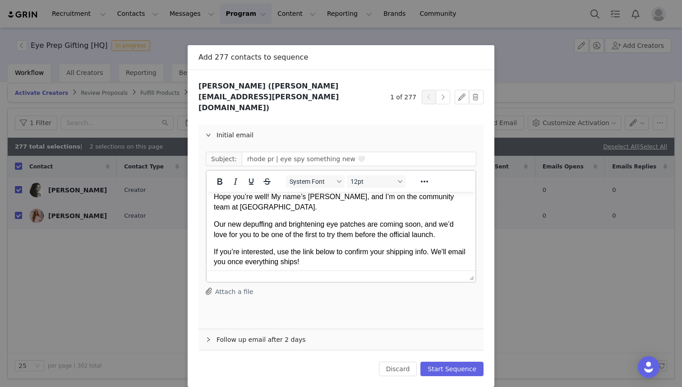
scroll to position [36, 0]
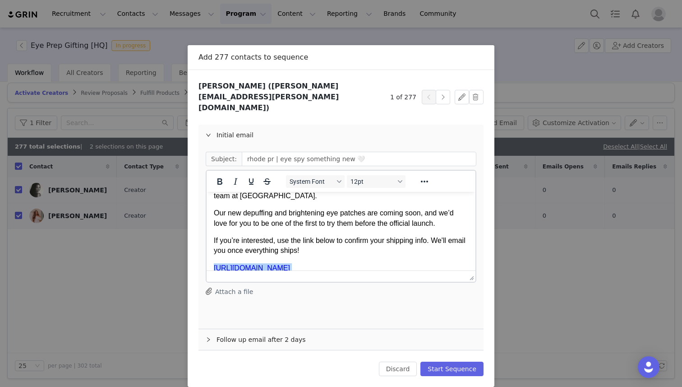
drag, startPoint x: 322, startPoint y: 257, endPoint x: 150, endPoint y: 256, distance: 172.3
click at [207, 256] on html "Hi Antonela, Hope you’re well! My name’s Maya, and I’m on the community team at…" at bounding box center [341, 218] width 269 height 124
copy p "https://rhodeskin.grin.live/afe27406-dc03-4713-8418-e69f4dff7dca"
click at [451, 361] on button "Start Sequence" at bounding box center [451, 368] width 63 height 14
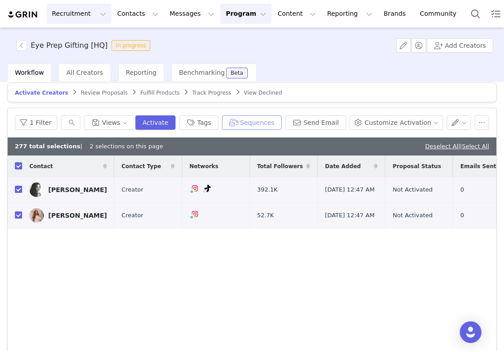
scroll to position [6, 0]
